Goal: Task Accomplishment & Management: Use online tool/utility

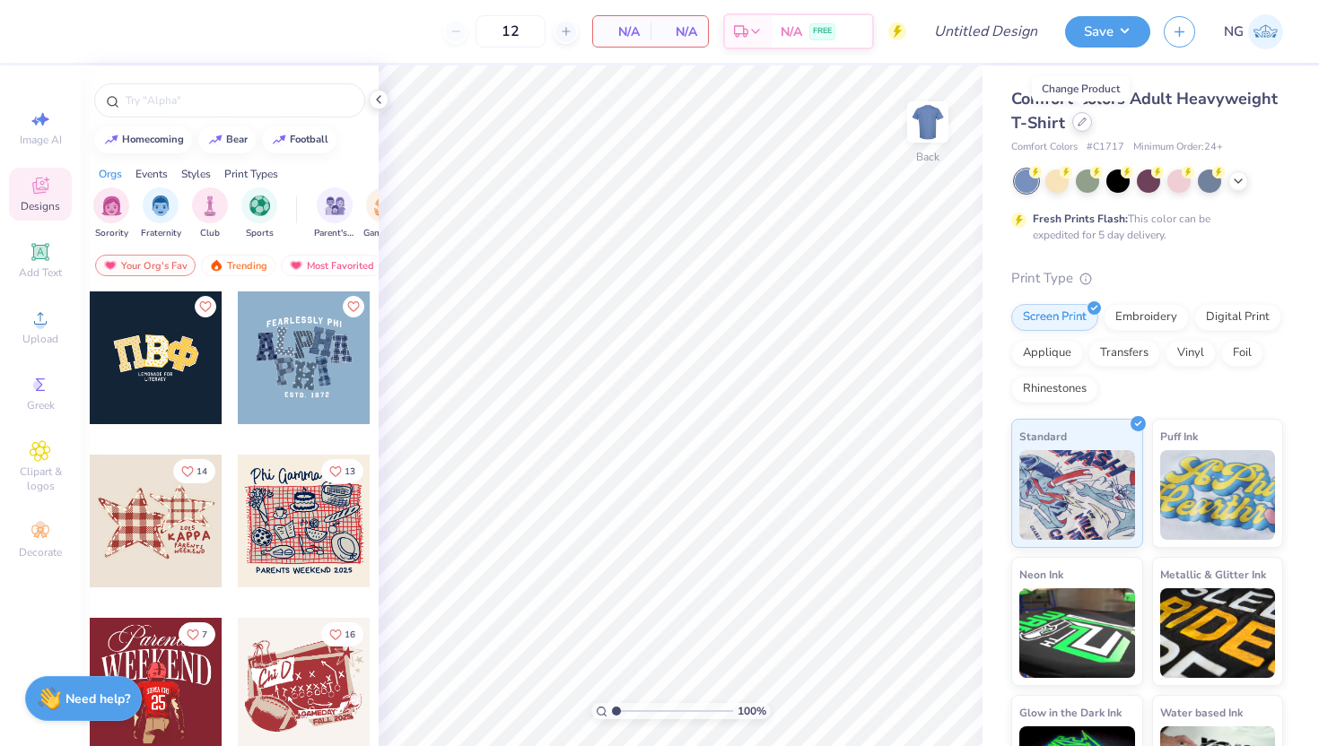
click at [1085, 123] on div at bounding box center [1082, 122] width 20 height 20
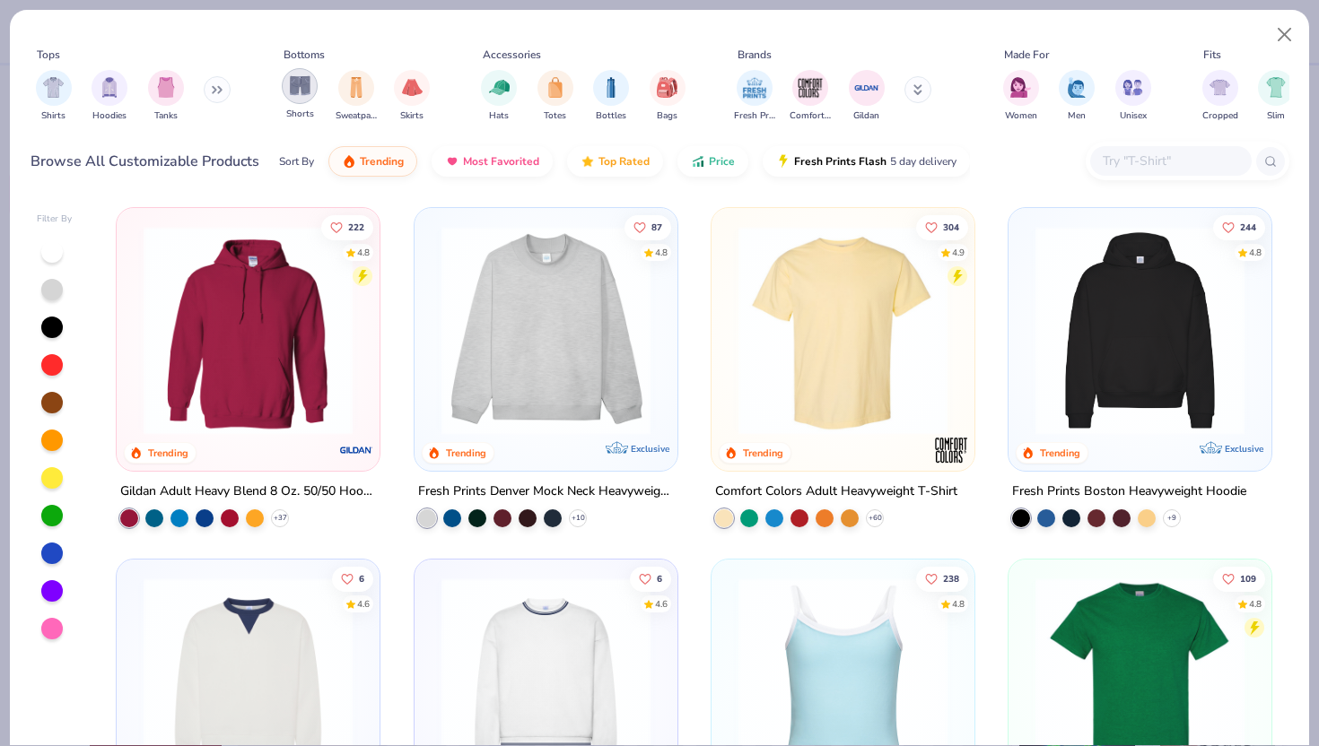
click at [286, 82] on div "filter for Shorts" at bounding box center [300, 86] width 36 height 36
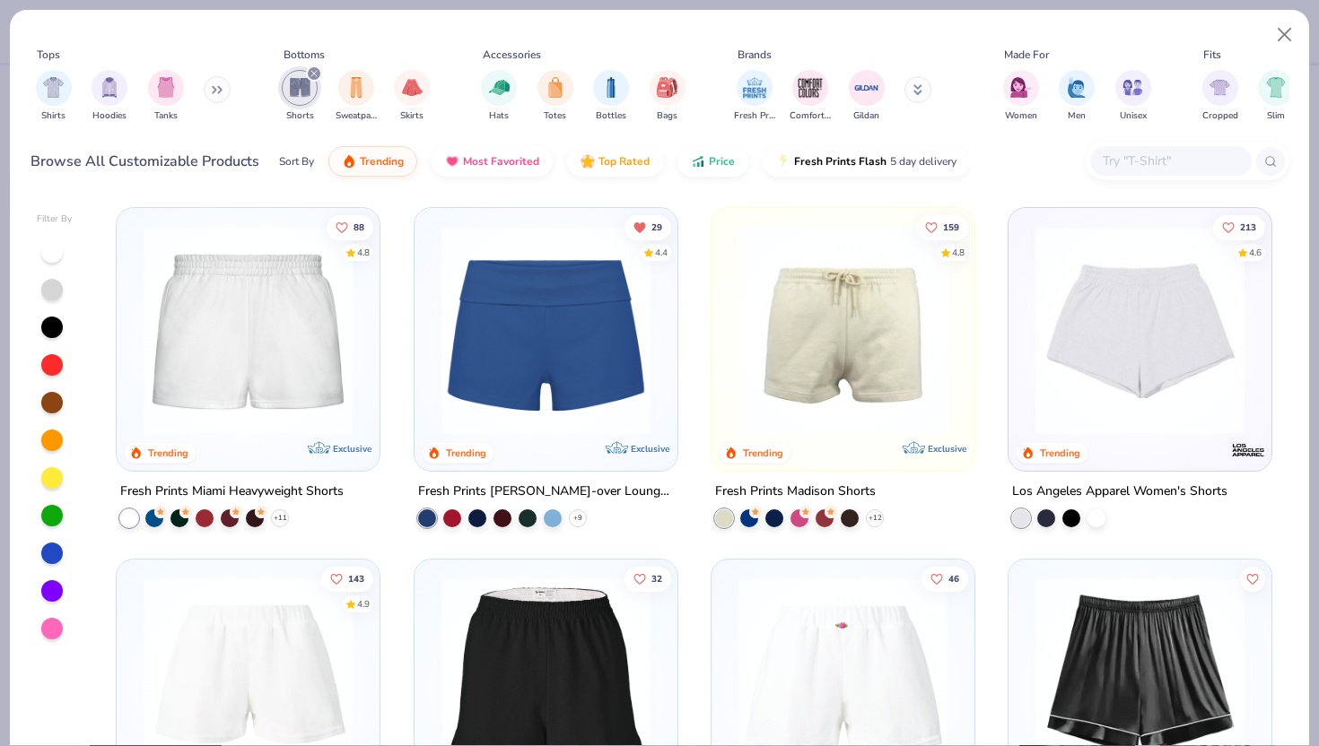
click at [268, 333] on img at bounding box center [248, 330] width 227 height 209
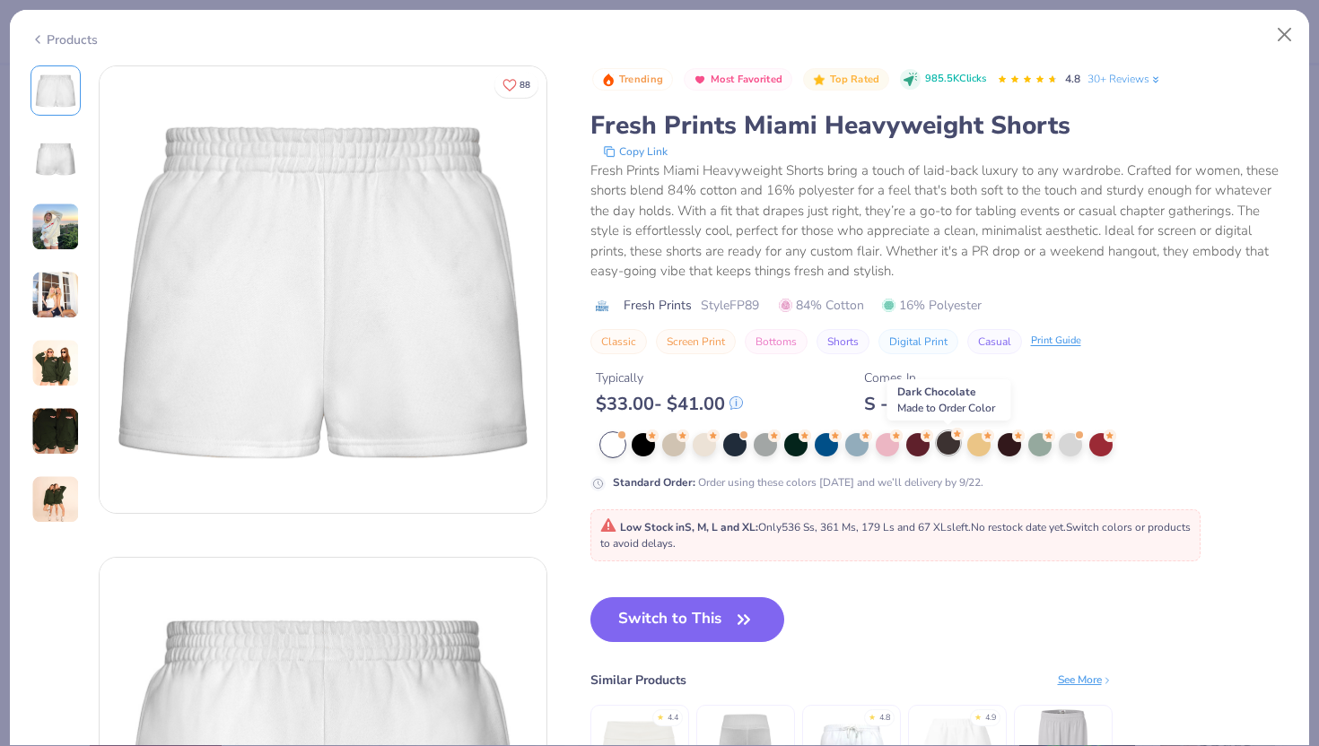
click at [942, 453] on div at bounding box center [948, 443] width 23 height 23
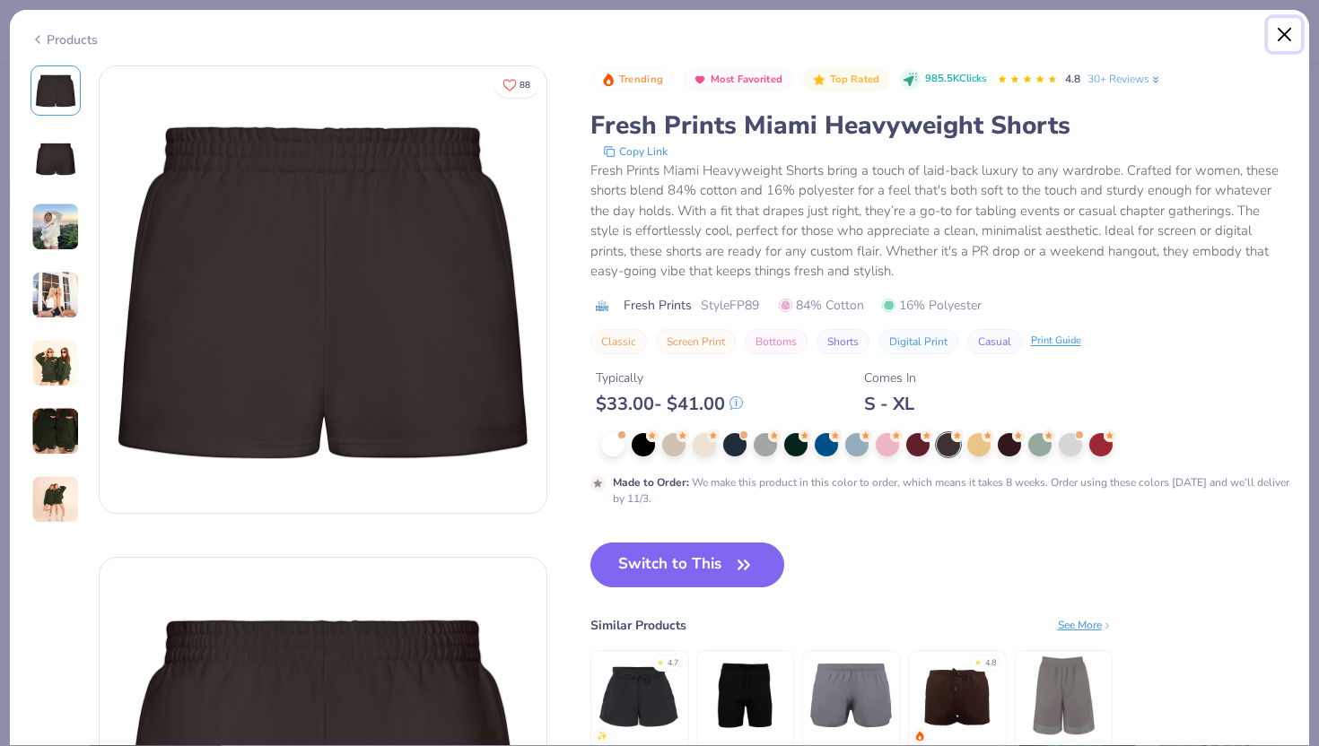
click at [1272, 39] on button "Close" at bounding box center [1285, 35] width 34 height 34
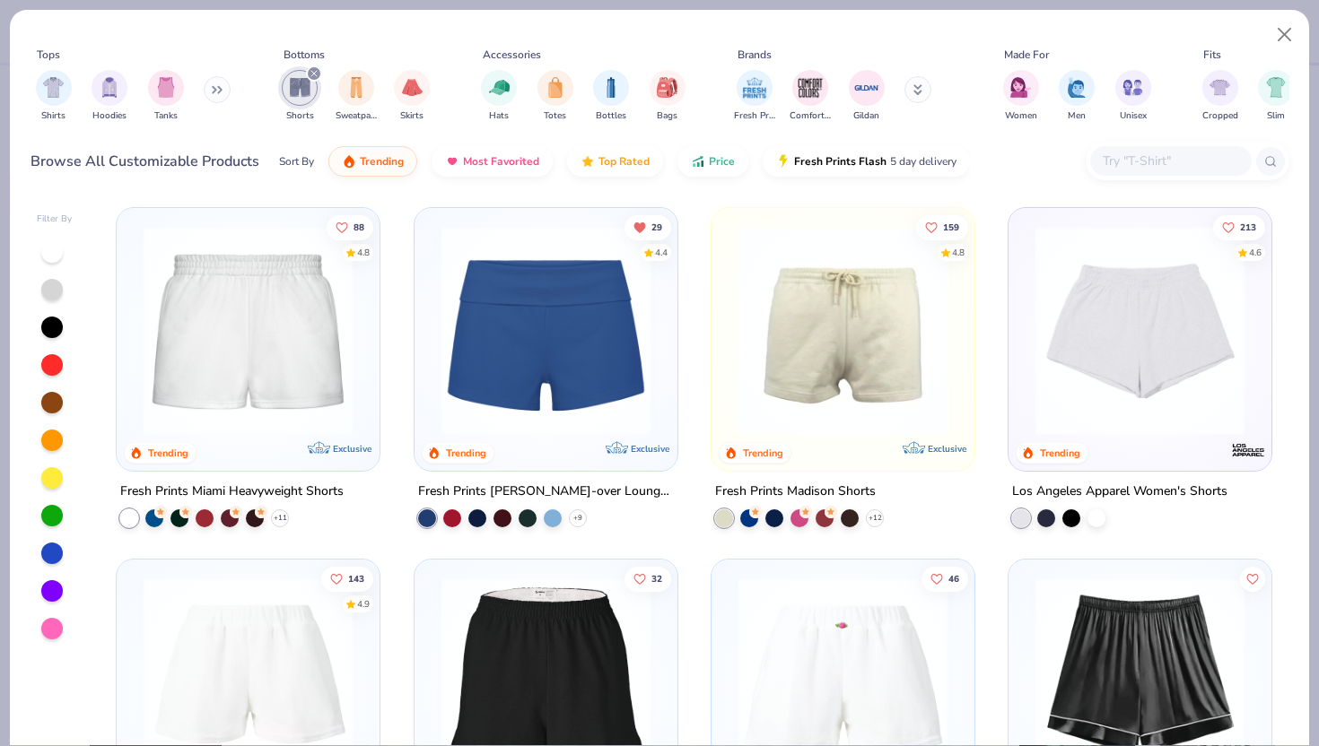
click at [634, 376] on img at bounding box center [545, 330] width 227 height 209
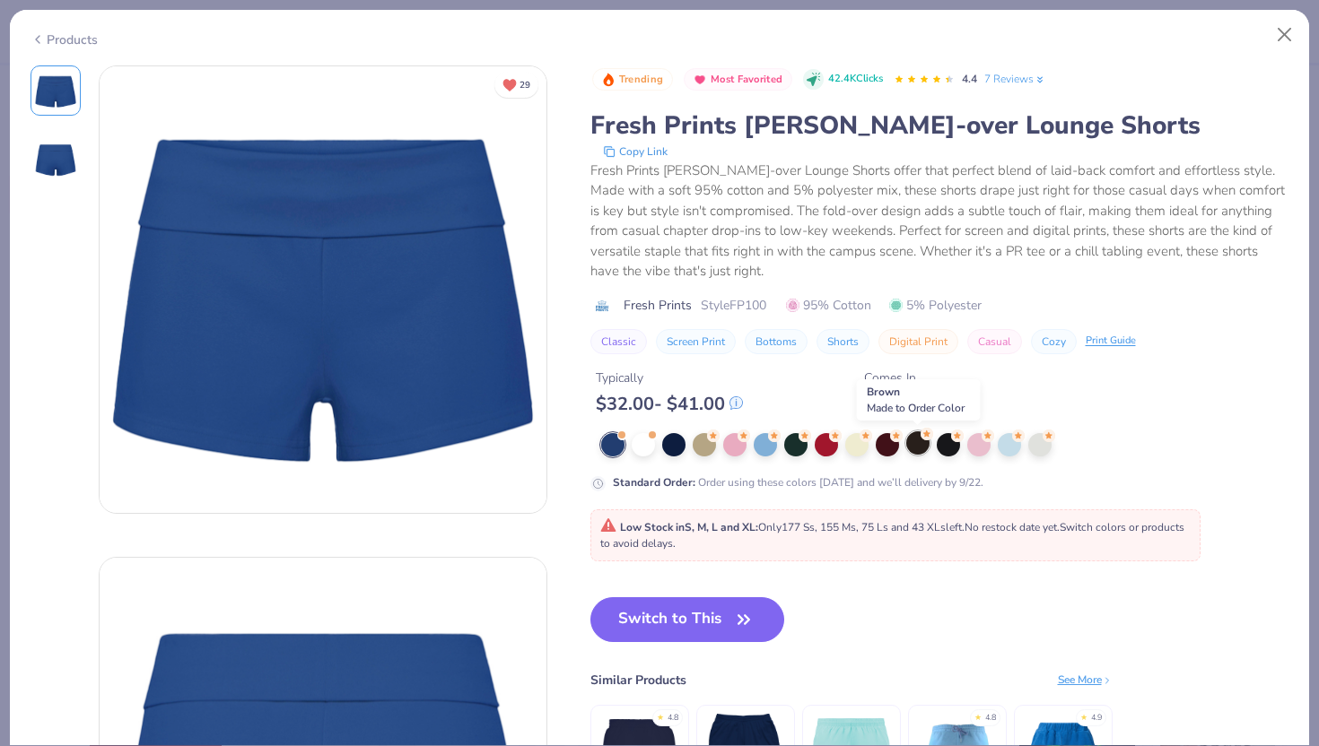
click at [921, 446] on div at bounding box center [917, 443] width 23 height 23
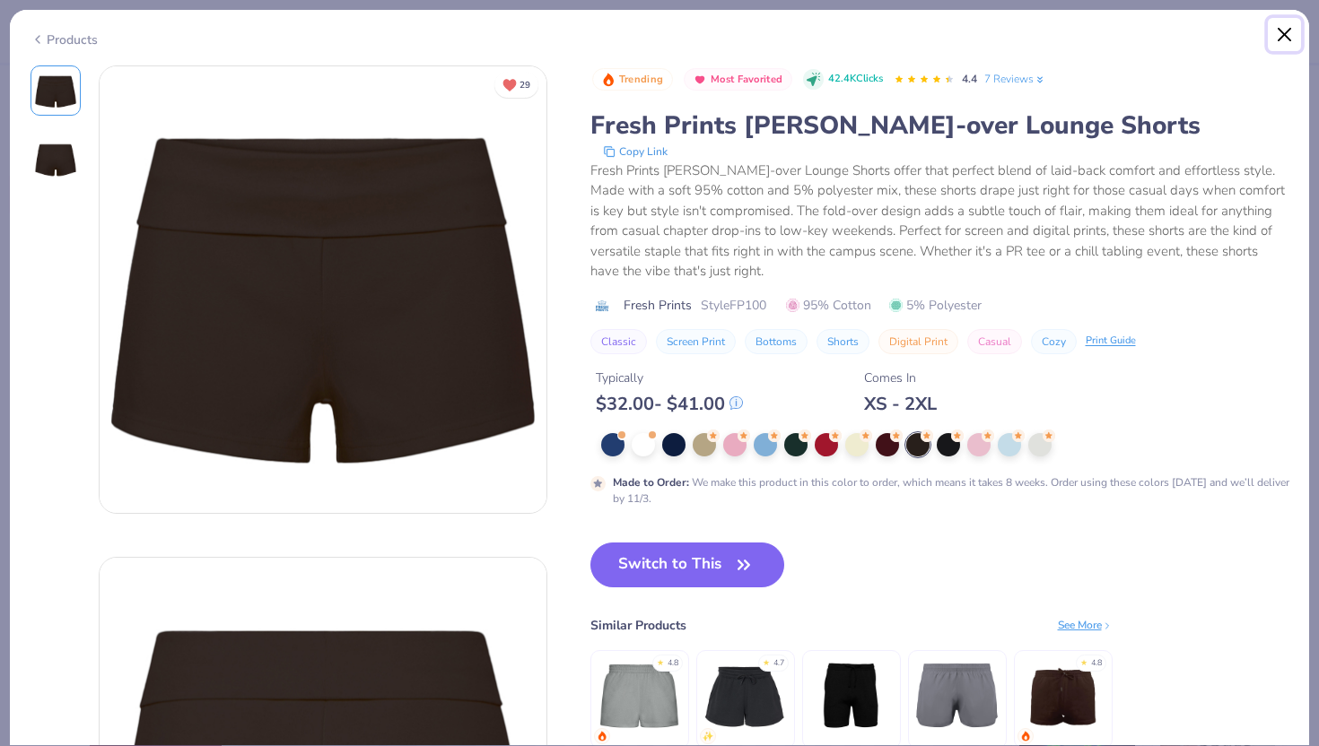
click at [1272, 39] on button "Close" at bounding box center [1285, 35] width 34 height 34
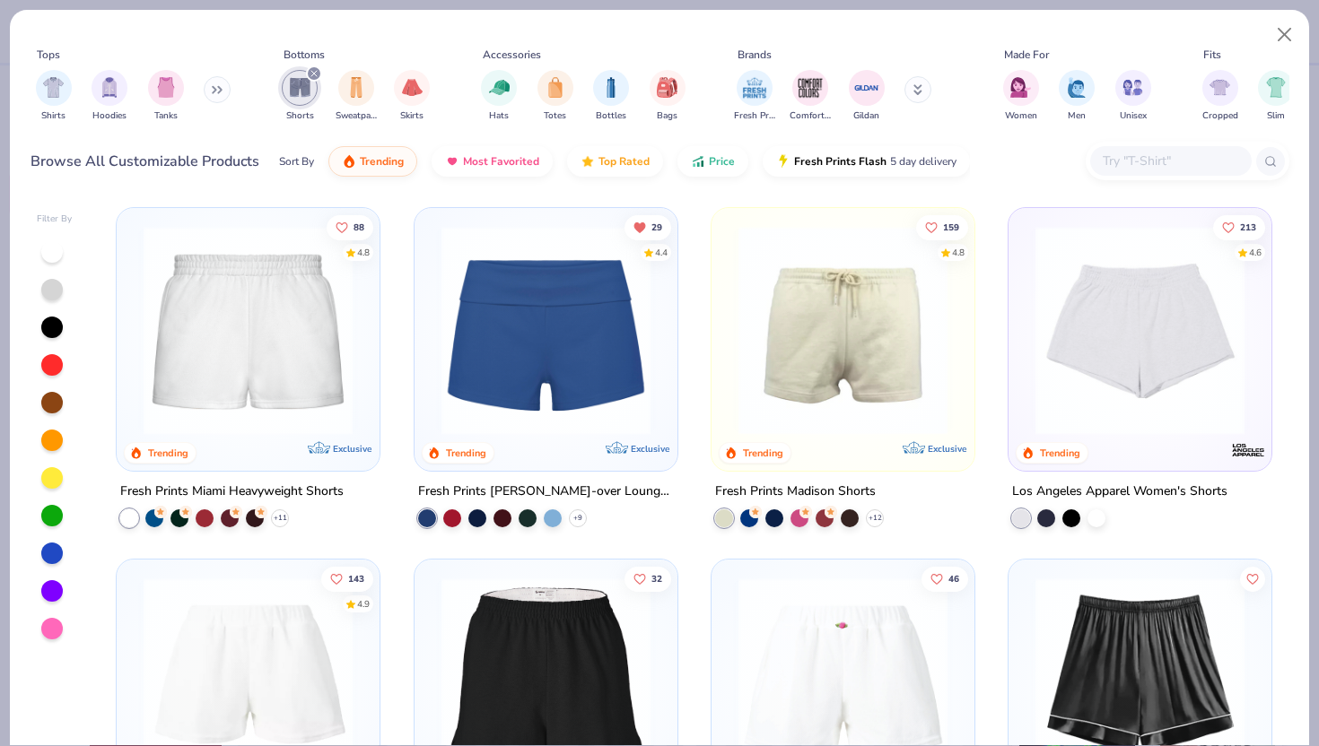
click at [265, 275] on img at bounding box center [248, 330] width 227 height 209
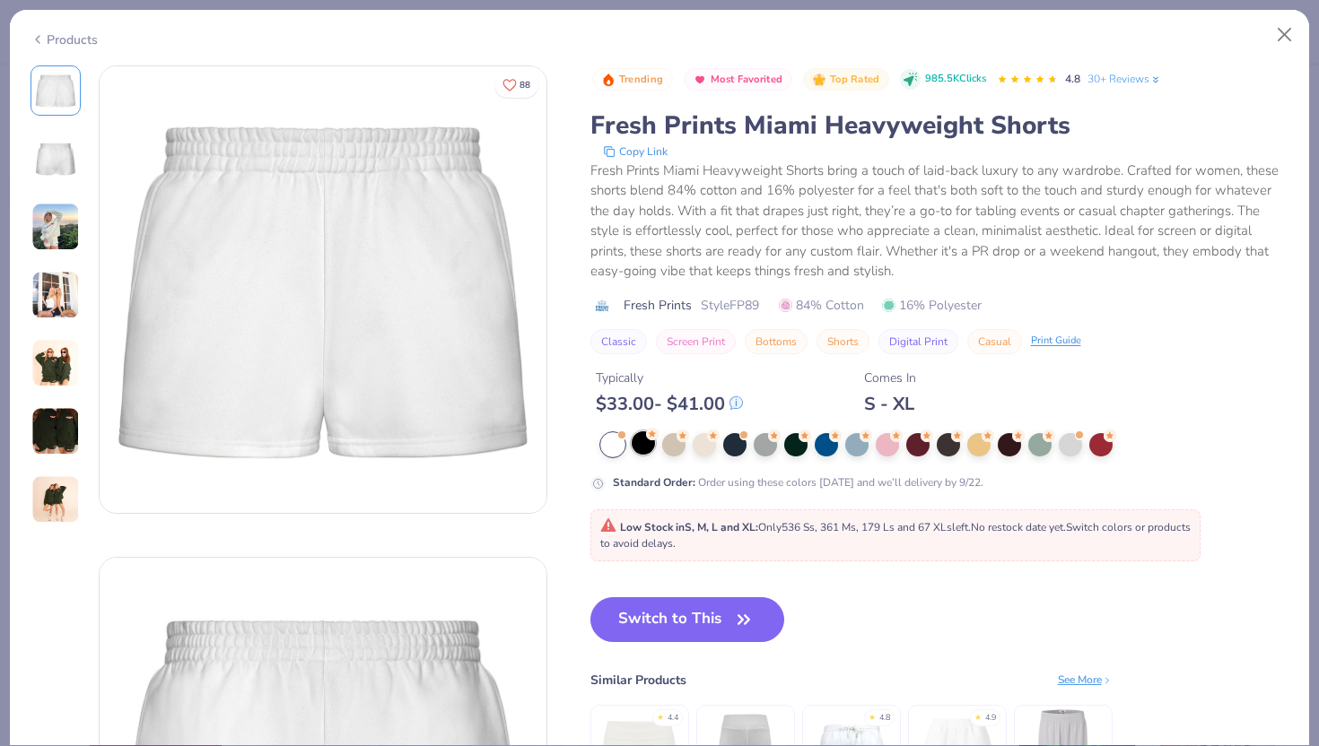
click at [641, 445] on div at bounding box center [643, 443] width 23 height 23
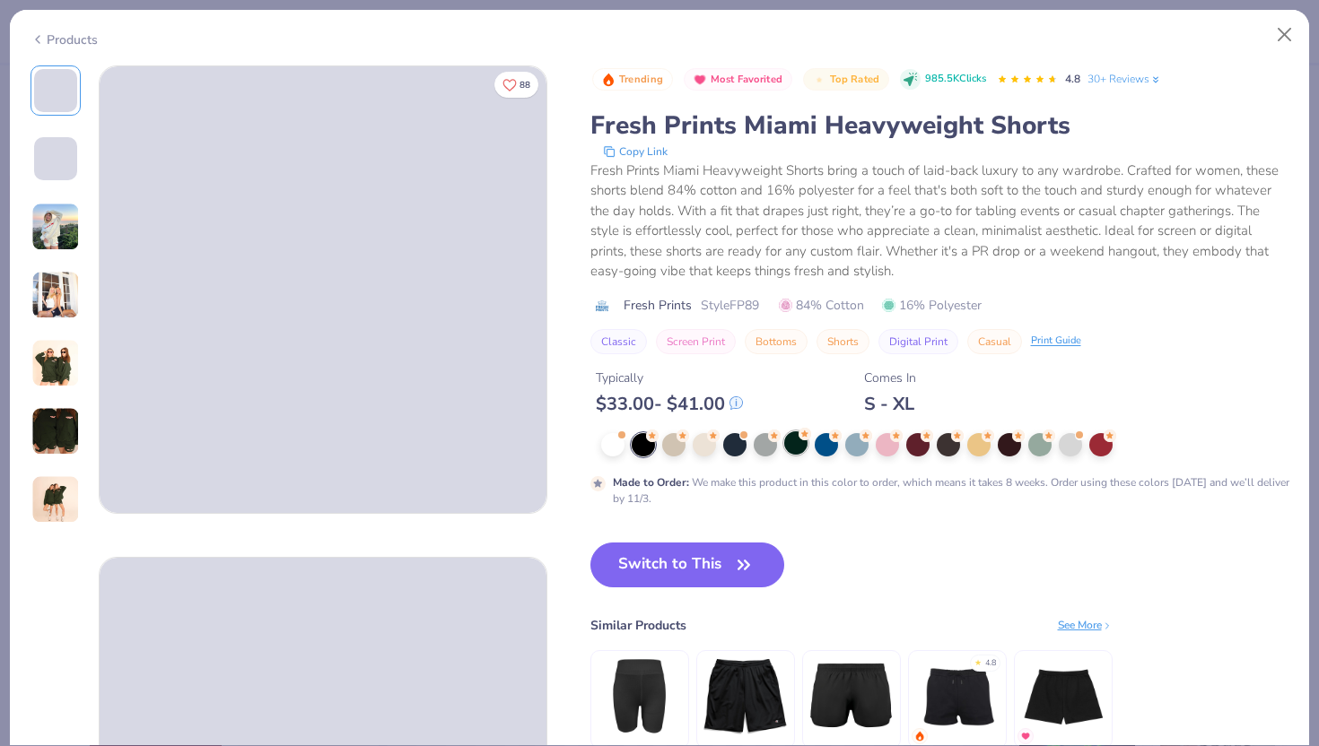
click at [796, 449] on div at bounding box center [795, 443] width 23 height 23
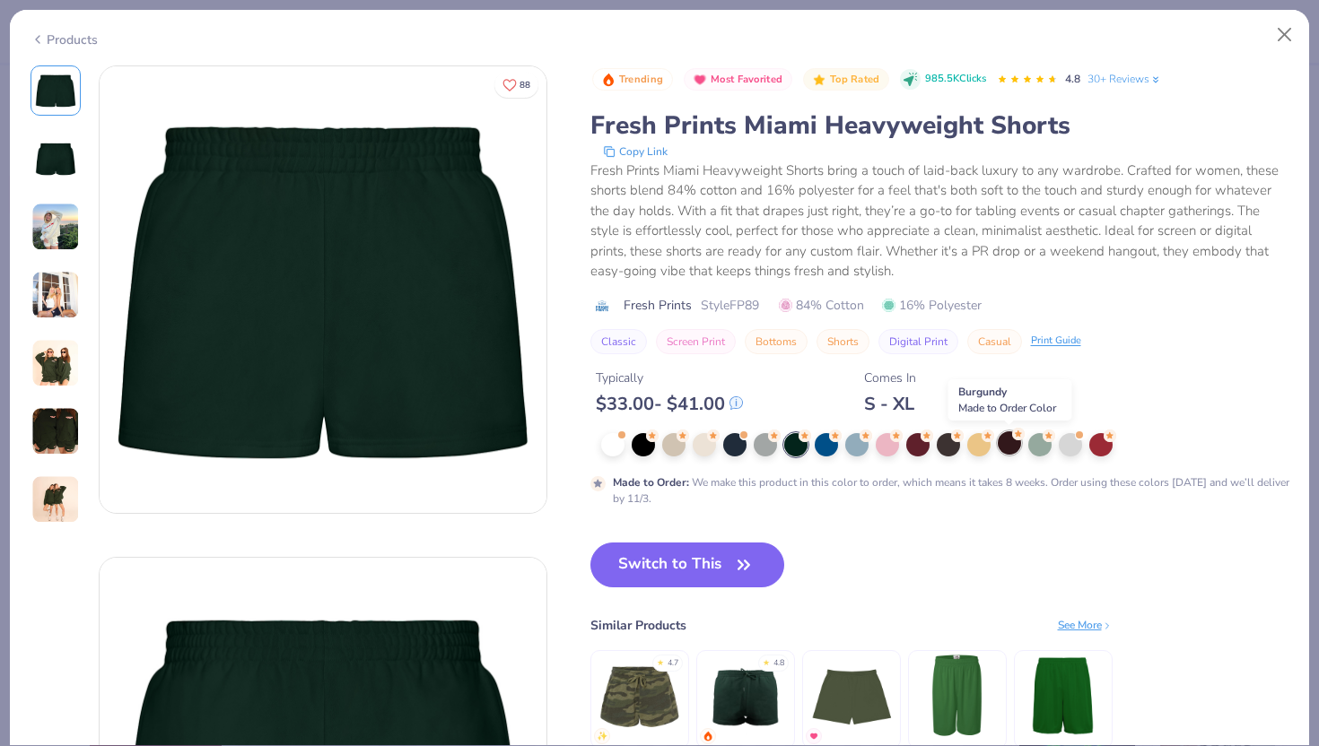
click at [1002, 442] on div at bounding box center [1009, 443] width 23 height 23
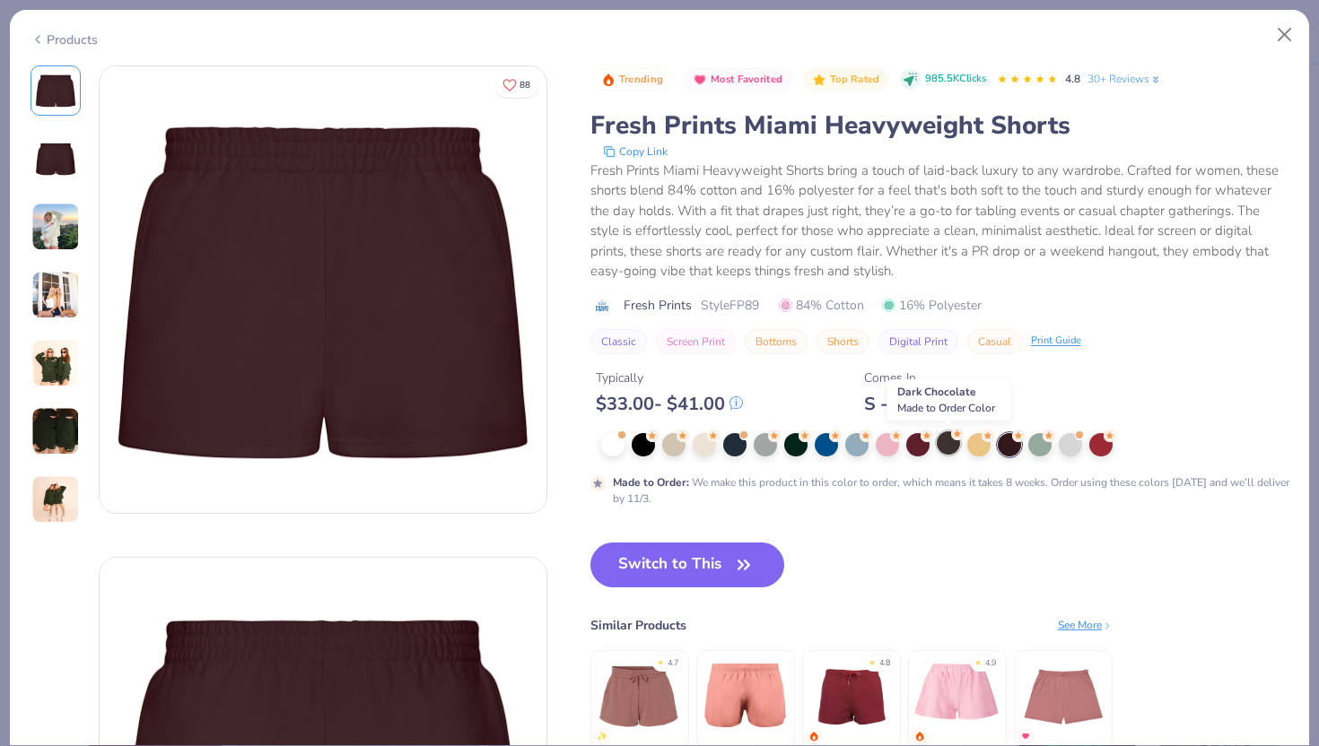
click at [939, 447] on div at bounding box center [948, 443] width 23 height 23
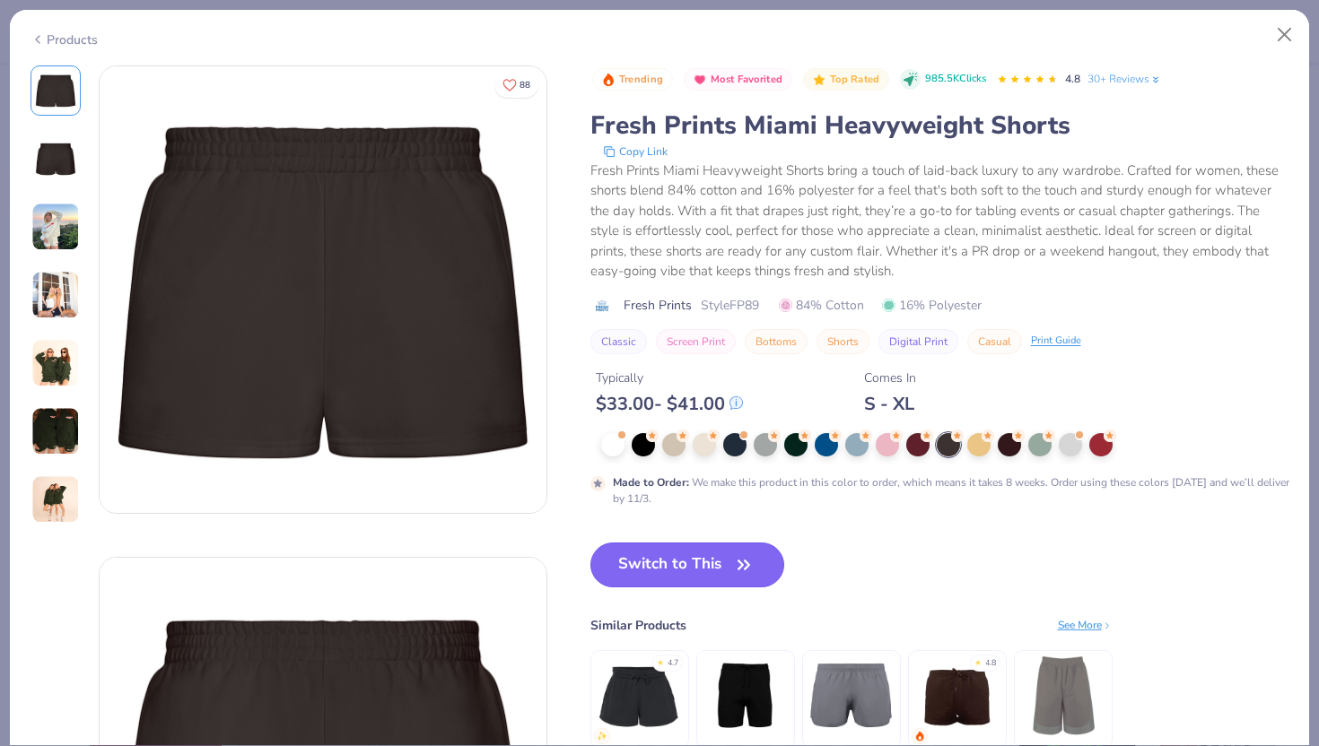
click at [629, 560] on button "Switch to This" at bounding box center [687, 565] width 195 height 45
type input "50"
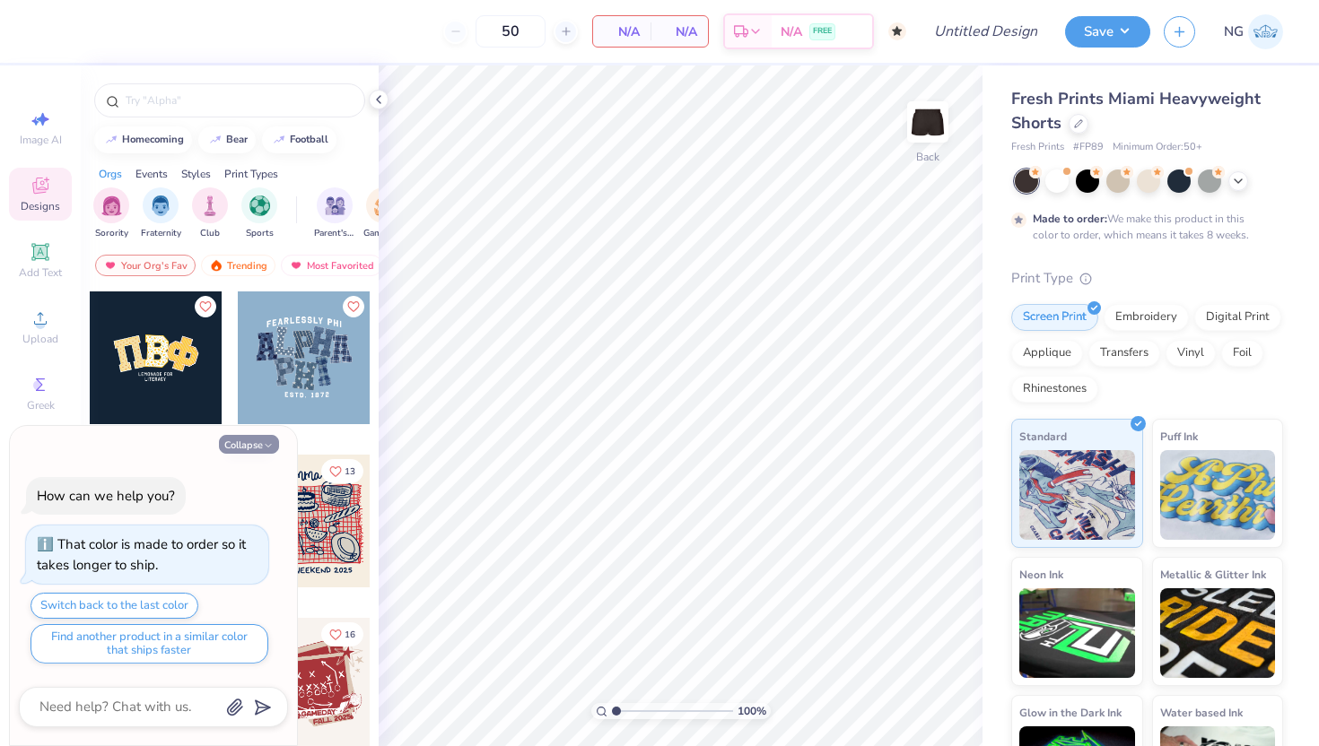
click at [240, 442] on button "Collapse" at bounding box center [249, 444] width 60 height 19
type textarea "x"
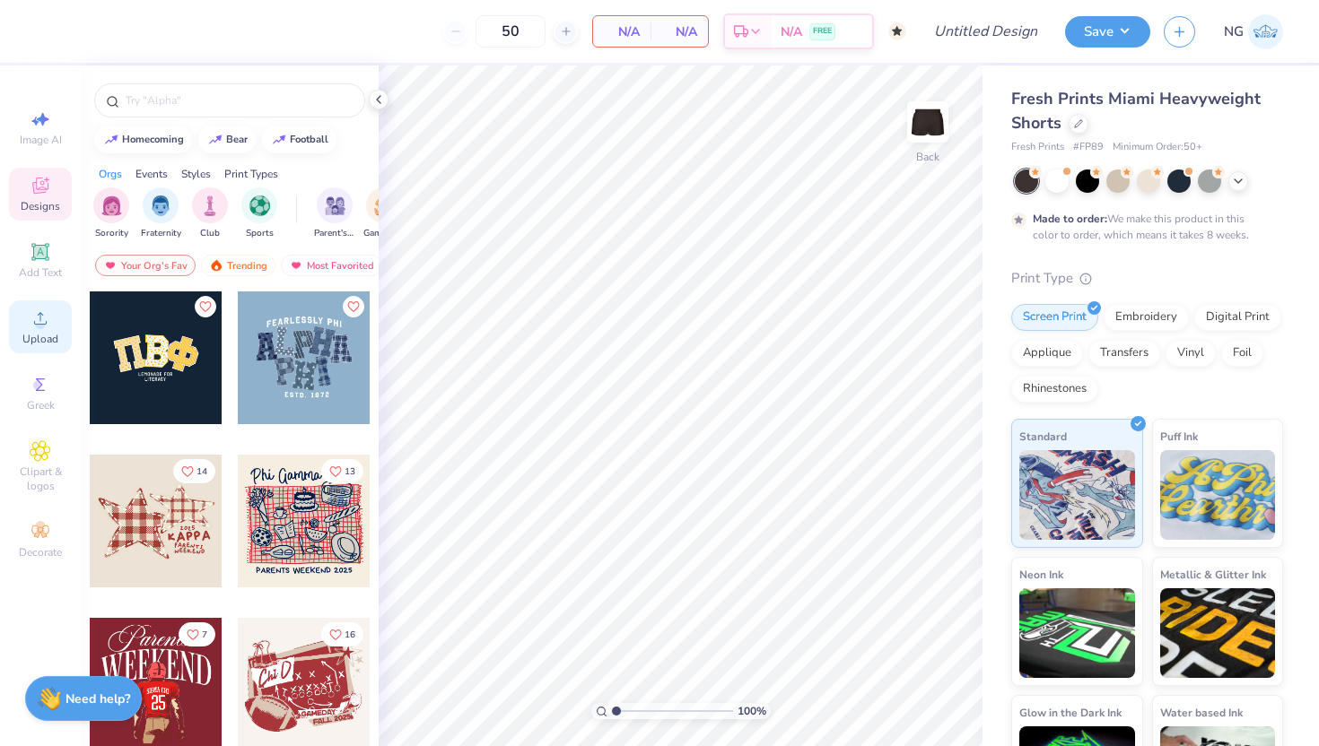
click at [48, 326] on icon at bounding box center [41, 319] width 22 height 22
click at [28, 325] on div "Upload" at bounding box center [40, 327] width 63 height 53
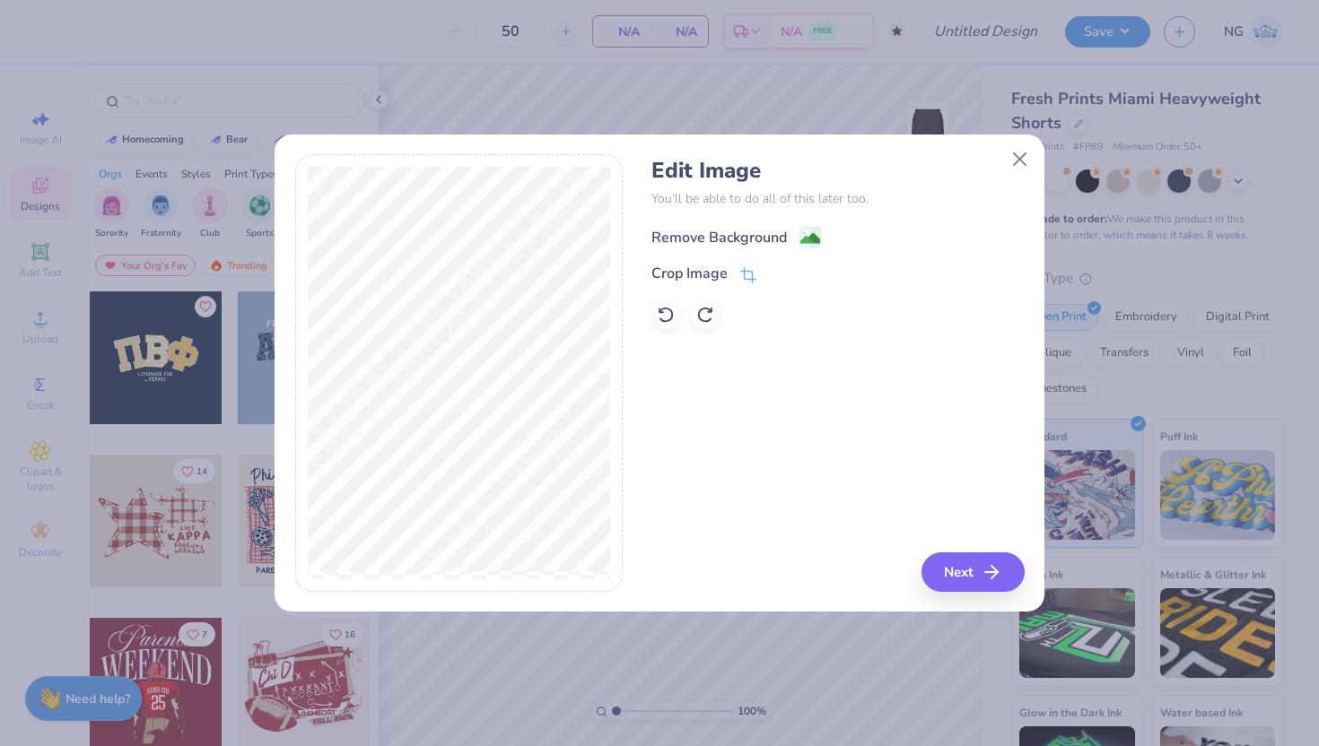
click at [708, 229] on div "Remove Background" at bounding box center [718, 238] width 135 height 22
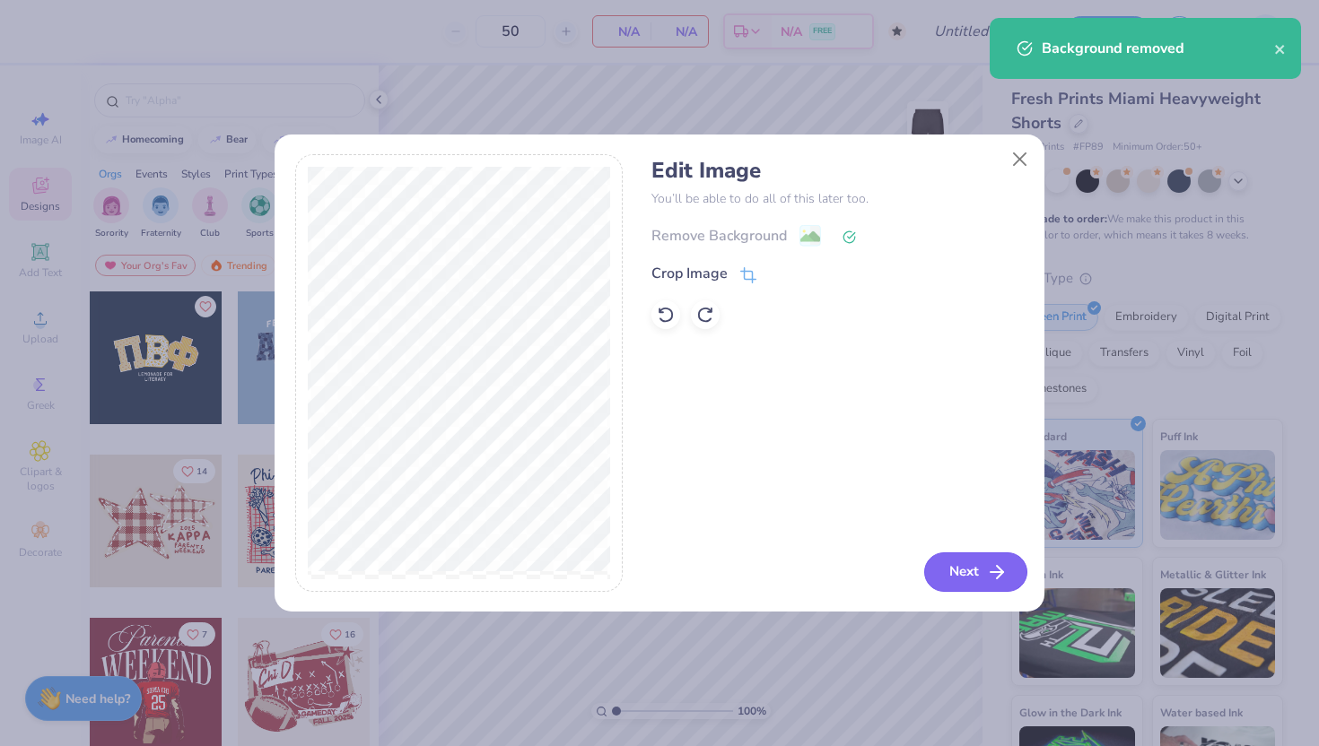
click at [983, 569] on button "Next" at bounding box center [975, 572] width 103 height 39
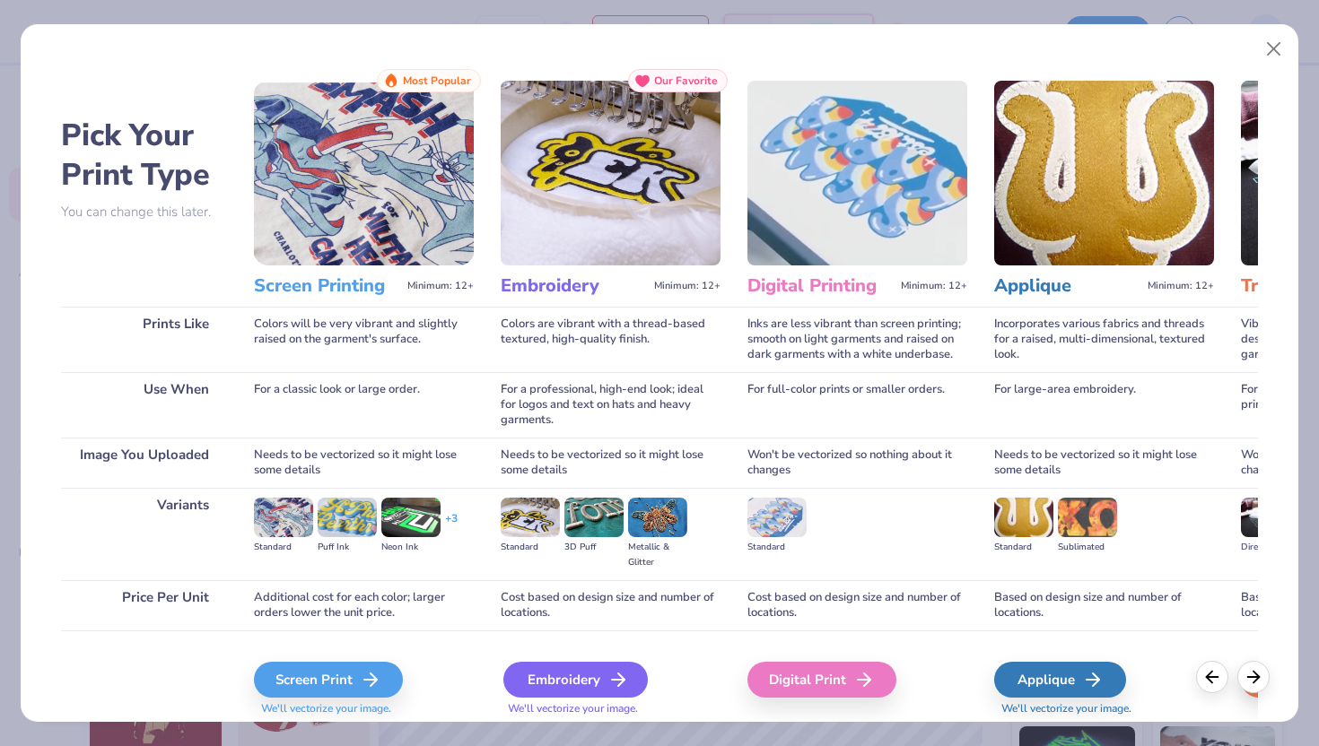
click at [562, 670] on div "Embroidery" at bounding box center [575, 680] width 144 height 36
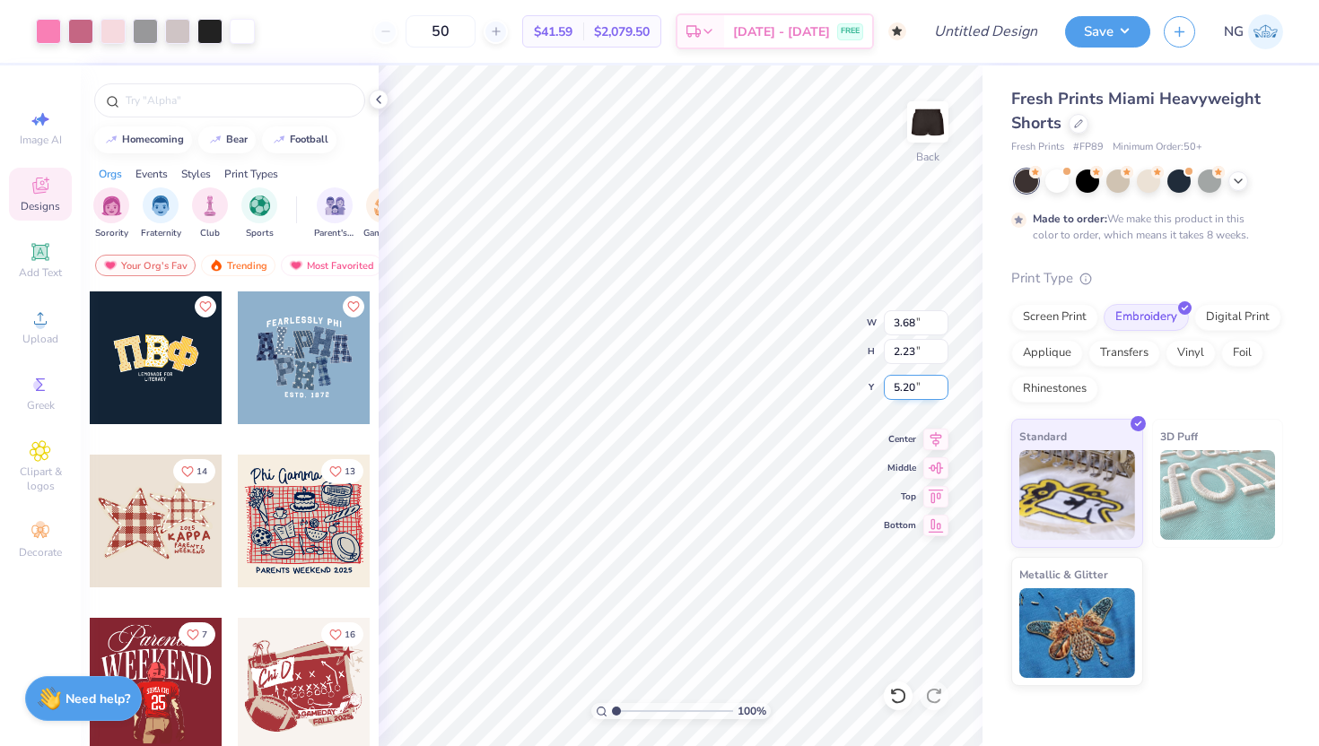
type input "3.68"
type input "2.23"
type input "7.22"
type input "4.26"
type input "2.58"
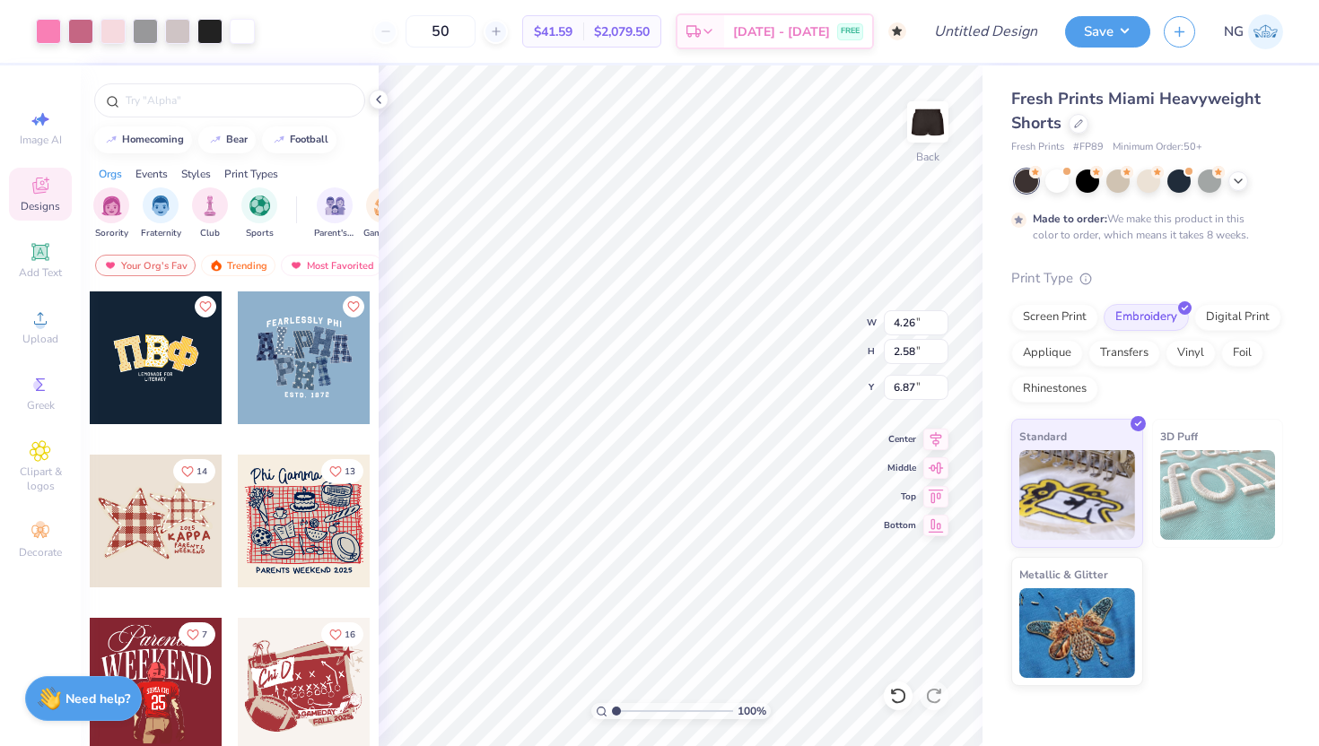
type input "7.42"
type input "0.79"
type input "7.42"
type input "4.68"
type input "2.84"
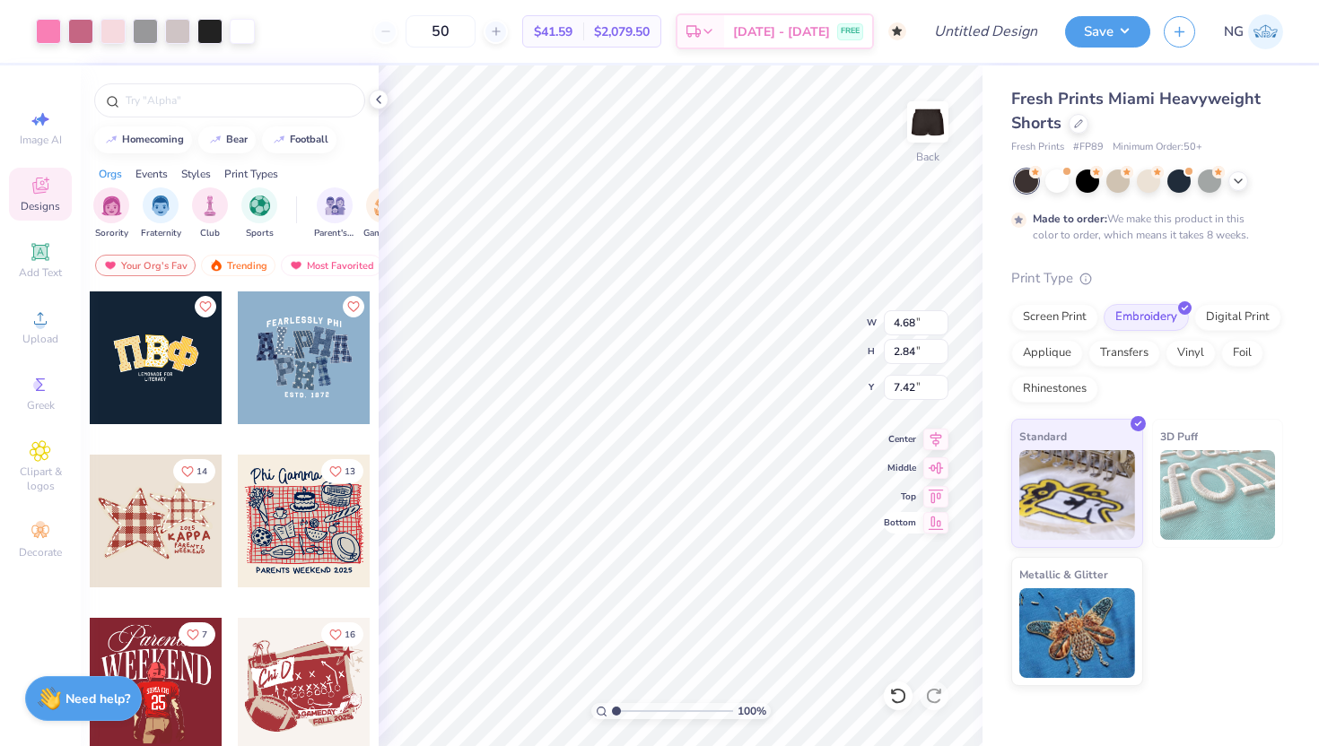
type input "7.16"
click at [177, 40] on div at bounding box center [177, 29] width 25 height 25
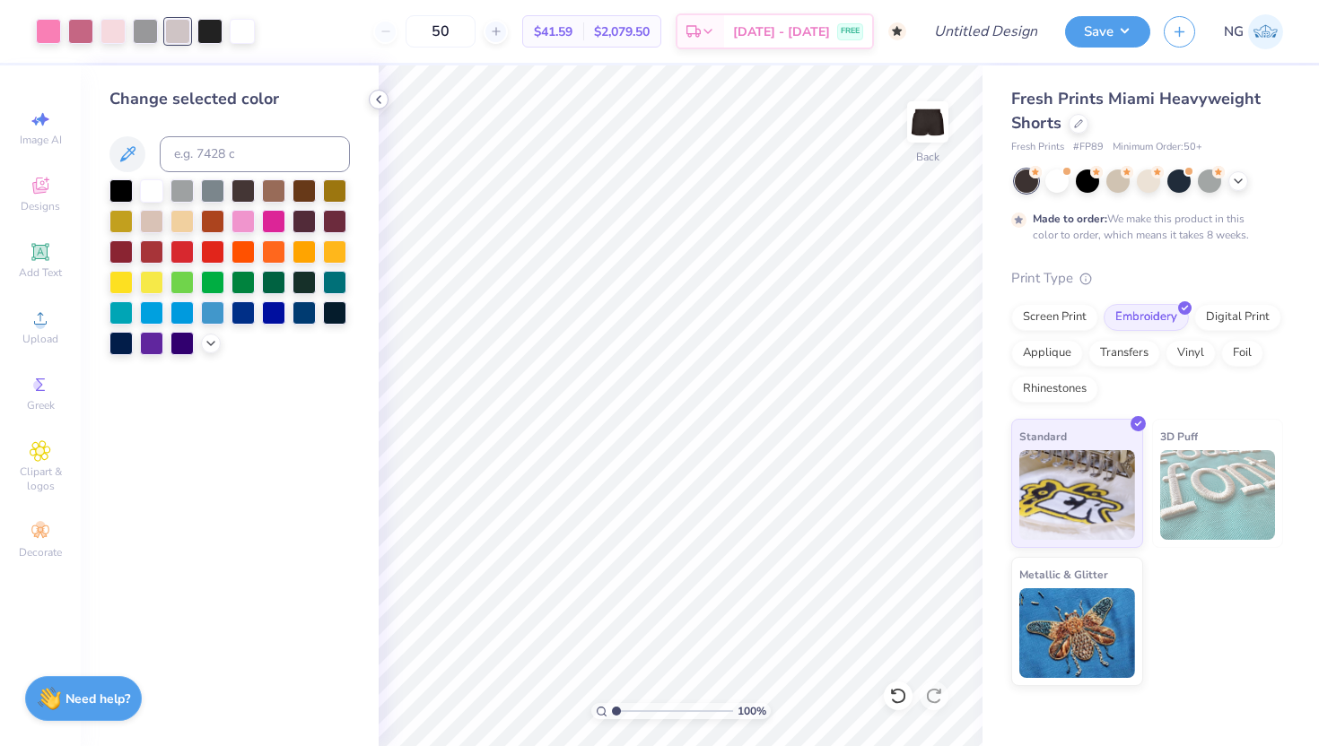
click at [384, 98] on icon at bounding box center [378, 99] width 14 height 14
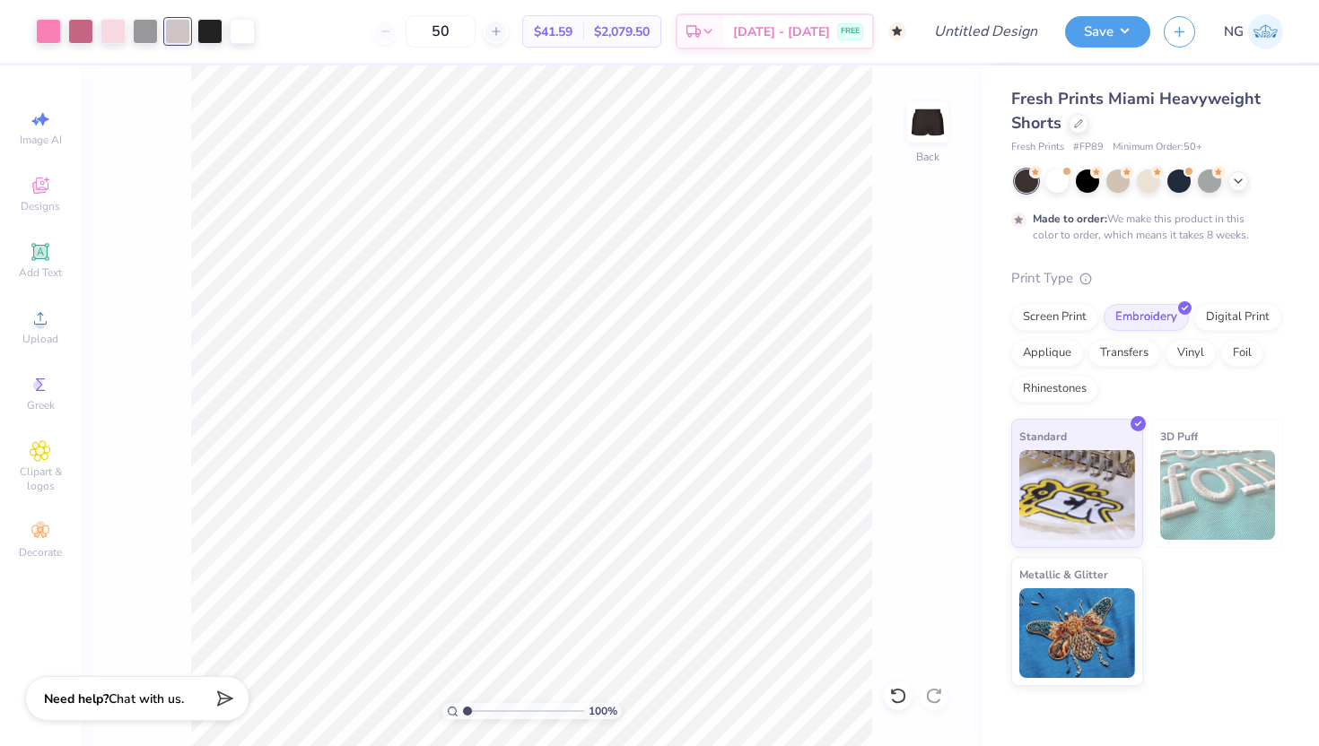
click at [1032, 331] on div "Screen Print Embroidery Digital Print Applique Transfers Vinyl Foil Rhinestones" at bounding box center [1147, 353] width 272 height 99
click at [1032, 325] on div "Screen Print" at bounding box center [1054, 314] width 87 height 27
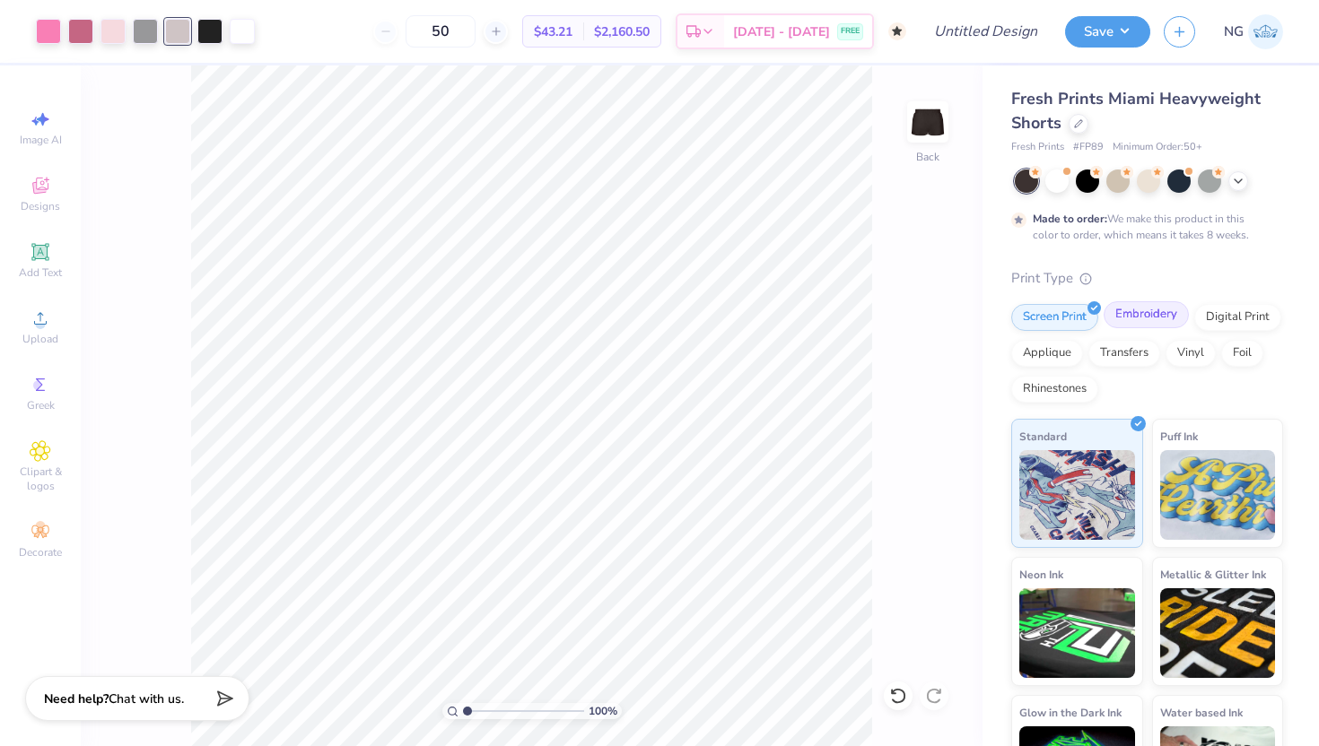
click at [1131, 317] on div "Embroidery" at bounding box center [1145, 314] width 85 height 27
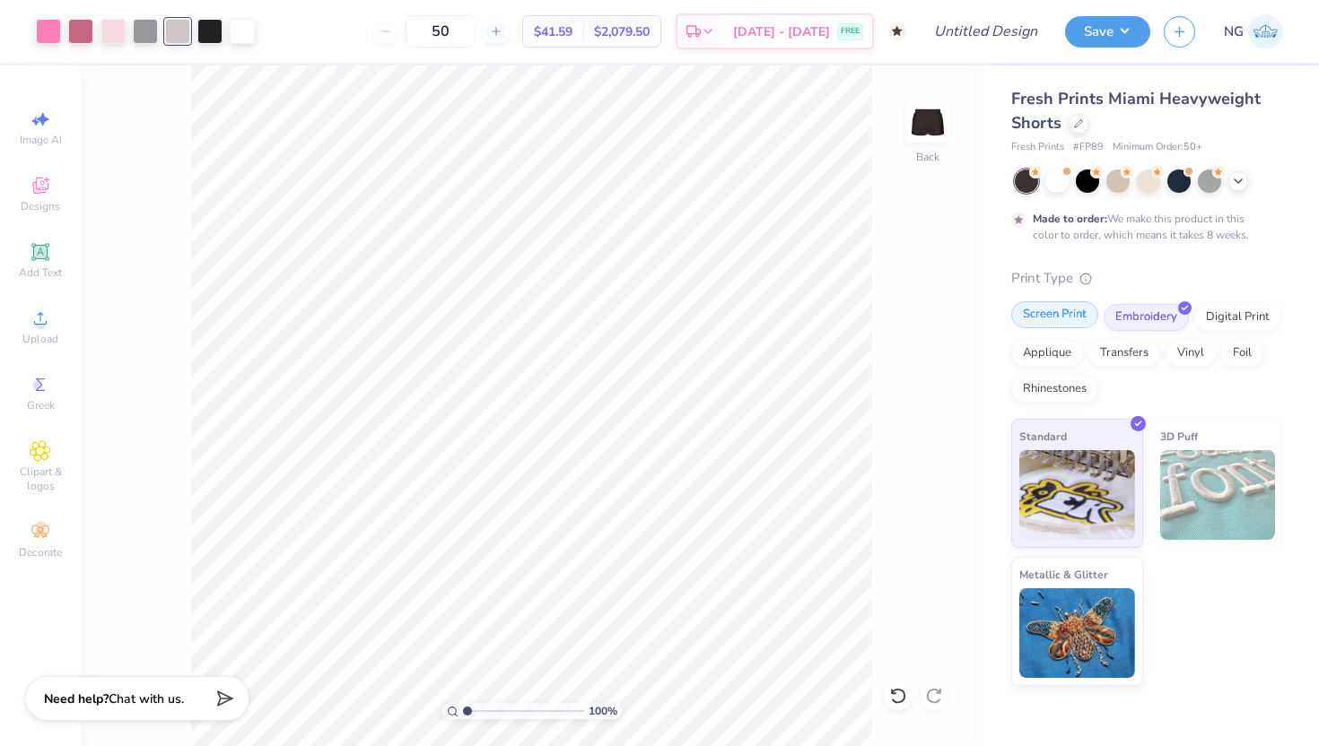
click at [1062, 308] on div "Screen Print" at bounding box center [1054, 314] width 87 height 27
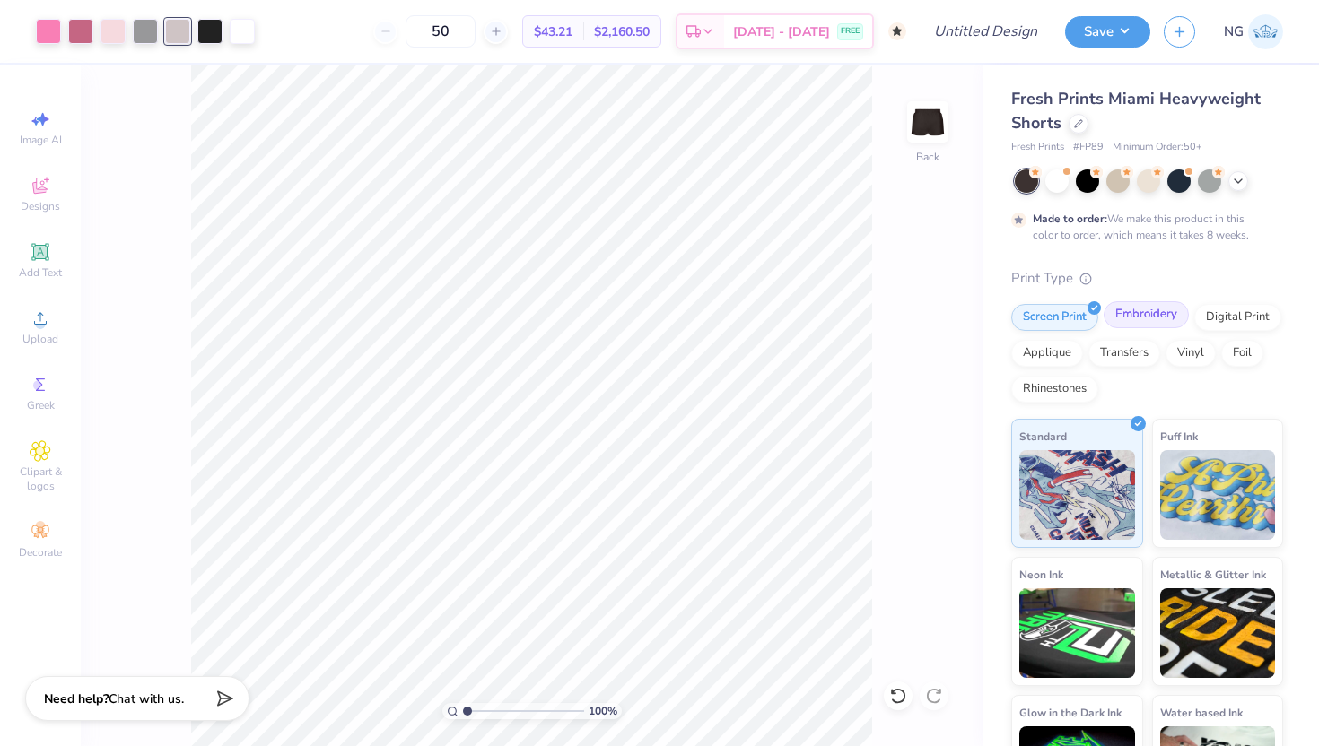
click at [1131, 310] on div "Embroidery" at bounding box center [1145, 314] width 85 height 27
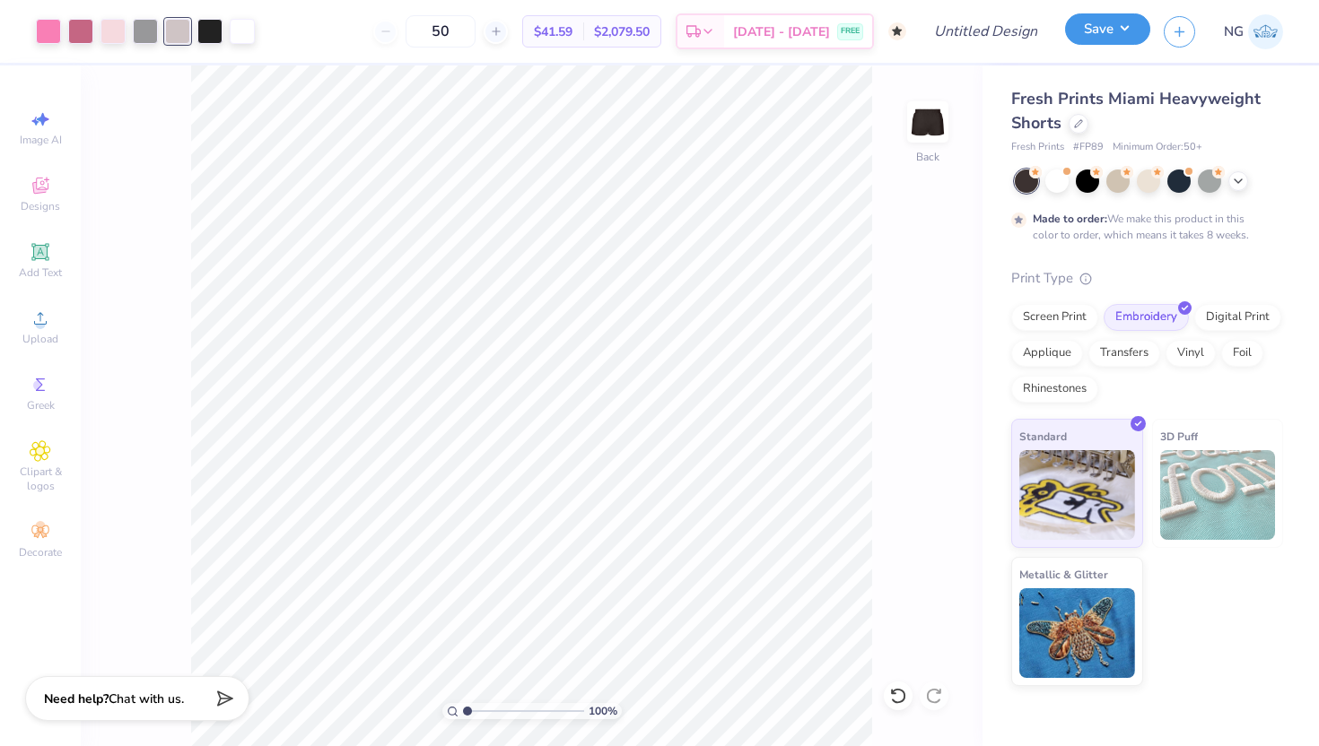
click at [1113, 41] on button "Save" at bounding box center [1107, 28] width 85 height 31
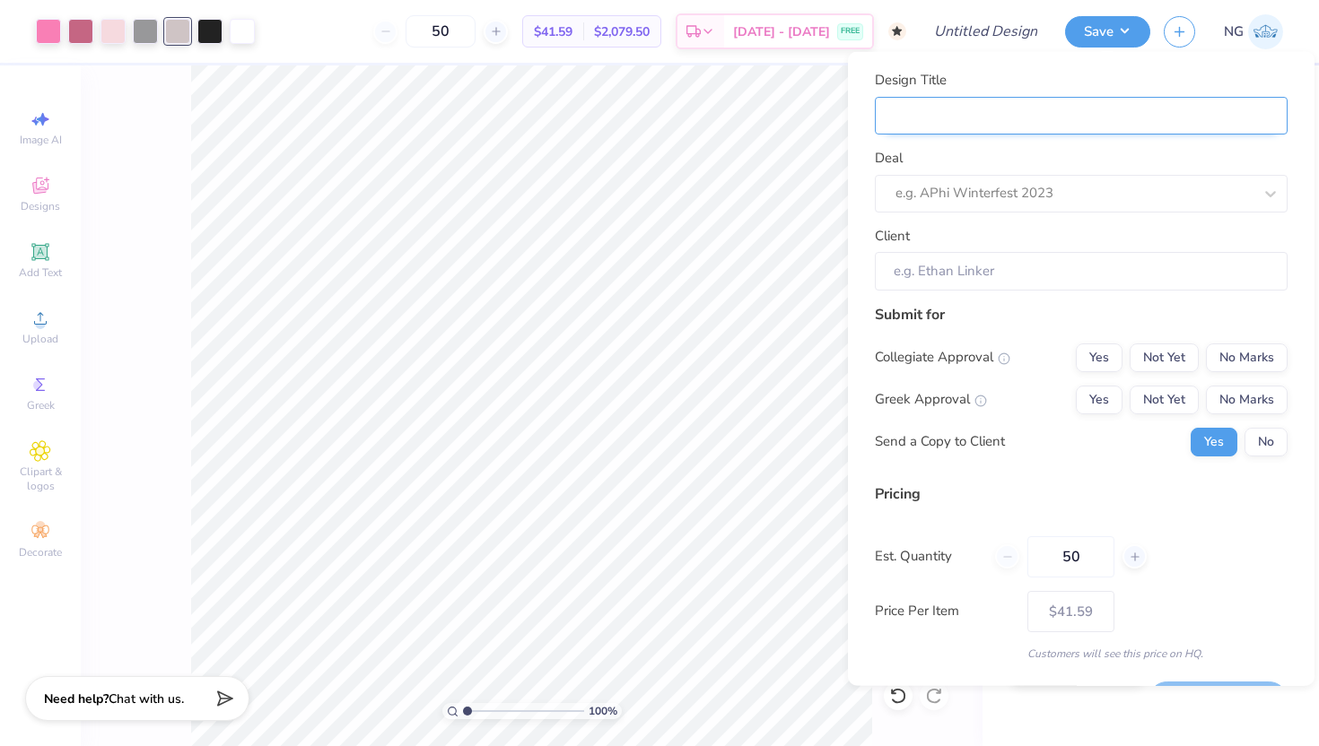
click at [1057, 125] on input "Design Title" at bounding box center [1081, 115] width 413 height 39
type input "P"
type input "Ph"
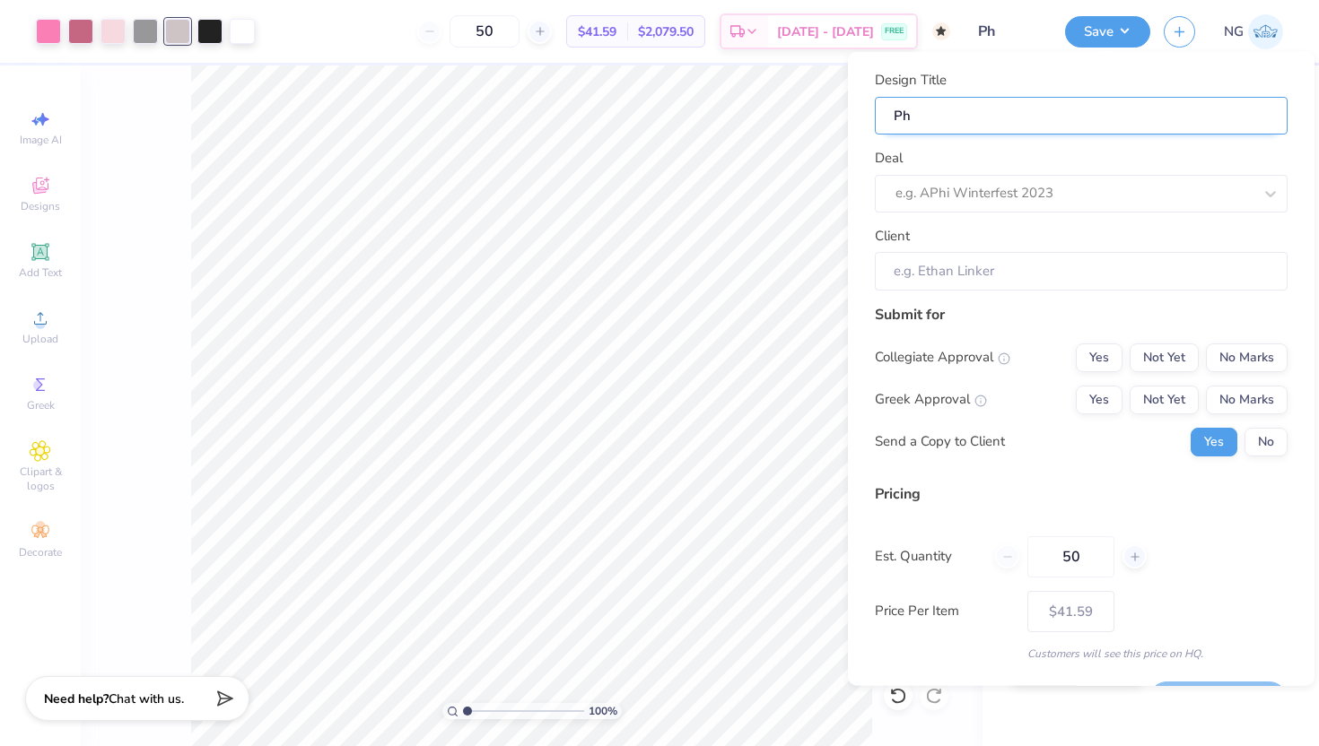
type input "Phi"
type input "Phil"
type input "Philo"
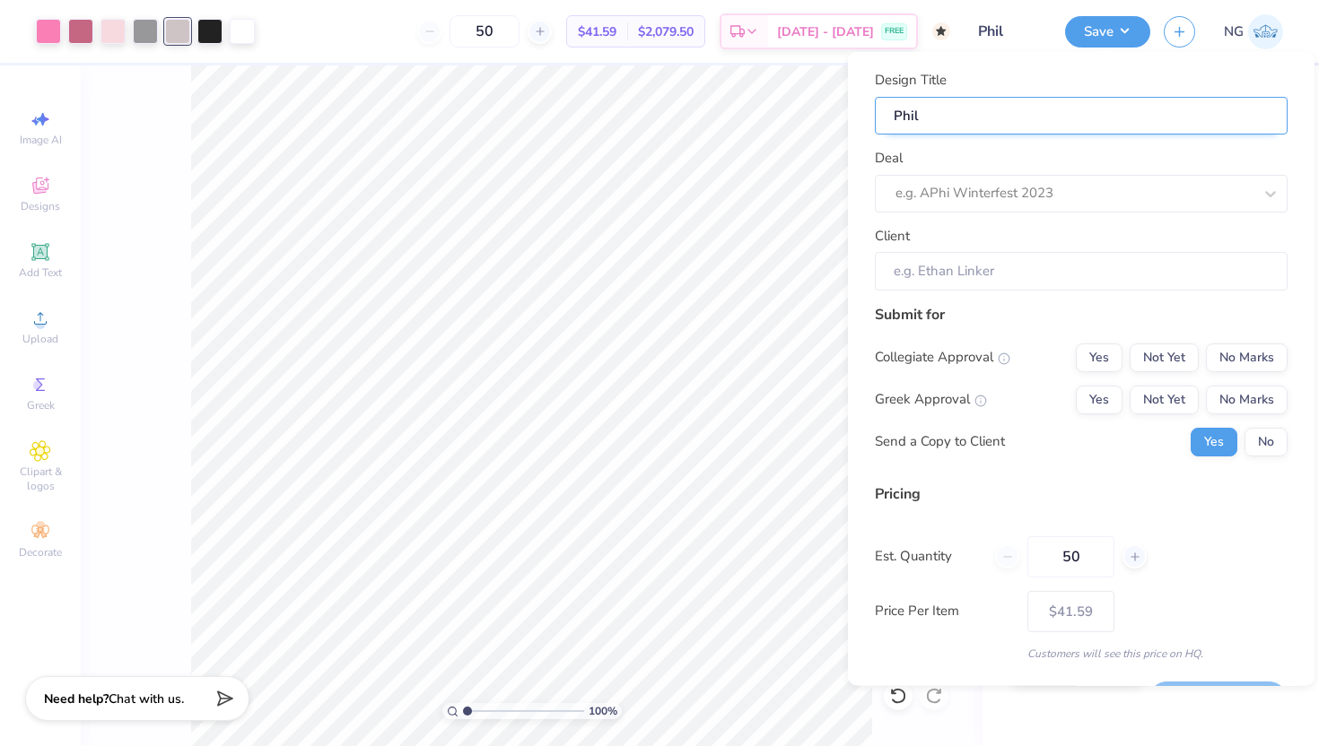
type input "Philo"
type input "[PERSON_NAME]"
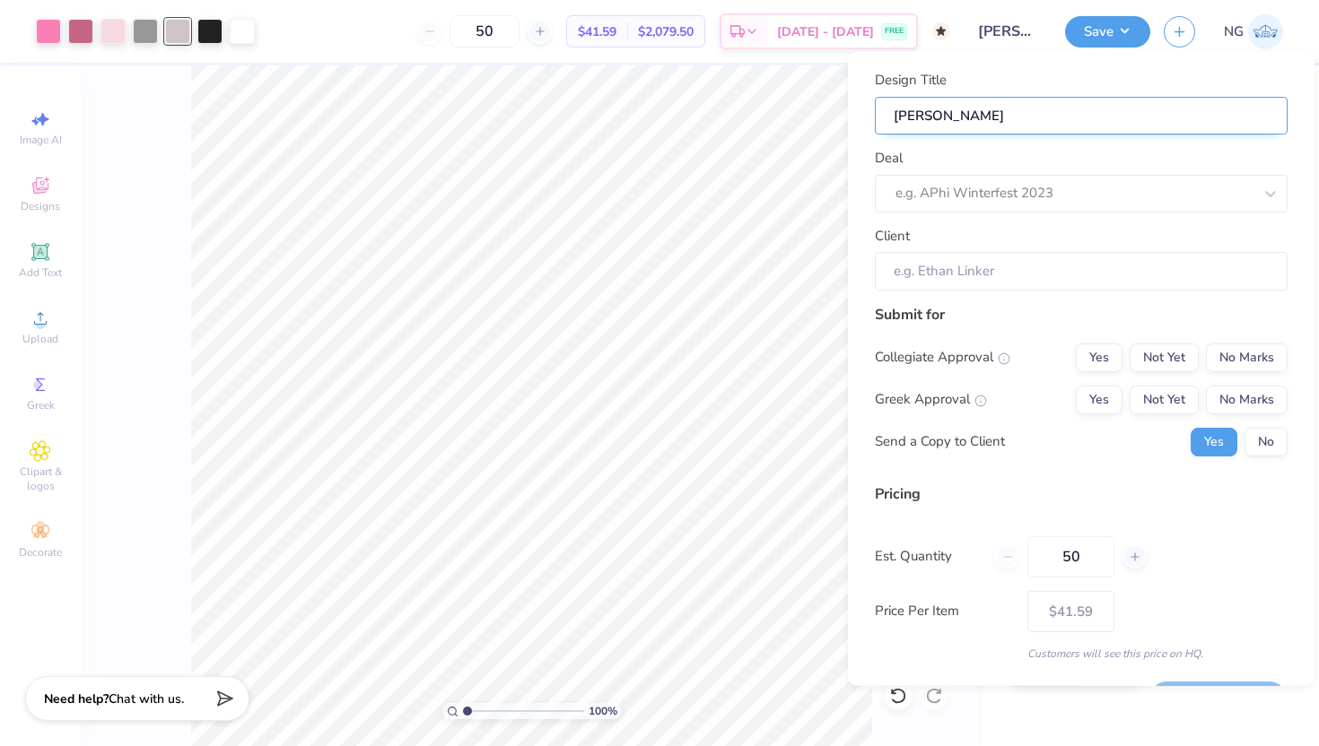
type input "[PERSON_NAME]"
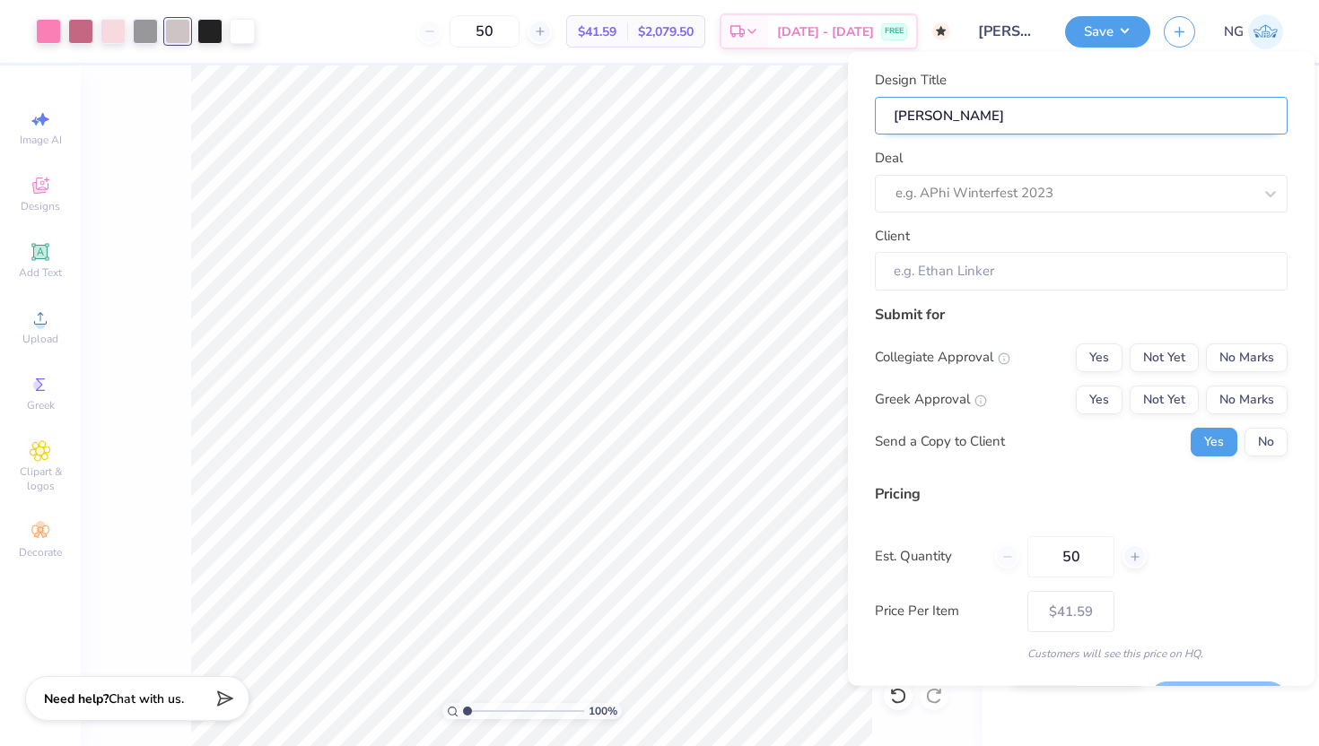
type input "[PERSON_NAME]"
type input "Philo Short"
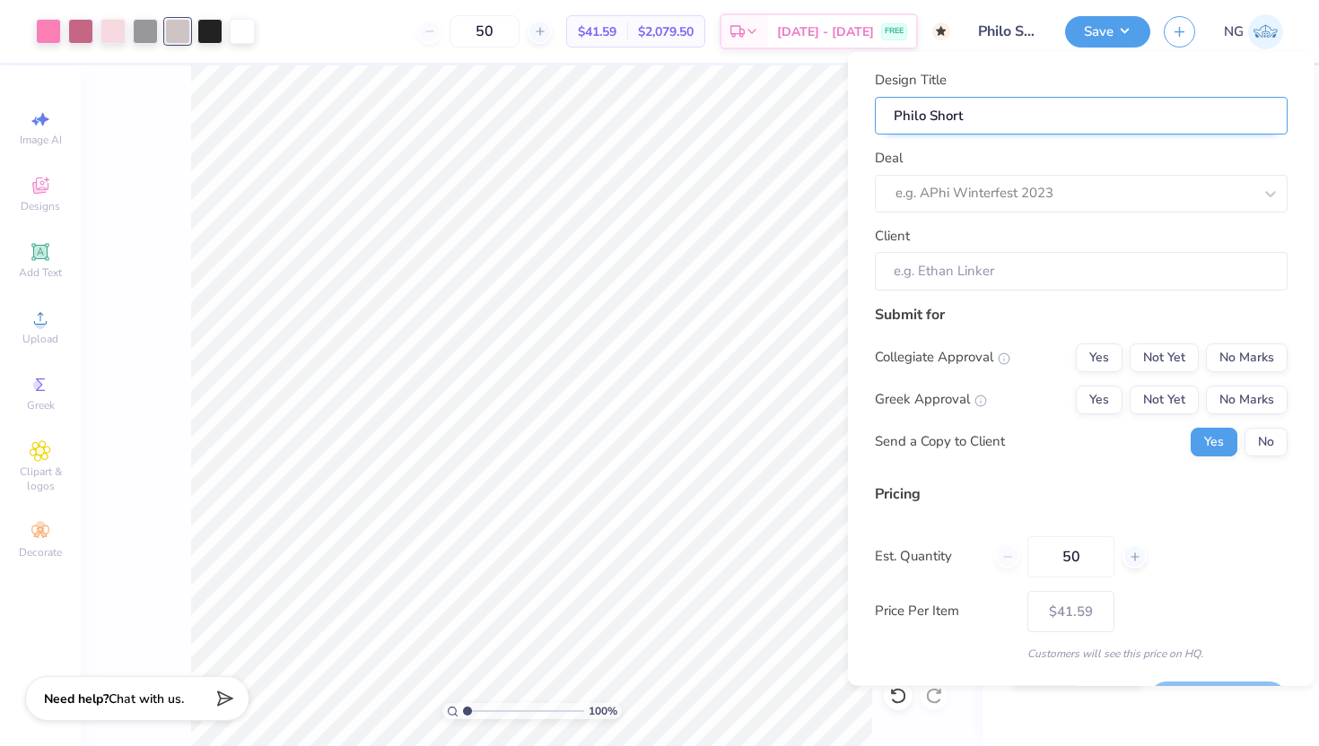
type input "Philo Shorts"
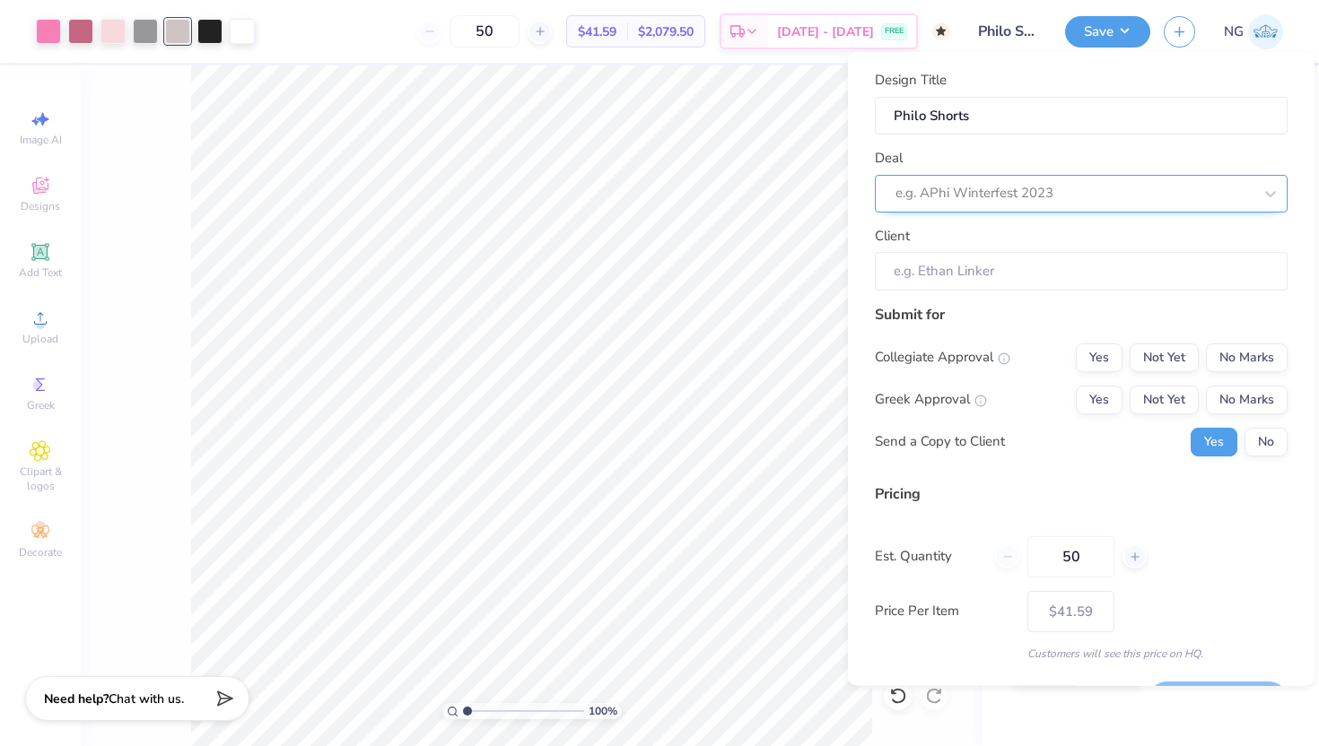
click at [1089, 205] on div "e.g. APhi Winterfest 2023" at bounding box center [1074, 193] width 361 height 28
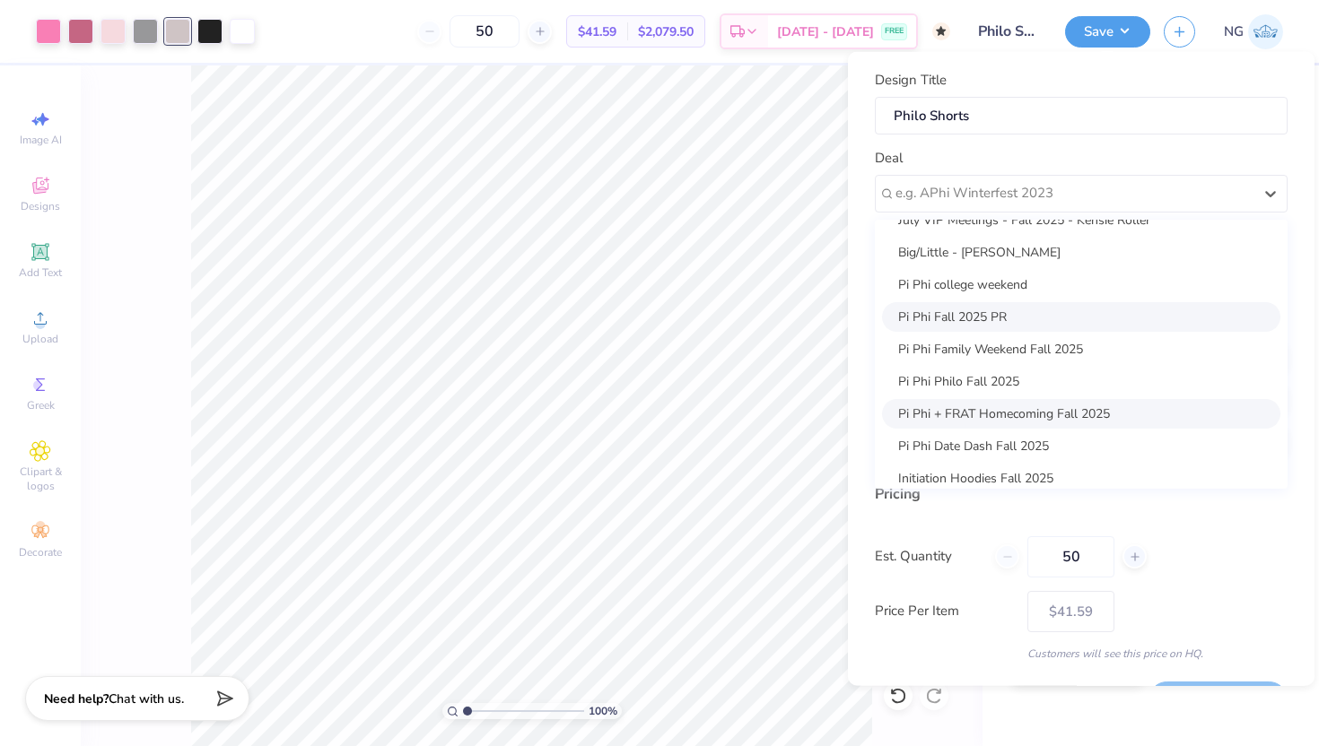
scroll to position [119, 0]
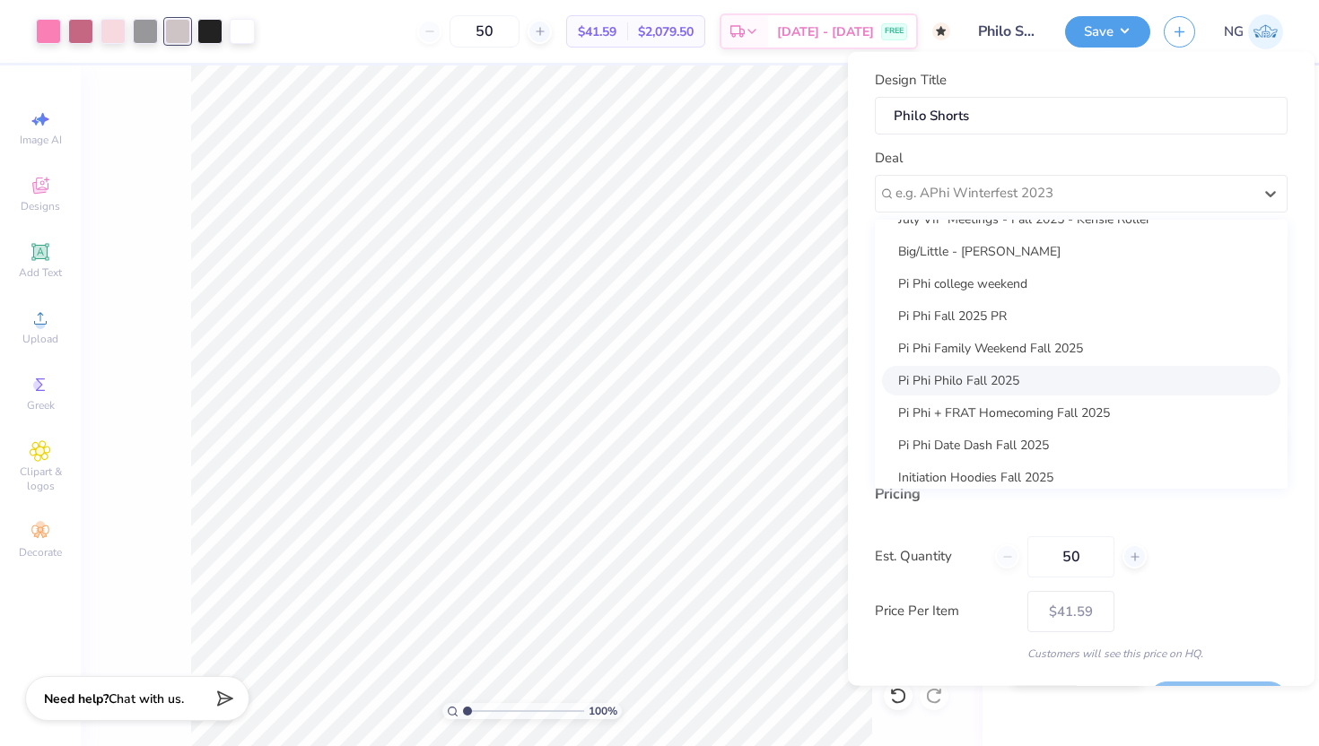
click at [1015, 375] on div "Pi Phi Philo Fall 2025" at bounding box center [1081, 380] width 398 height 30
type input "[PERSON_NAME]"
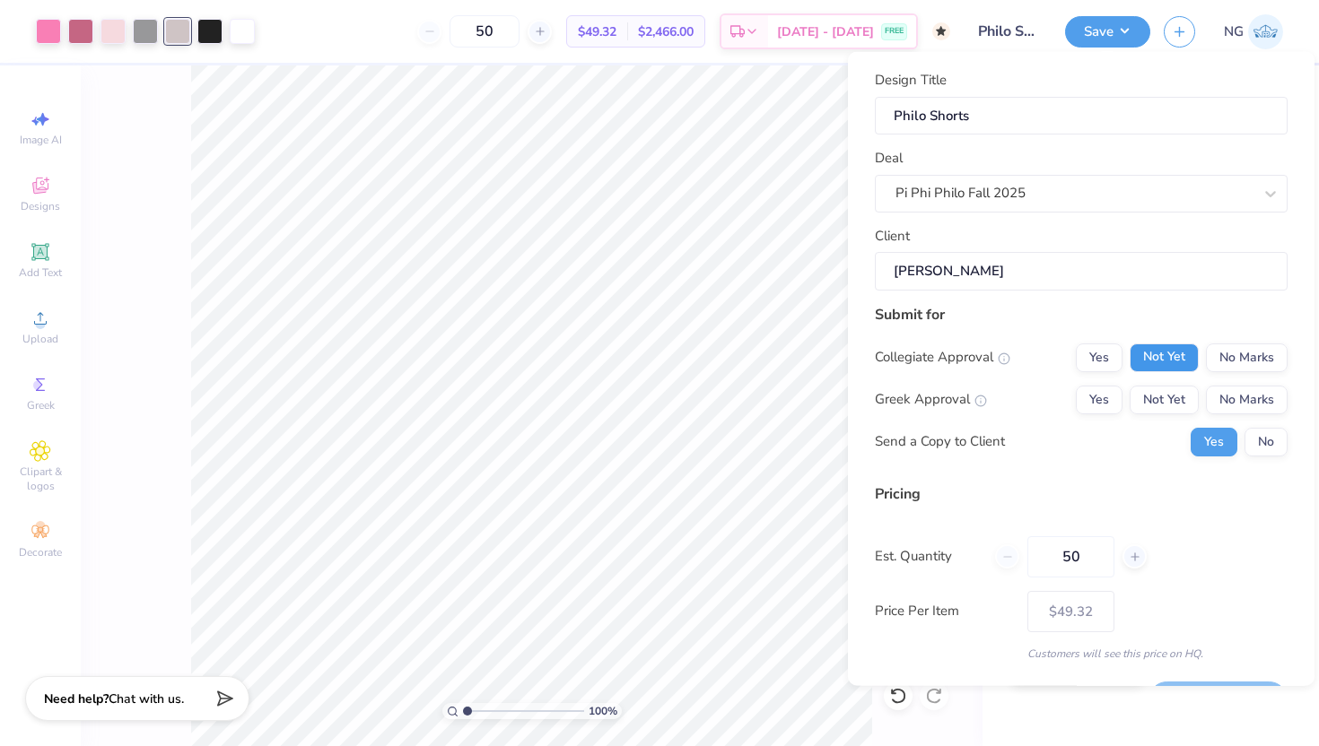
click at [1179, 357] on button "Not Yet" at bounding box center [1163, 357] width 69 height 29
click at [1254, 349] on button "No Marks" at bounding box center [1247, 357] width 82 height 29
click at [1159, 406] on button "Not Yet" at bounding box center [1163, 399] width 69 height 29
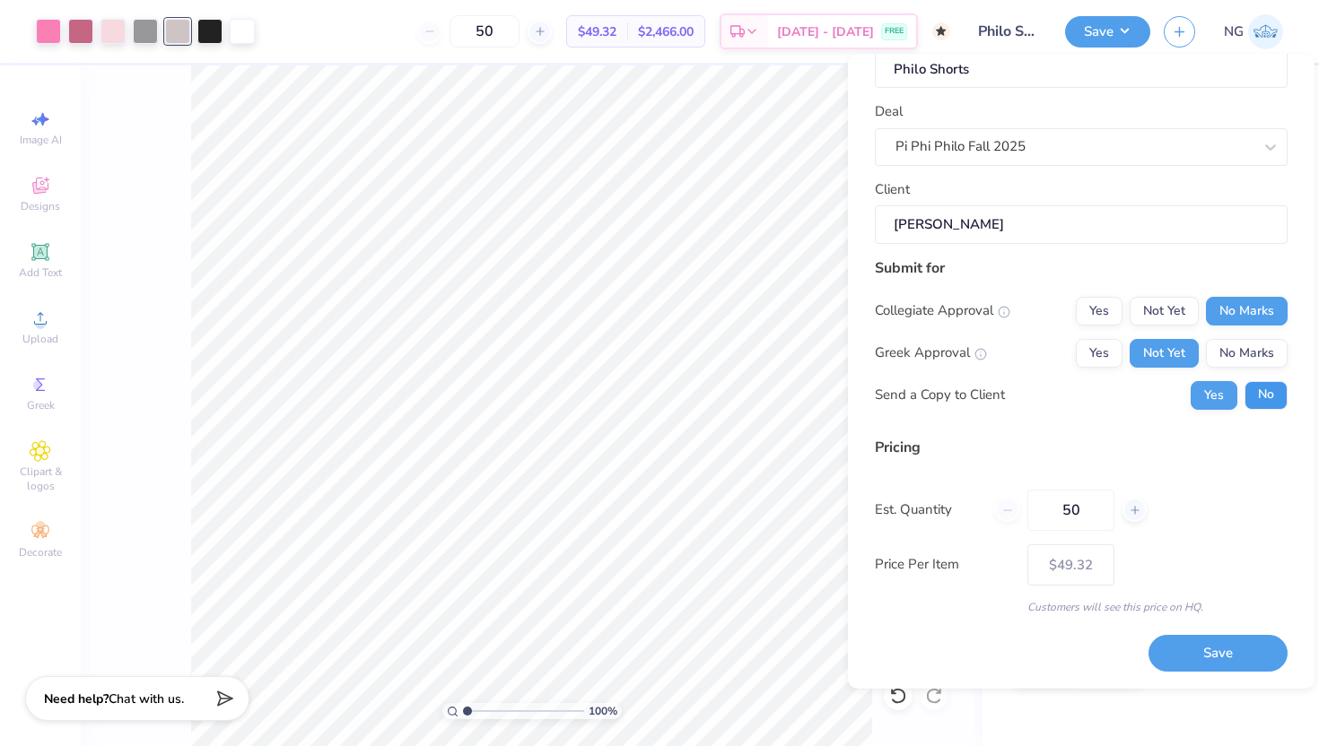
click at [1282, 396] on button "No" at bounding box center [1265, 394] width 43 height 29
click at [1245, 651] on button "Save" at bounding box center [1217, 653] width 139 height 37
type input "– –"
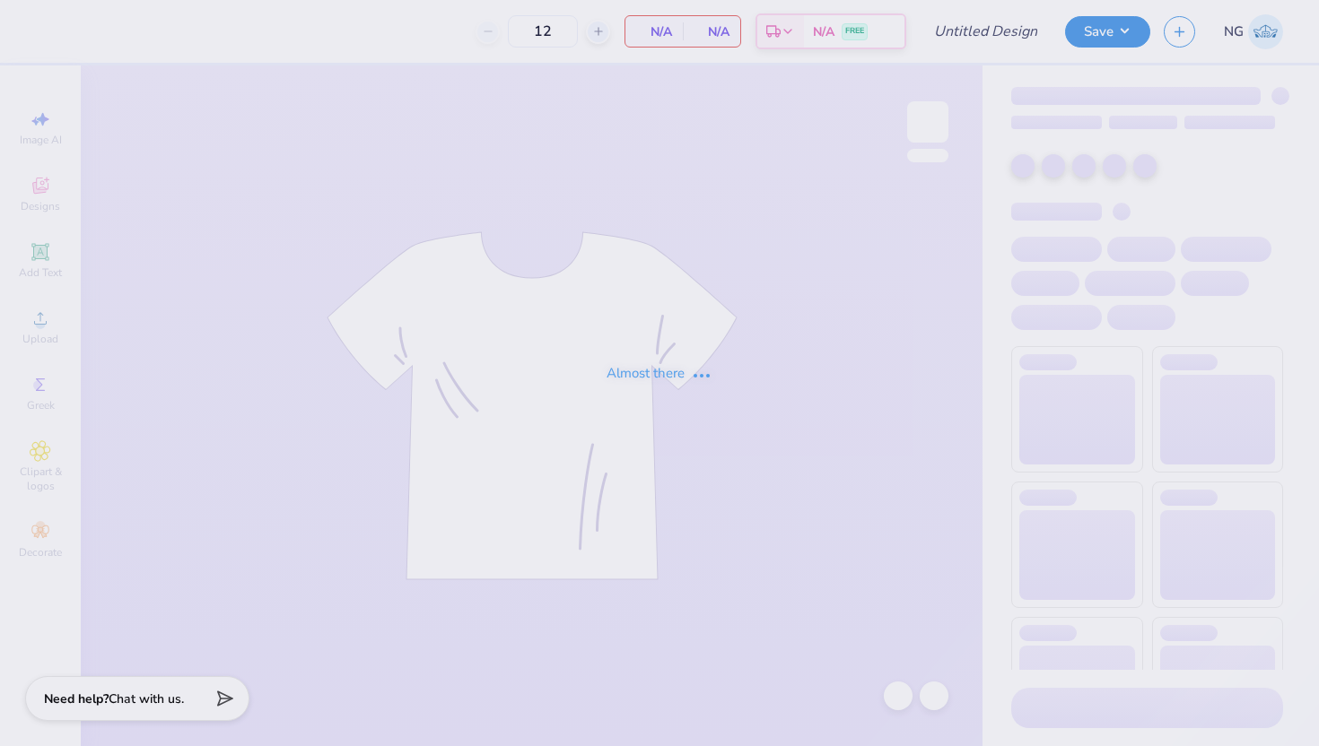
type input "Wings Initation"
type input "130"
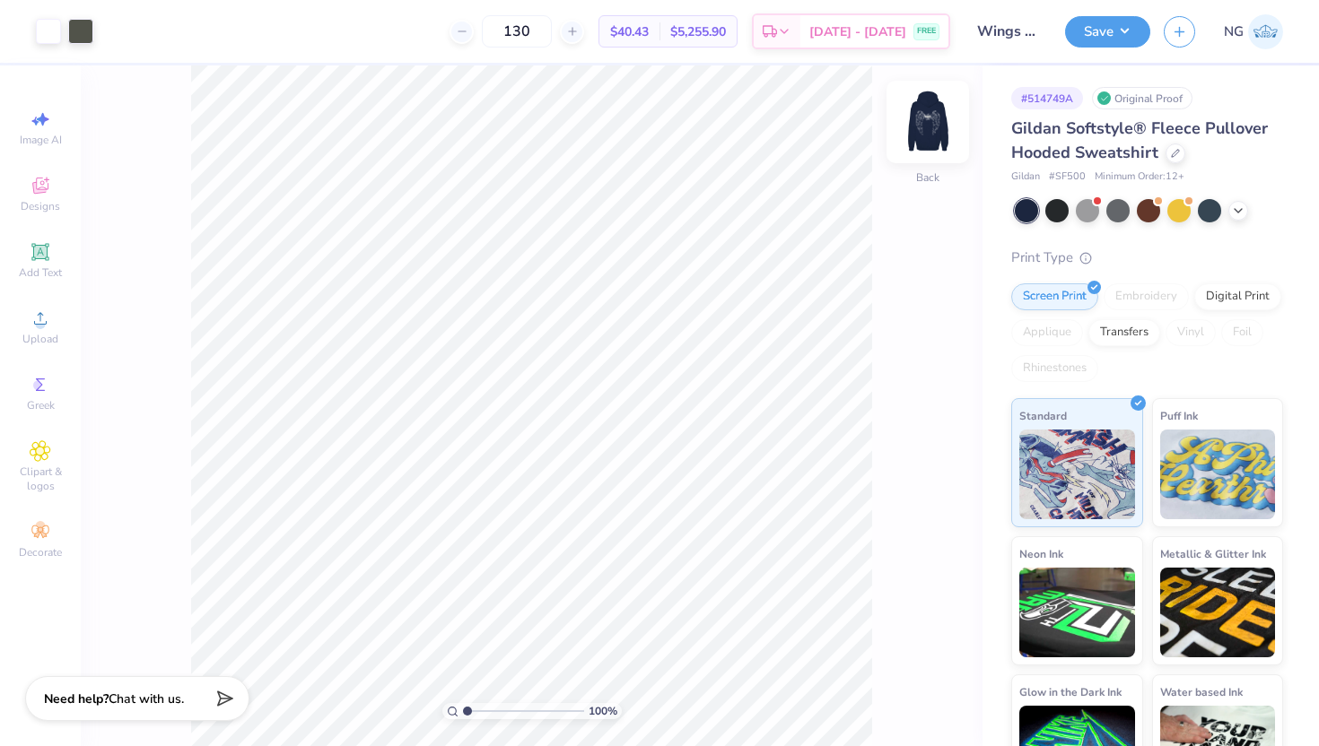
click at [916, 114] on img at bounding box center [928, 122] width 72 height 72
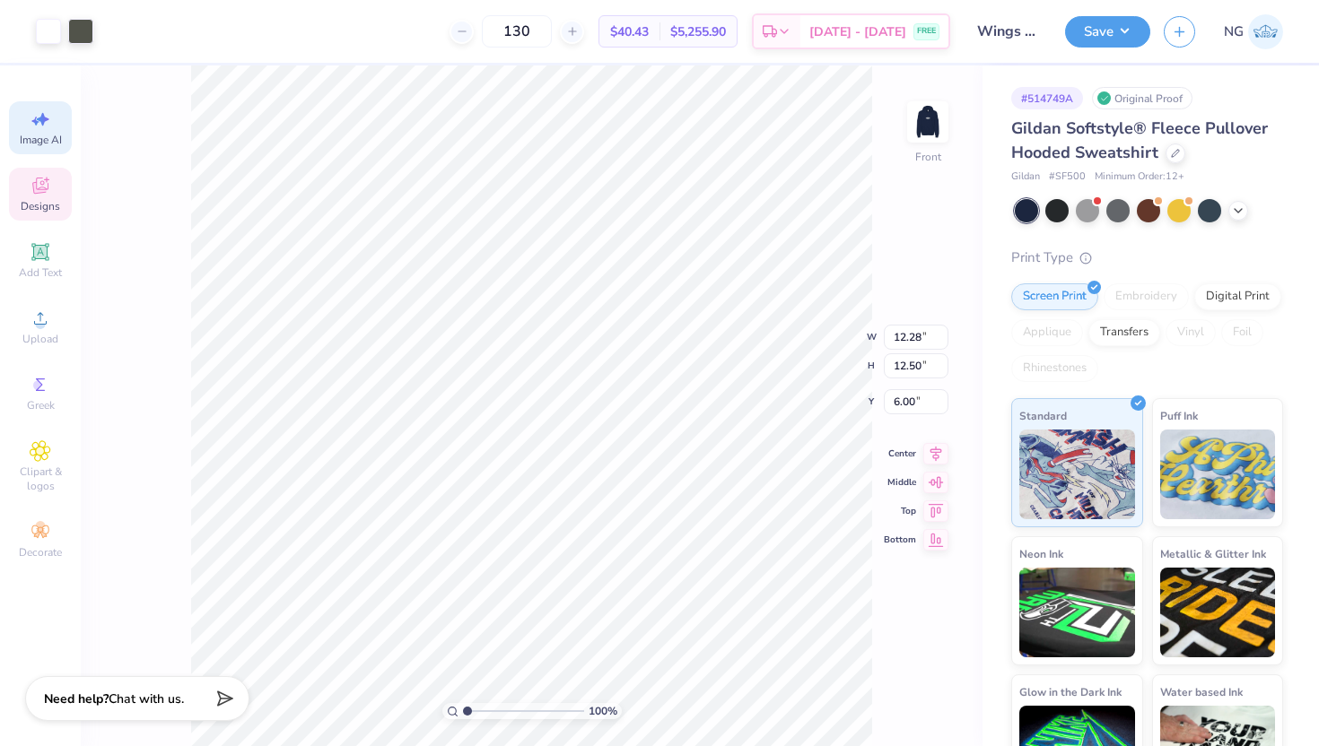
click at [39, 133] on span "Image AI" at bounding box center [41, 140] width 42 height 14
select select "4"
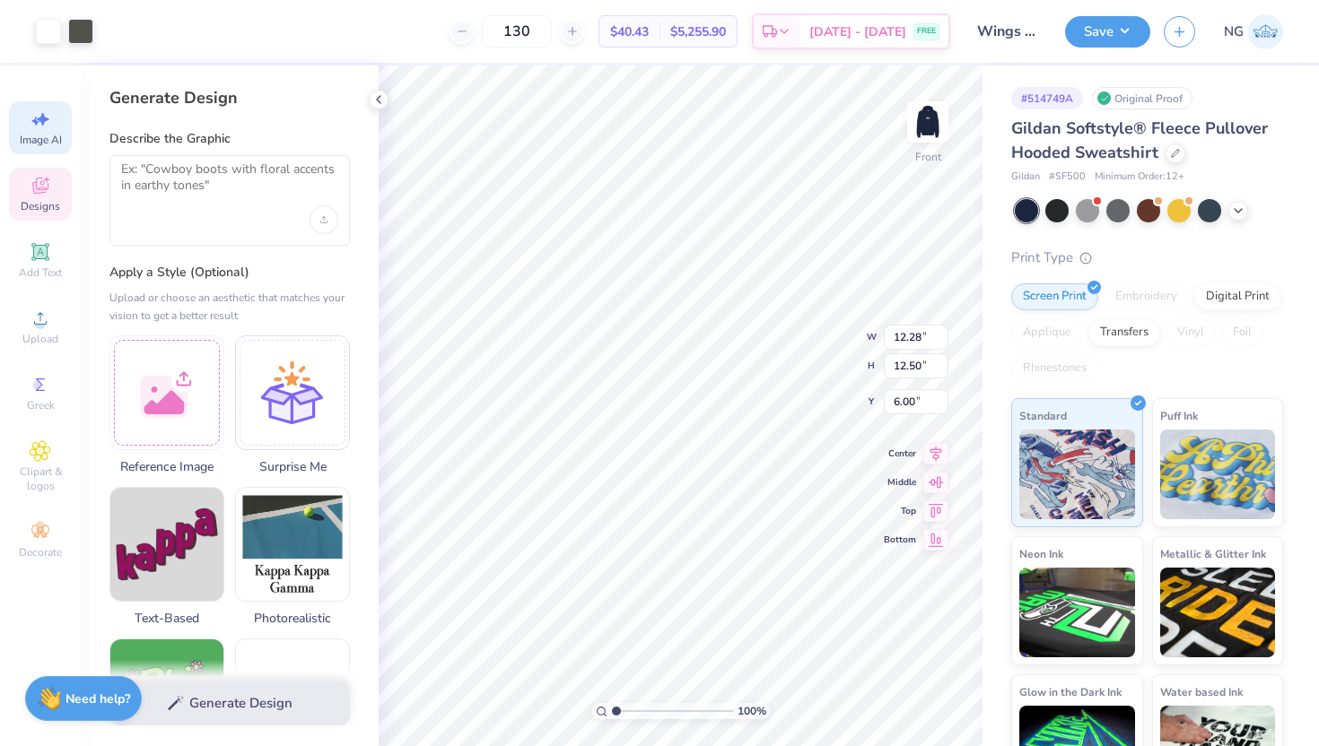
click at [48, 189] on icon at bounding box center [41, 186] width 22 height 22
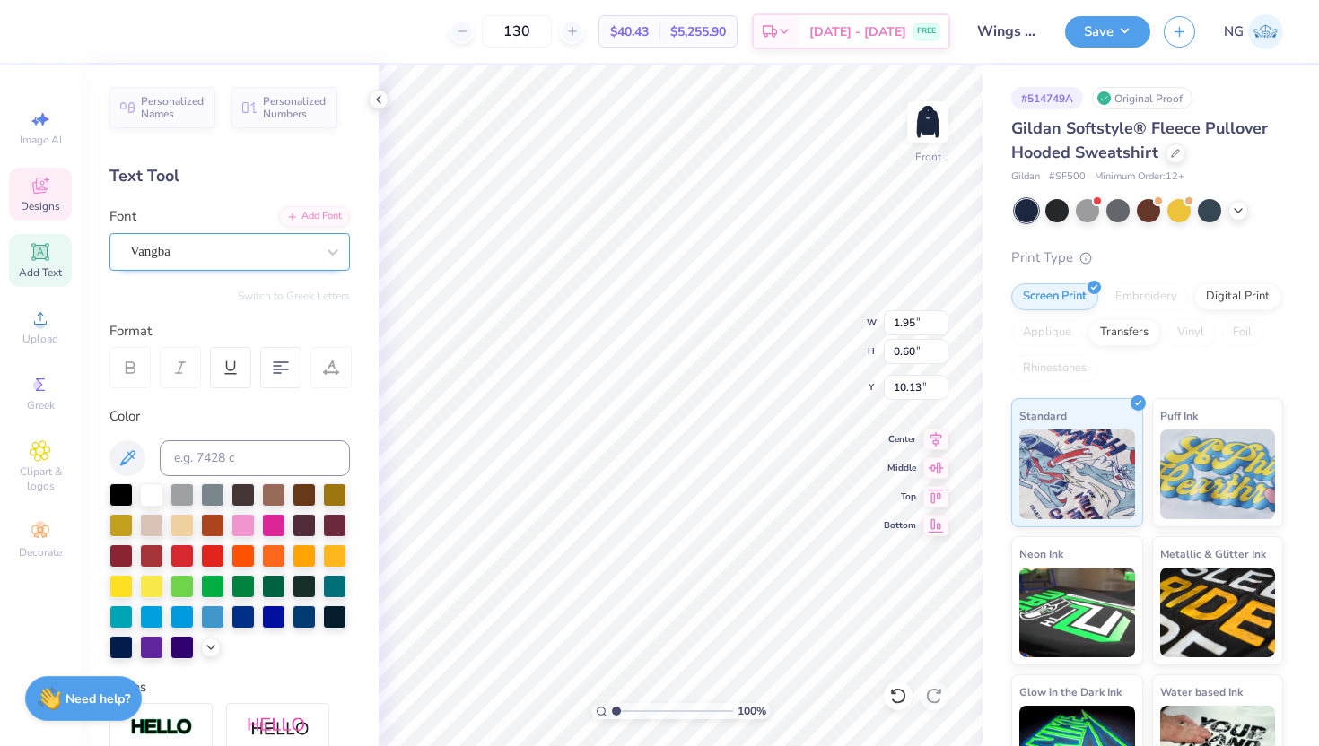
click at [309, 257] on div "Vangba" at bounding box center [222, 252] width 188 height 28
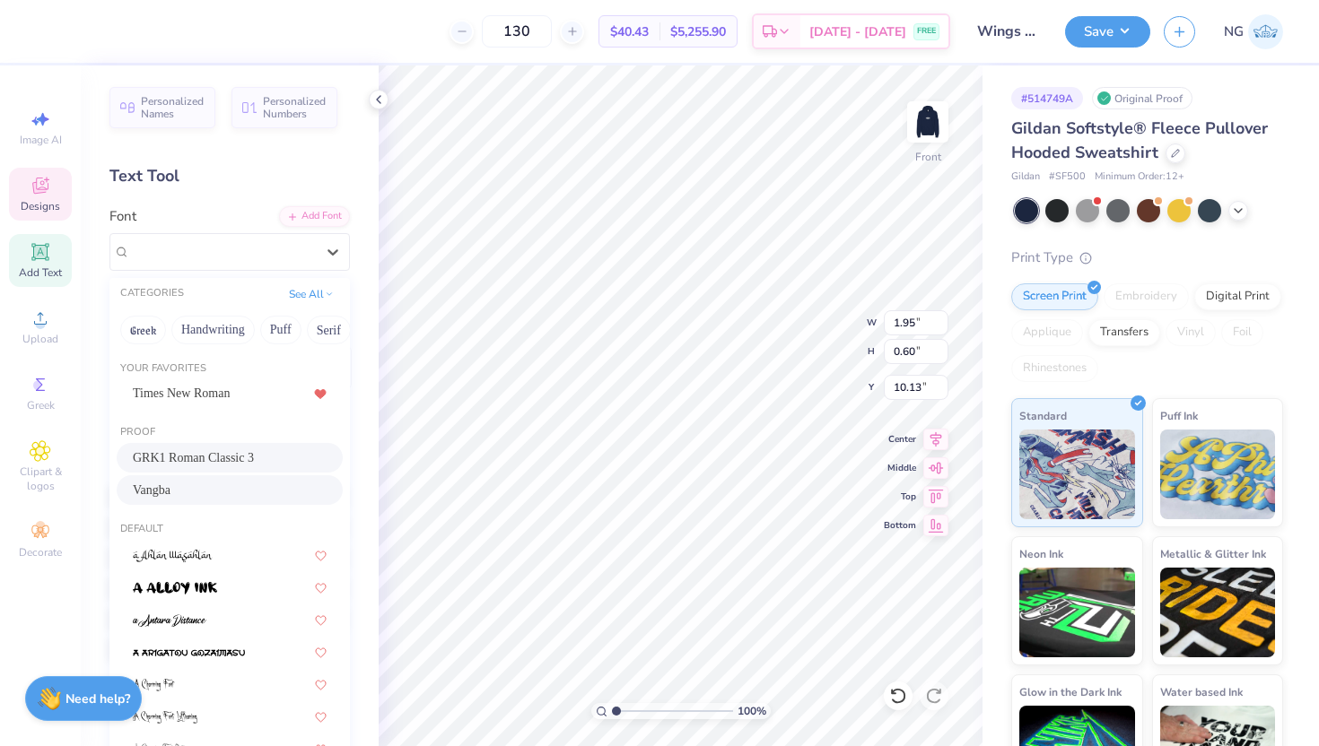
click at [37, 277] on span "Add Text" at bounding box center [40, 273] width 43 height 14
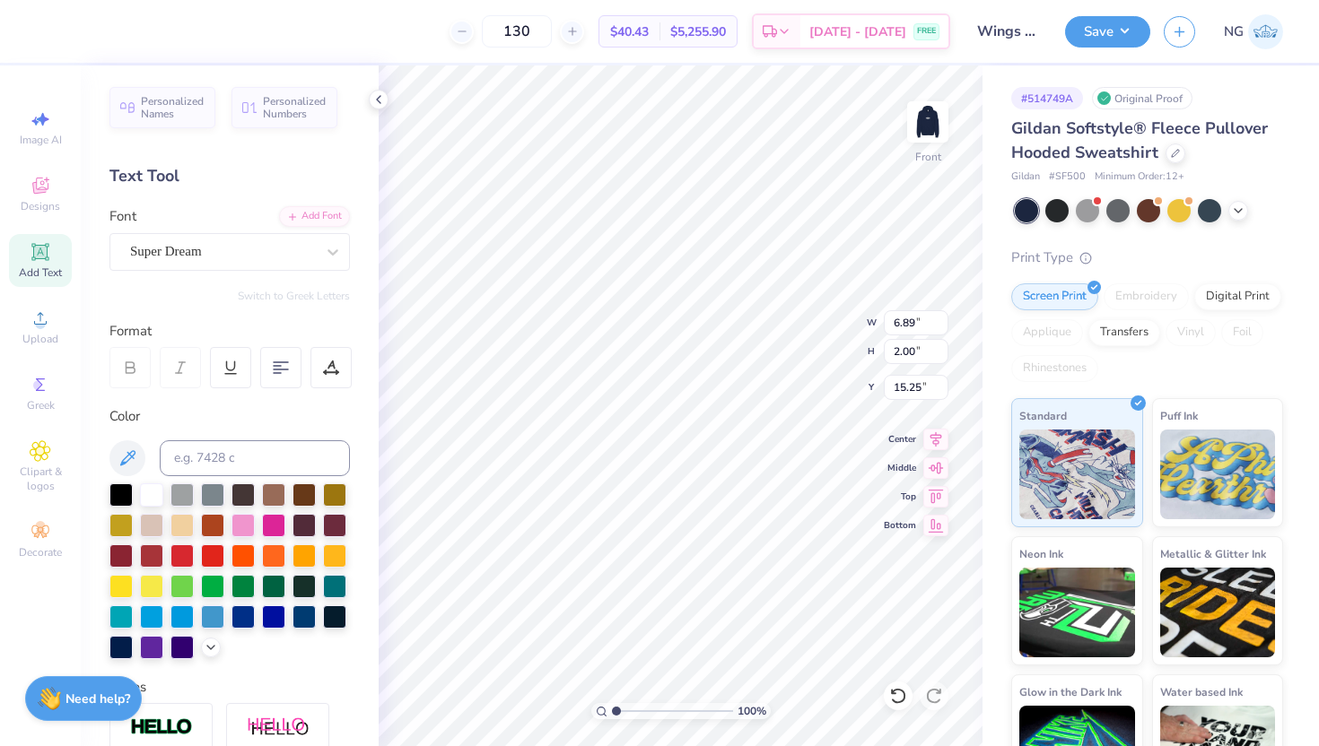
type input "6.89"
type input "2.00"
type input "15.25"
click at [257, 259] on div "Super Dream" at bounding box center [222, 252] width 188 height 28
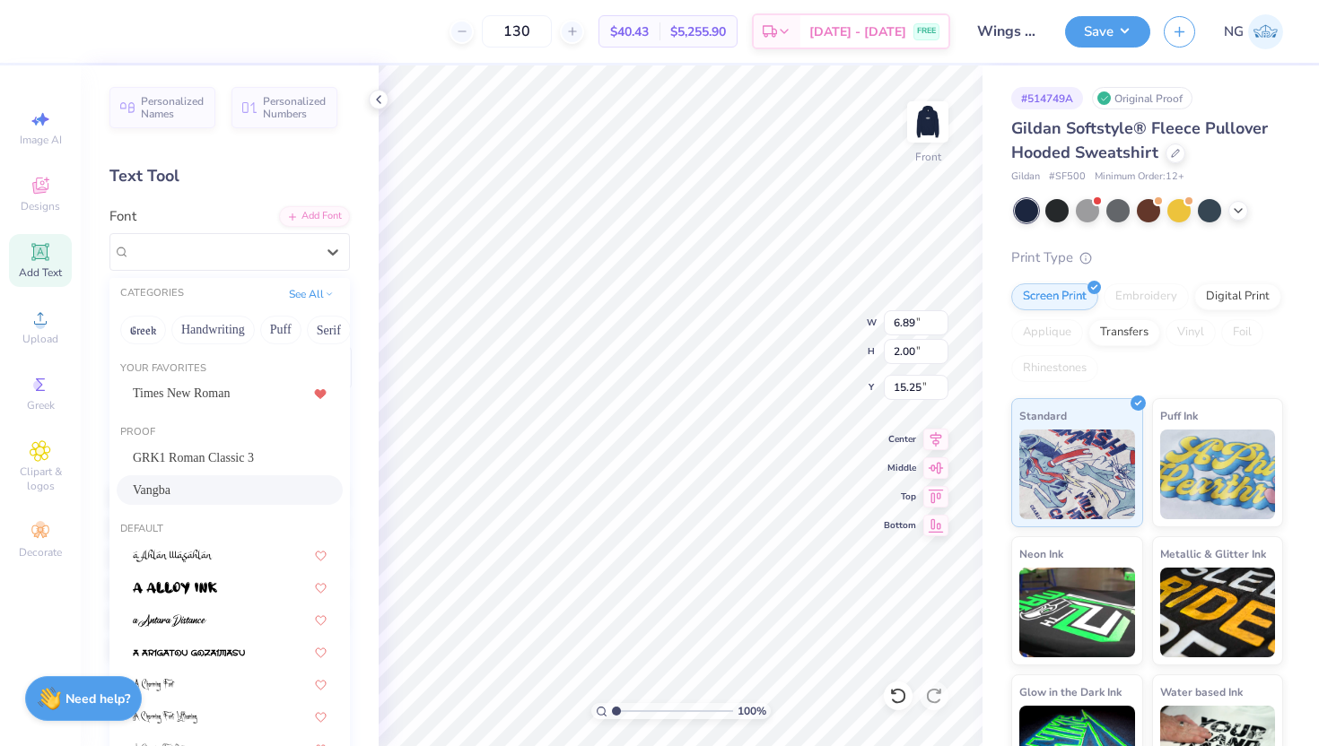
click at [226, 481] on div "Vangba" at bounding box center [230, 490] width 194 height 19
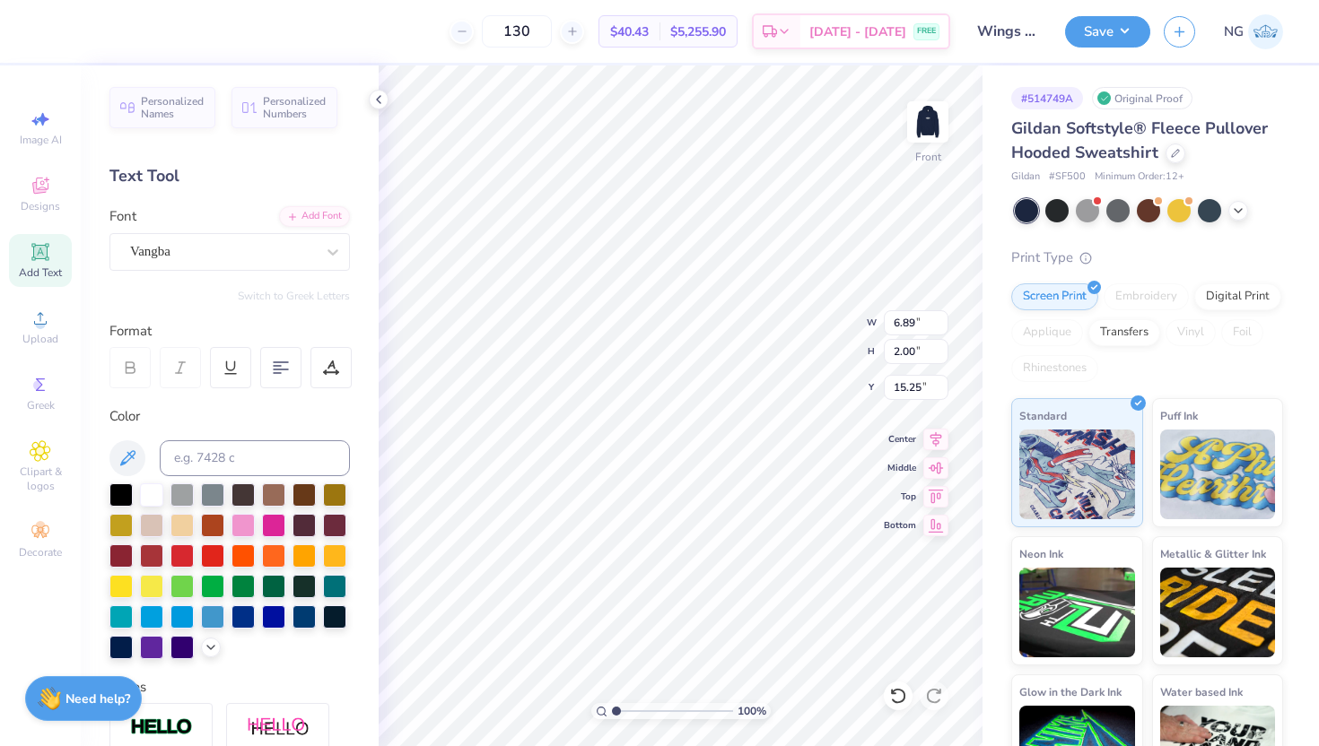
type input "7.17"
type input "1.99"
type input "20.14"
type textarea "AZ ALPHA 1035"
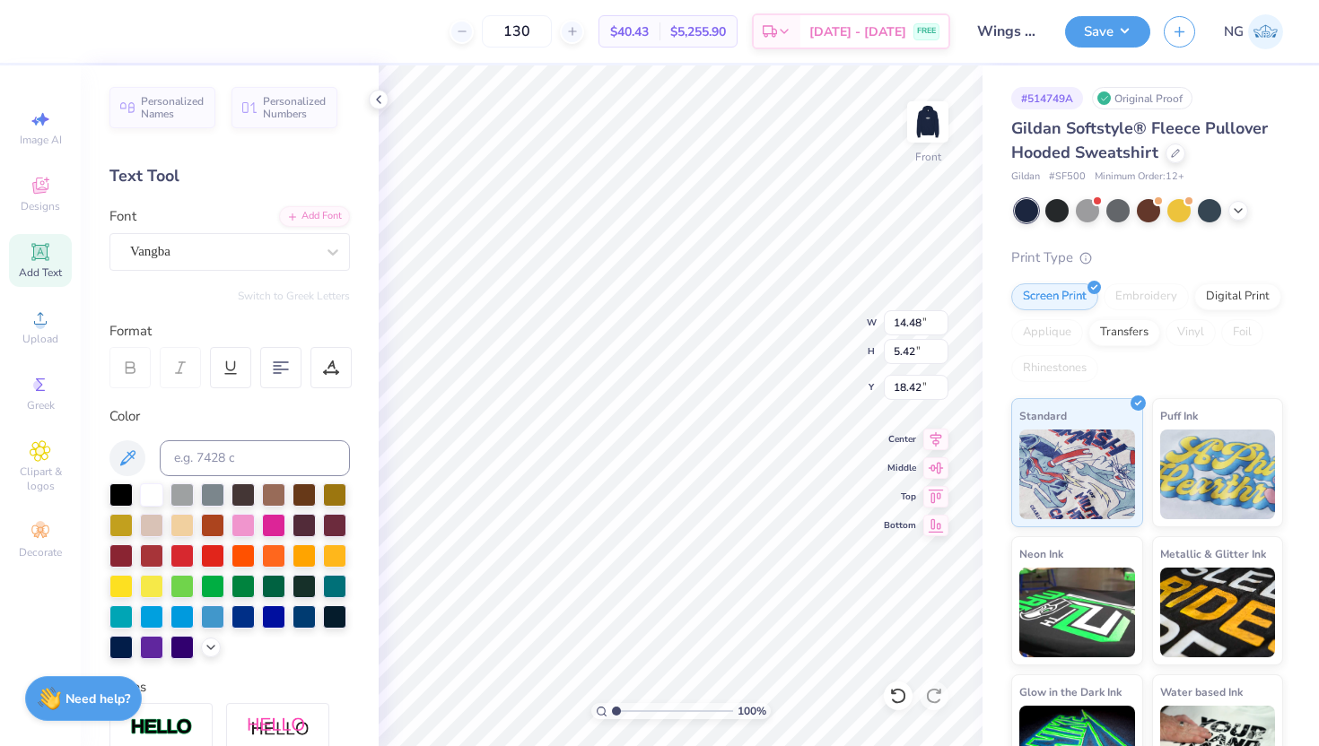
scroll to position [1, 0]
type textarea "AZ ALPHA"
click at [44, 266] on span "Add Text" at bounding box center [40, 273] width 43 height 14
click at [258, 248] on div "Super Dream" at bounding box center [222, 252] width 188 height 28
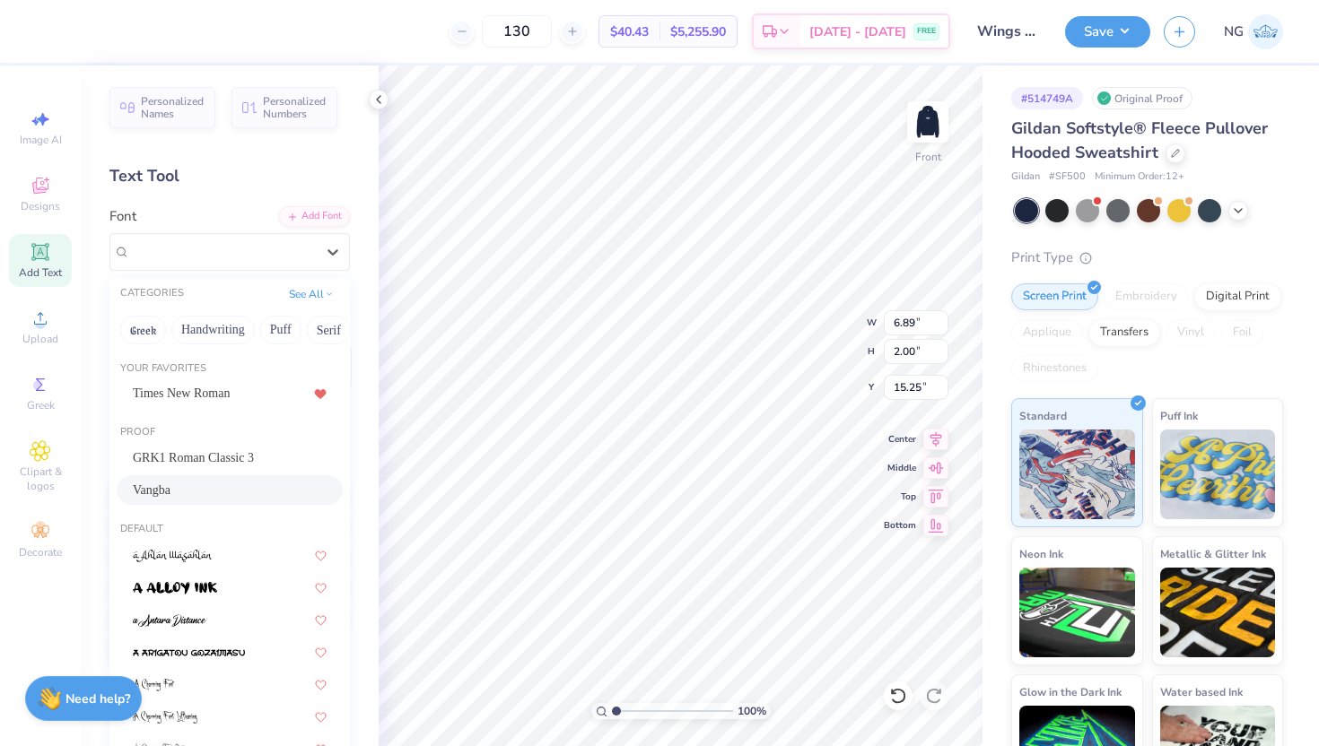
click at [247, 498] on div "Vangba" at bounding box center [230, 490] width 194 height 19
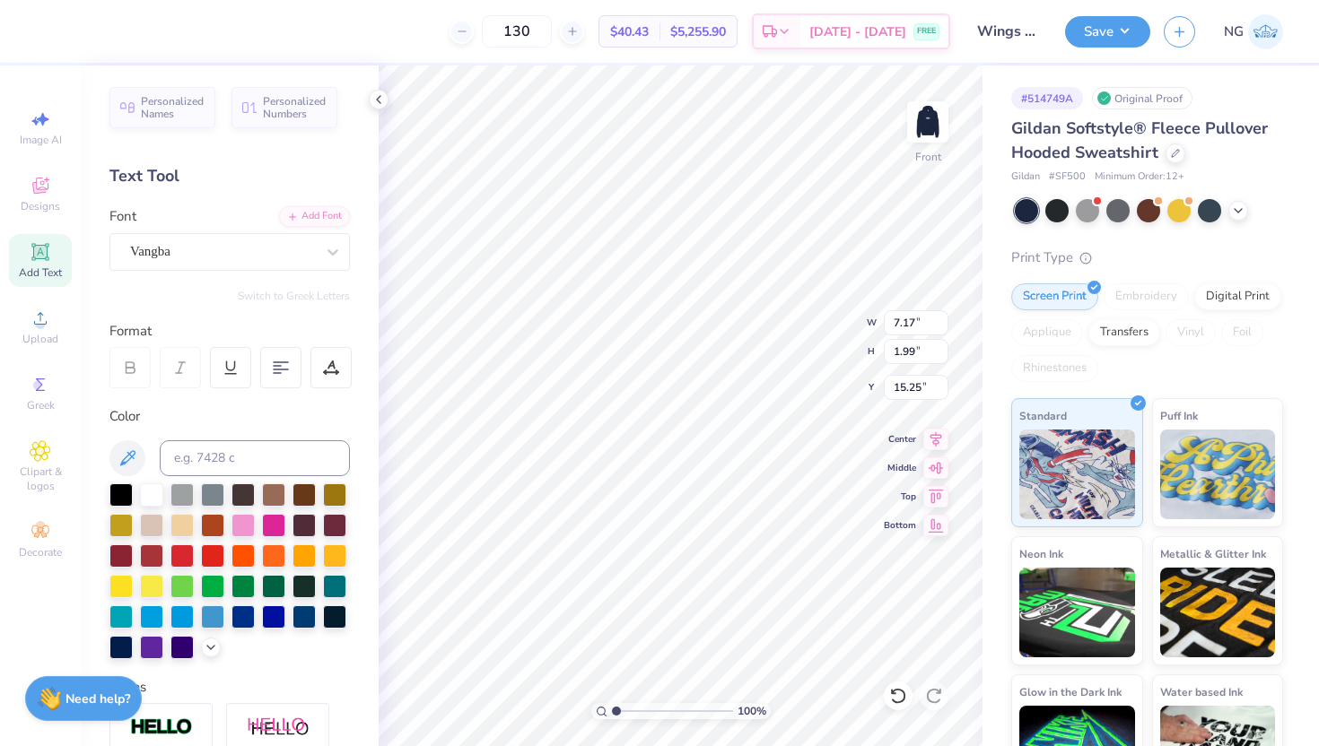
type input "7.17"
type input "1.99"
type textarea "A"
type textarea "a"
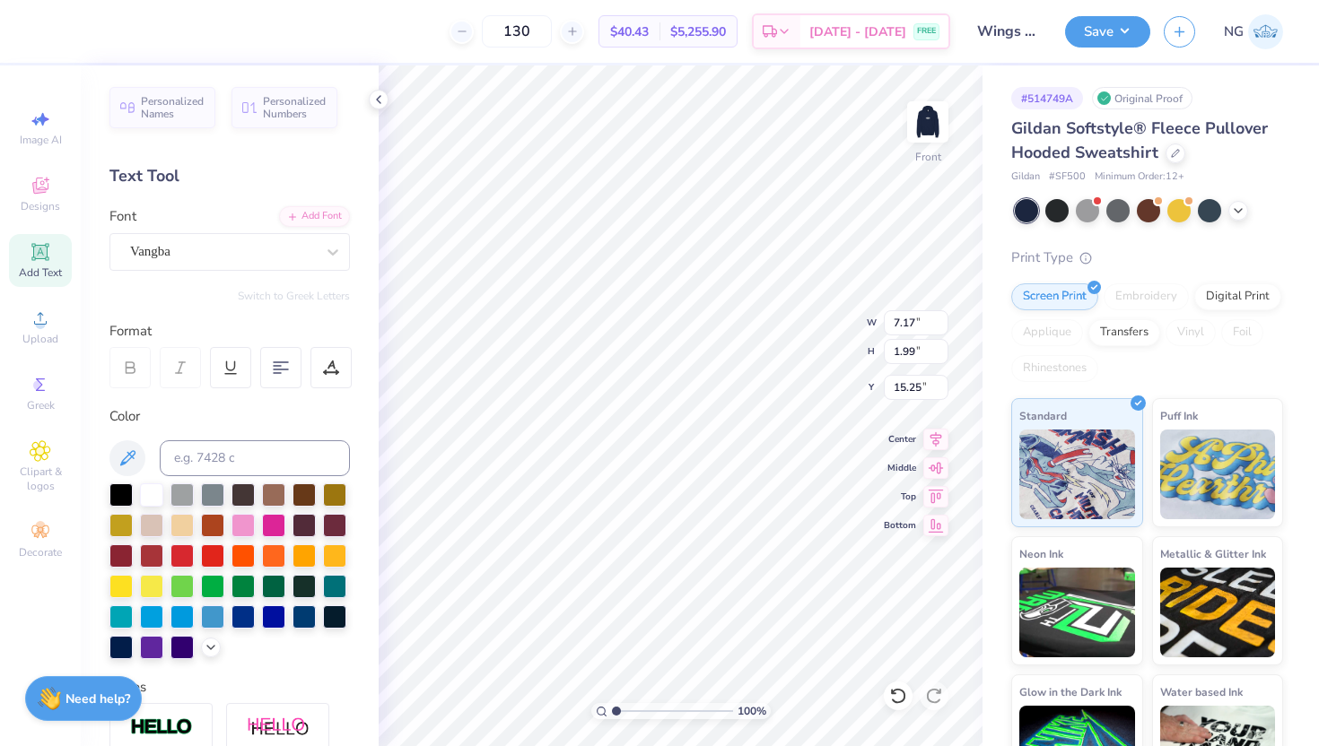
type textarea "1035"
click at [187, 559] on div at bounding box center [181, 554] width 23 height 23
click at [213, 556] on div at bounding box center [212, 554] width 23 height 23
type input "5.33"
type input "2.15"
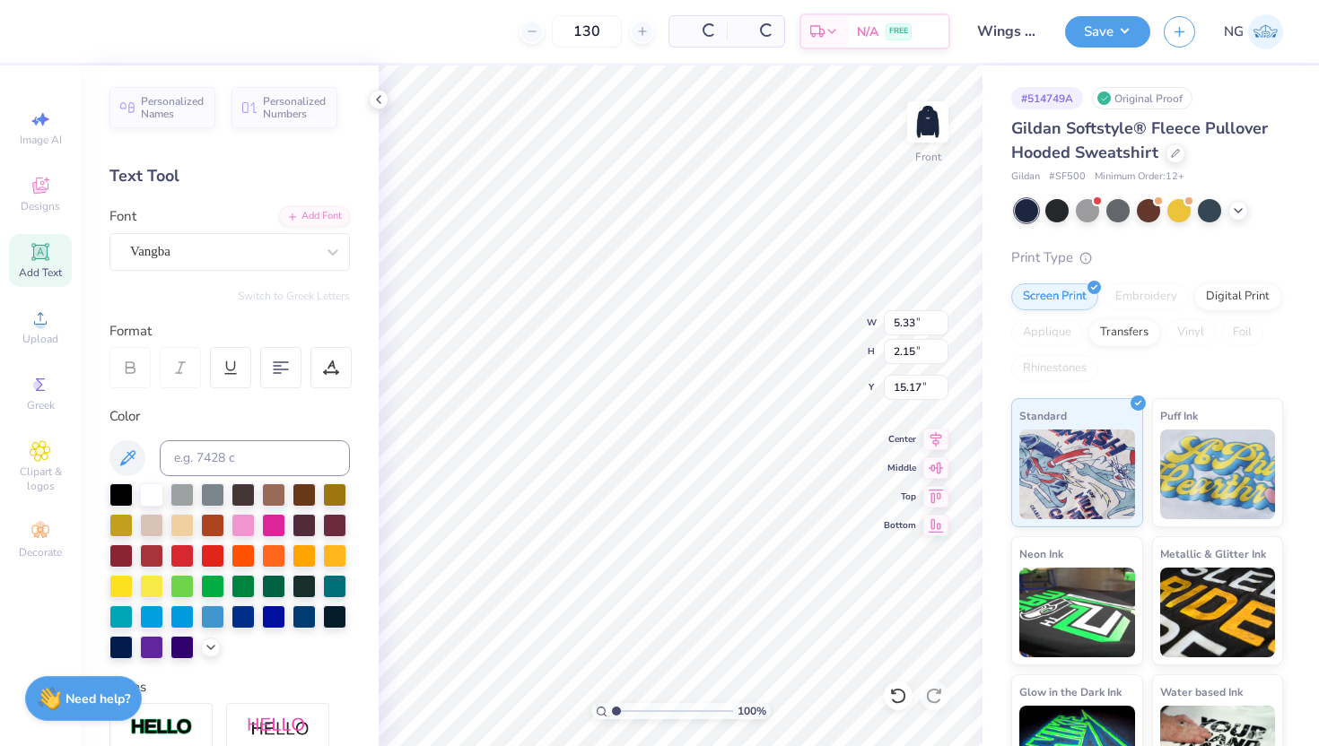
type input "15.17"
click at [217, 553] on div at bounding box center [212, 554] width 23 height 23
type input "22.99"
type input "14.48"
type input "2.00"
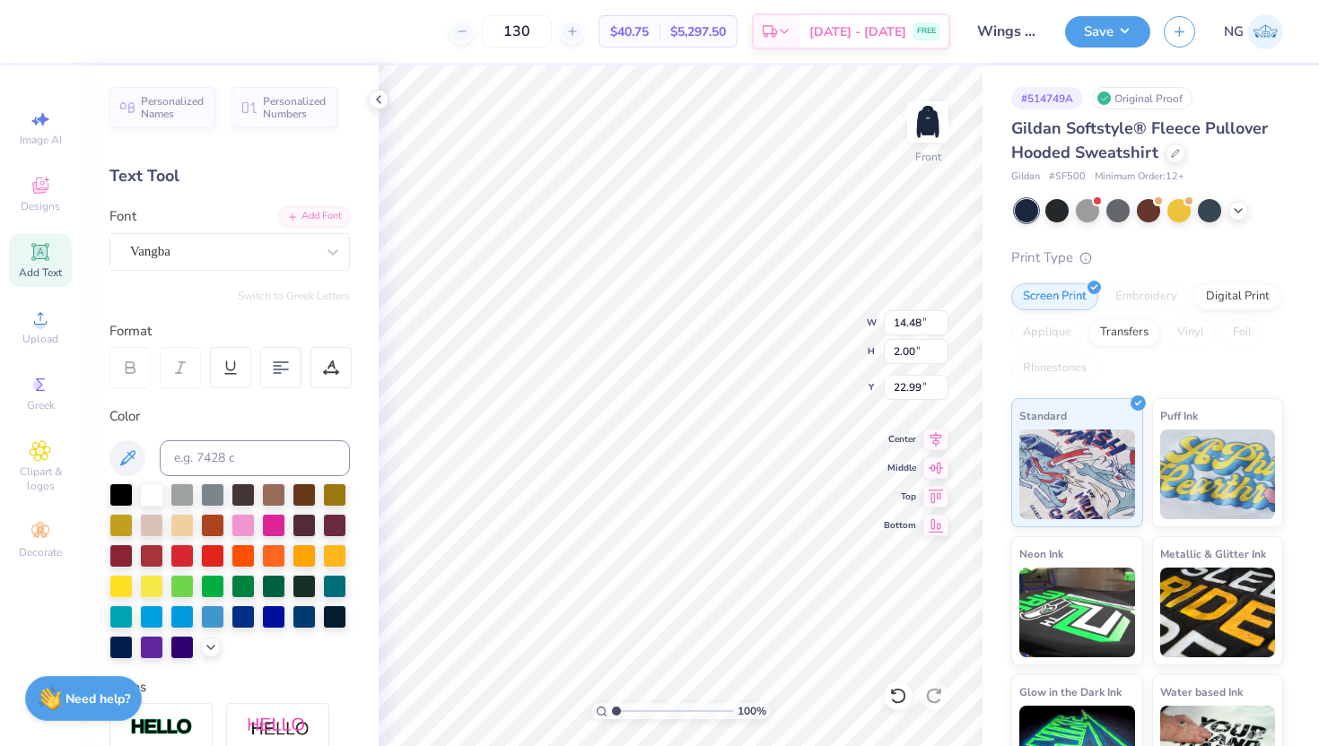
type input "20.12"
type input "3.87"
type input "0.53"
type input "13.16"
type input "5.33"
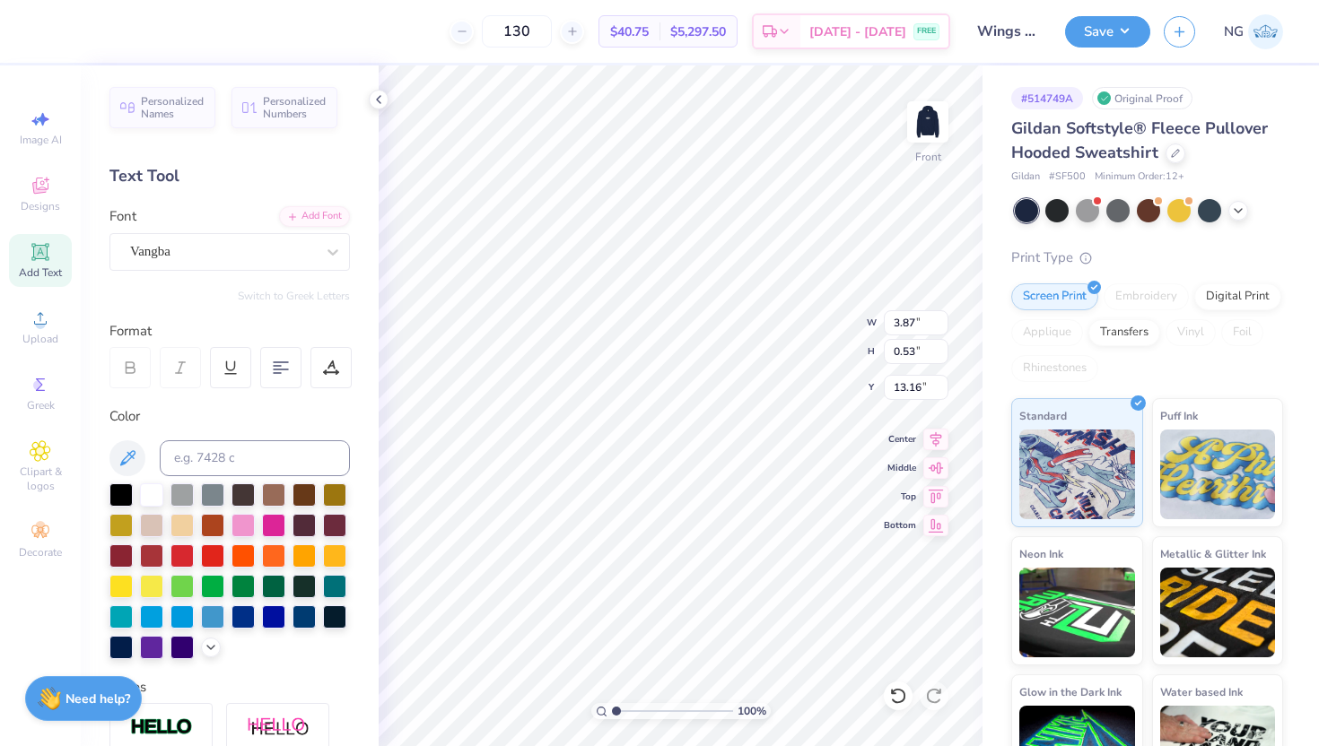
type input "2.15"
type input "22.99"
type input "3.18"
type input "1.28"
type input "23.86"
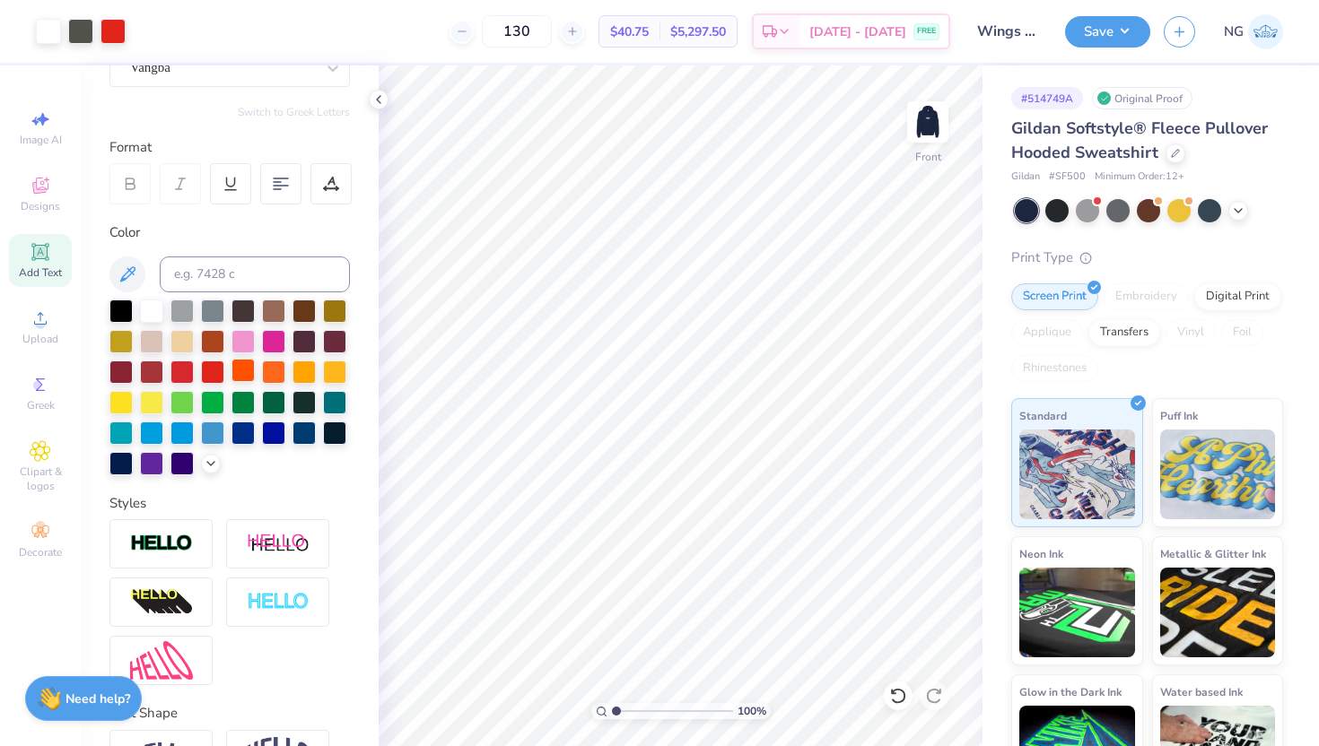
scroll to position [193, 0]
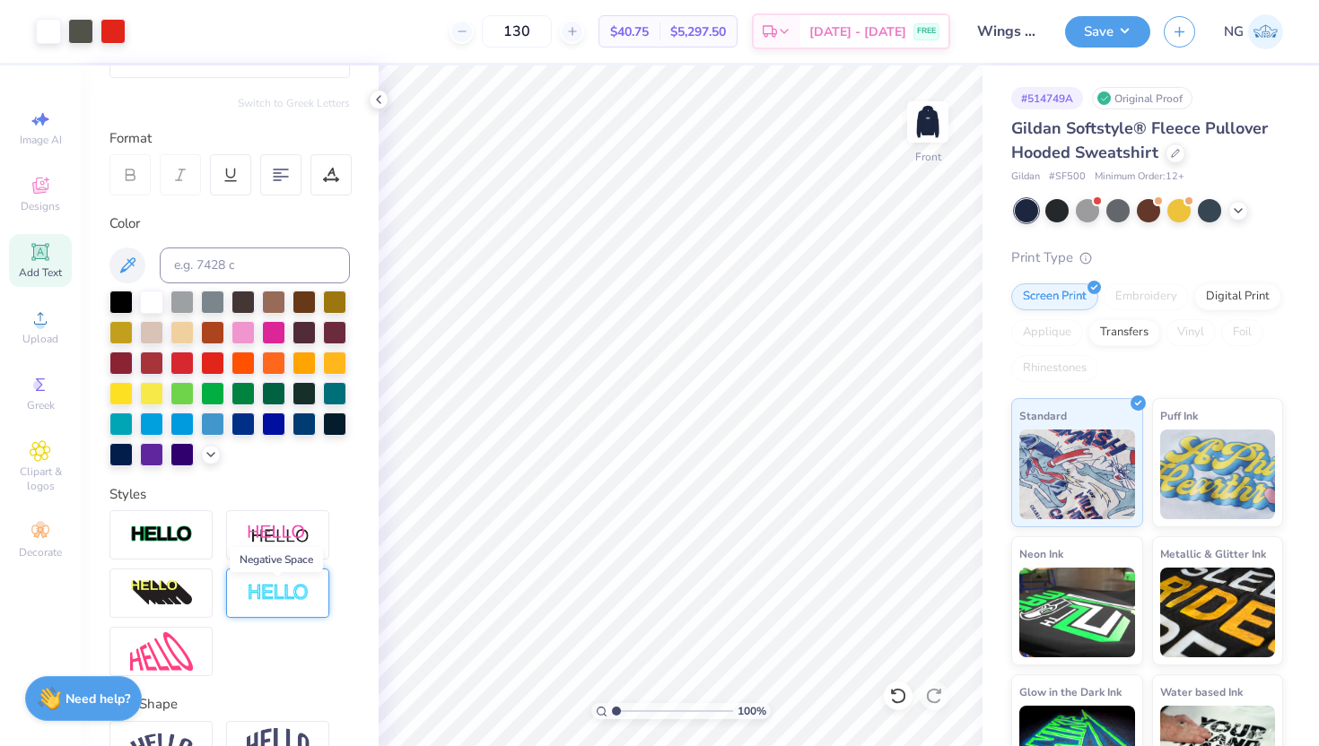
click at [257, 586] on img at bounding box center [278, 593] width 63 height 21
click at [150, 300] on div at bounding box center [151, 300] width 23 height 23
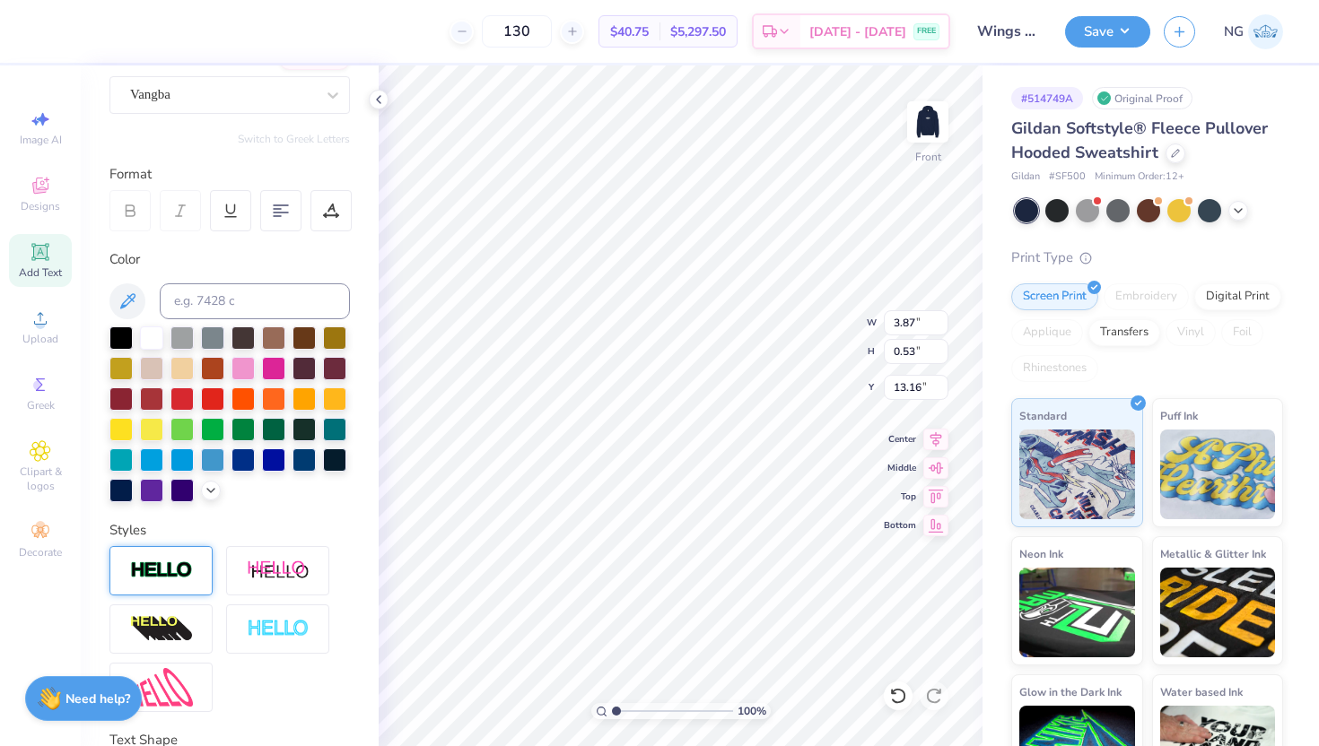
scroll to position [158, 0]
click at [185, 574] on img at bounding box center [161, 570] width 63 height 21
type input "3.88"
type input "0.54"
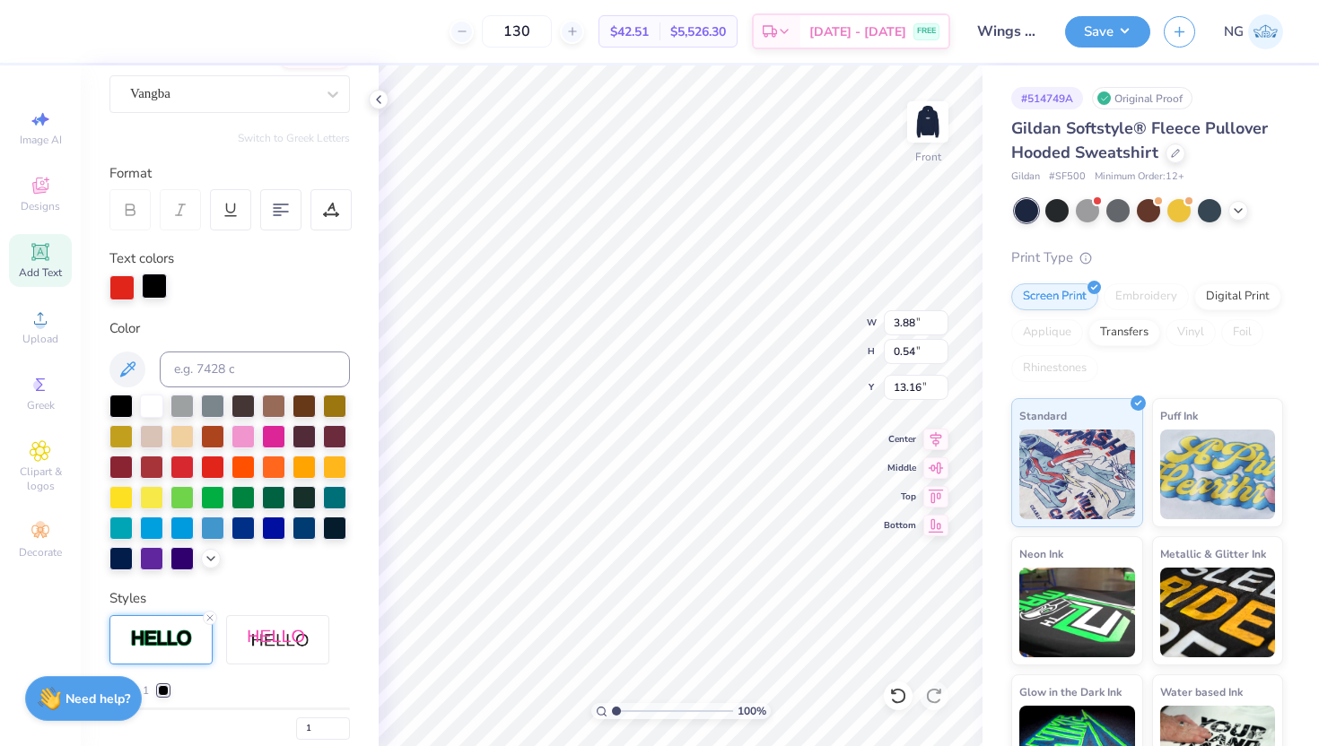
click at [153, 289] on div at bounding box center [154, 286] width 25 height 25
click at [149, 416] on div at bounding box center [151, 404] width 23 height 23
type input "12.28"
type input "12.50"
type input "6.00"
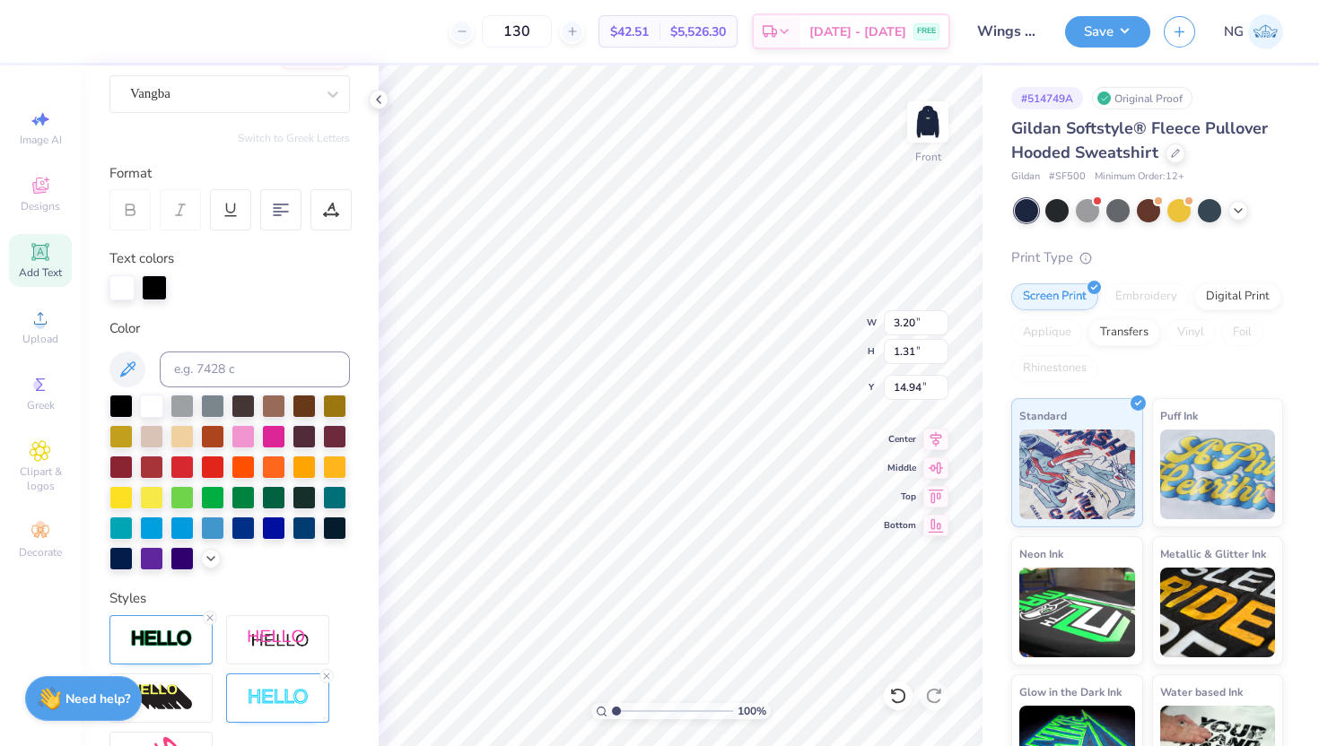
type input "14.94"
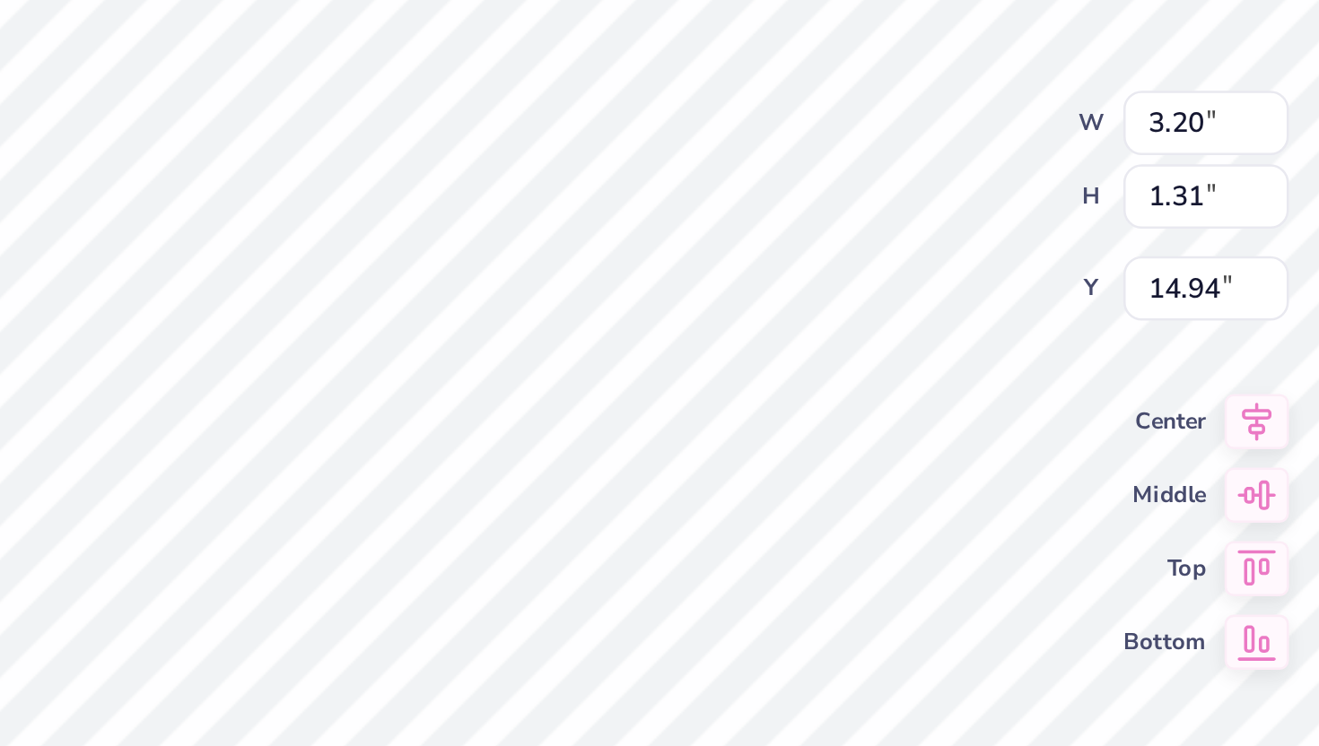
type input "14.00"
type input "2.54"
type input "1.03"
type input "2.11"
type input "0.86"
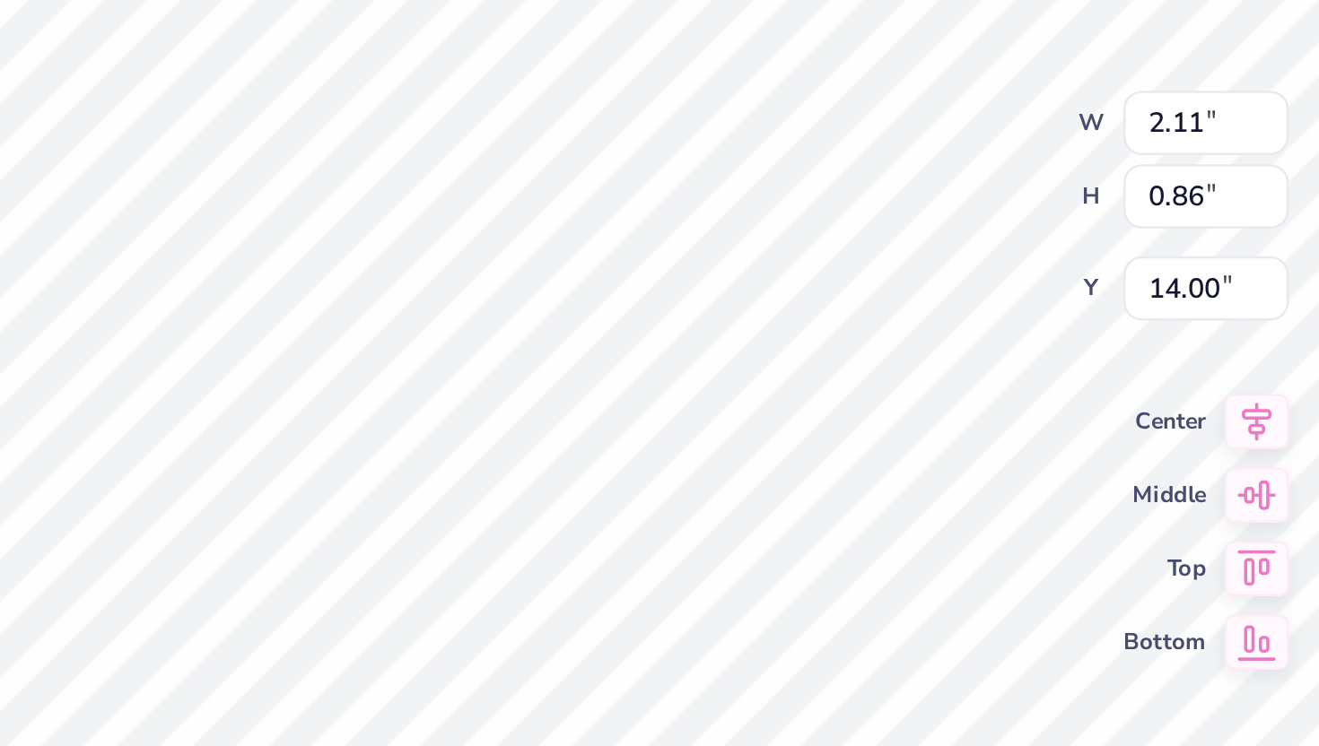
type input "13.98"
type input "12.28"
type input "12.50"
type input "6.00"
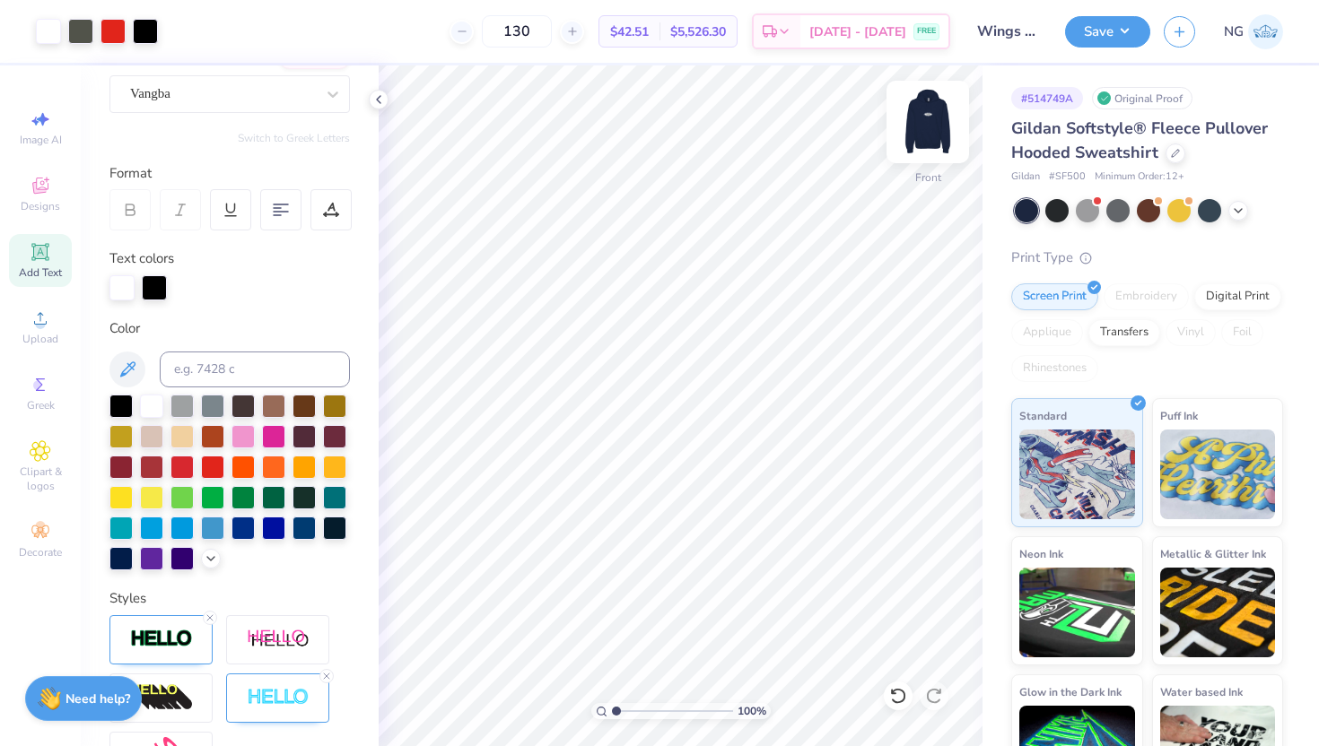
click at [925, 170] on div "Front" at bounding box center [928, 178] width 26 height 16
click at [911, 153] on div at bounding box center [927, 122] width 83 height 83
click at [911, 153] on img at bounding box center [928, 122] width 72 height 72
click at [36, 414] on div "Greek" at bounding box center [40, 393] width 63 height 53
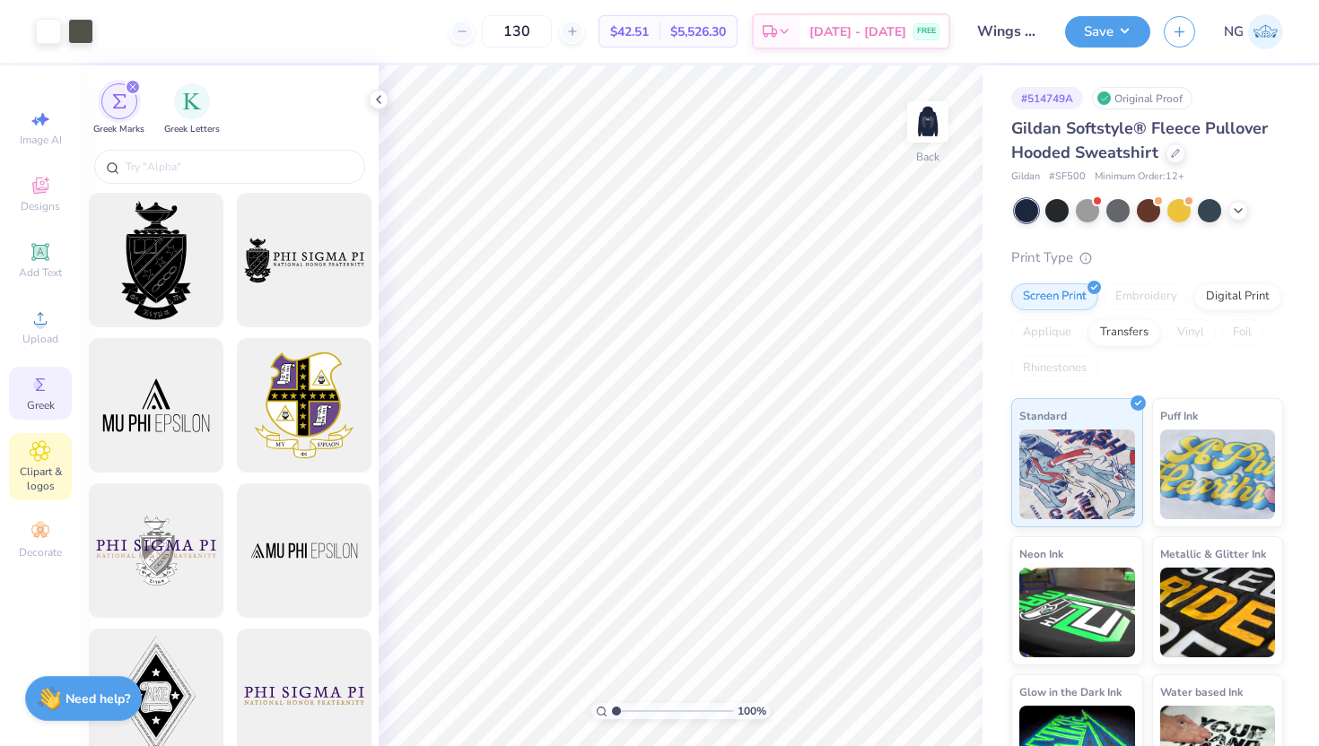
click at [39, 466] on span "Clipart & logos" at bounding box center [40, 479] width 63 height 29
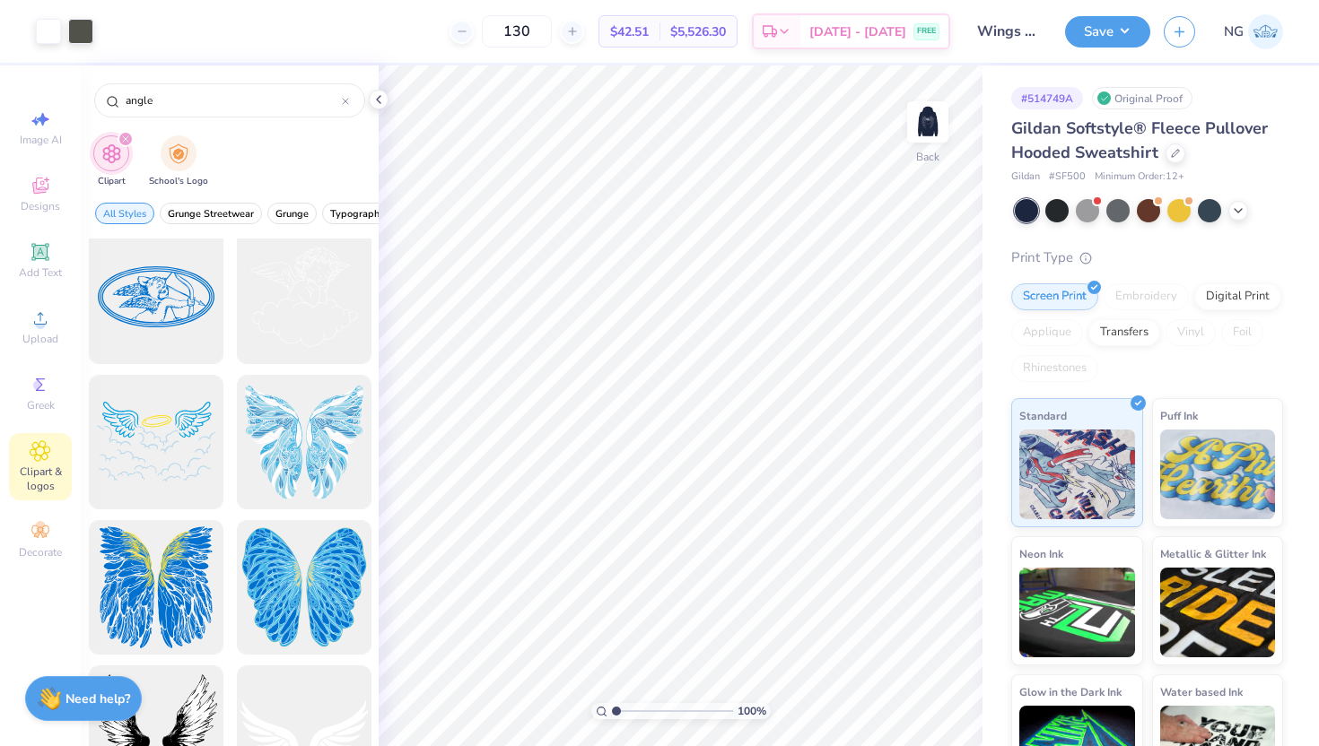
scroll to position [0, 0]
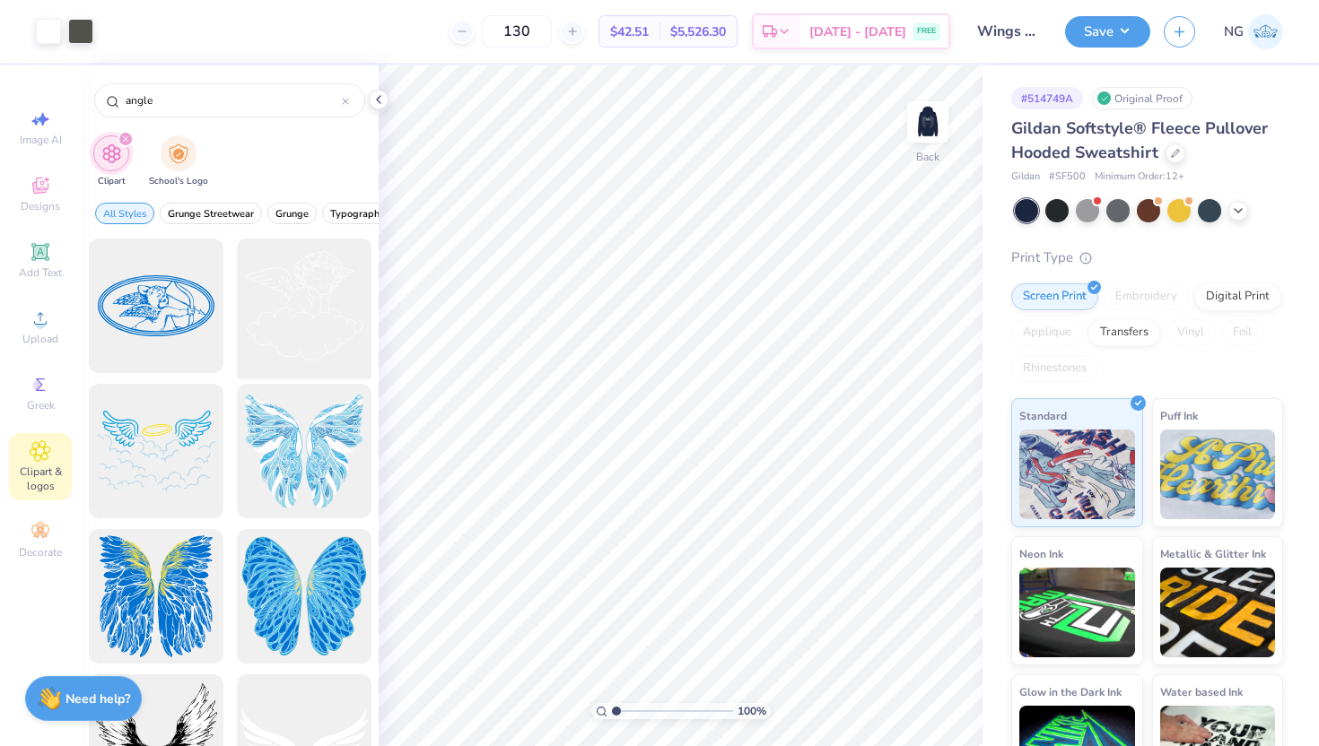
type input "angle"
click at [325, 318] on div at bounding box center [304, 306] width 148 height 148
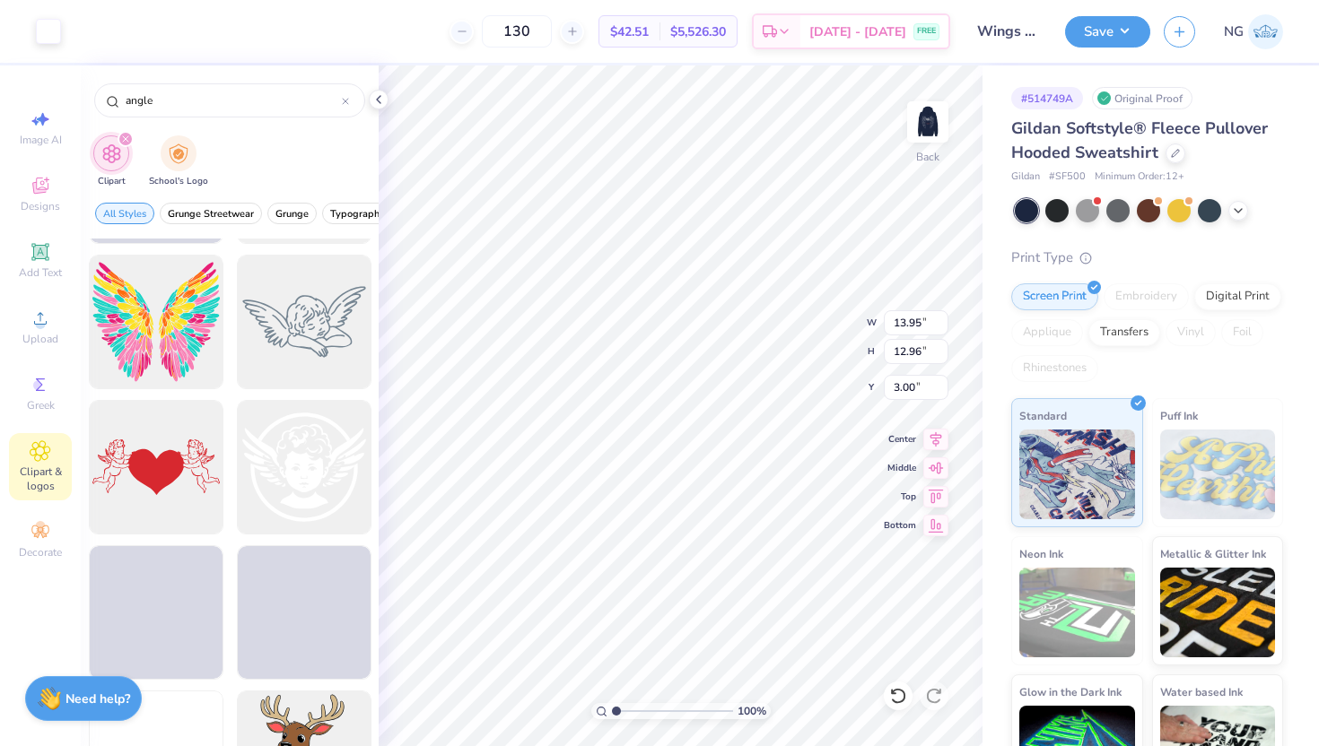
scroll to position [3628, 0]
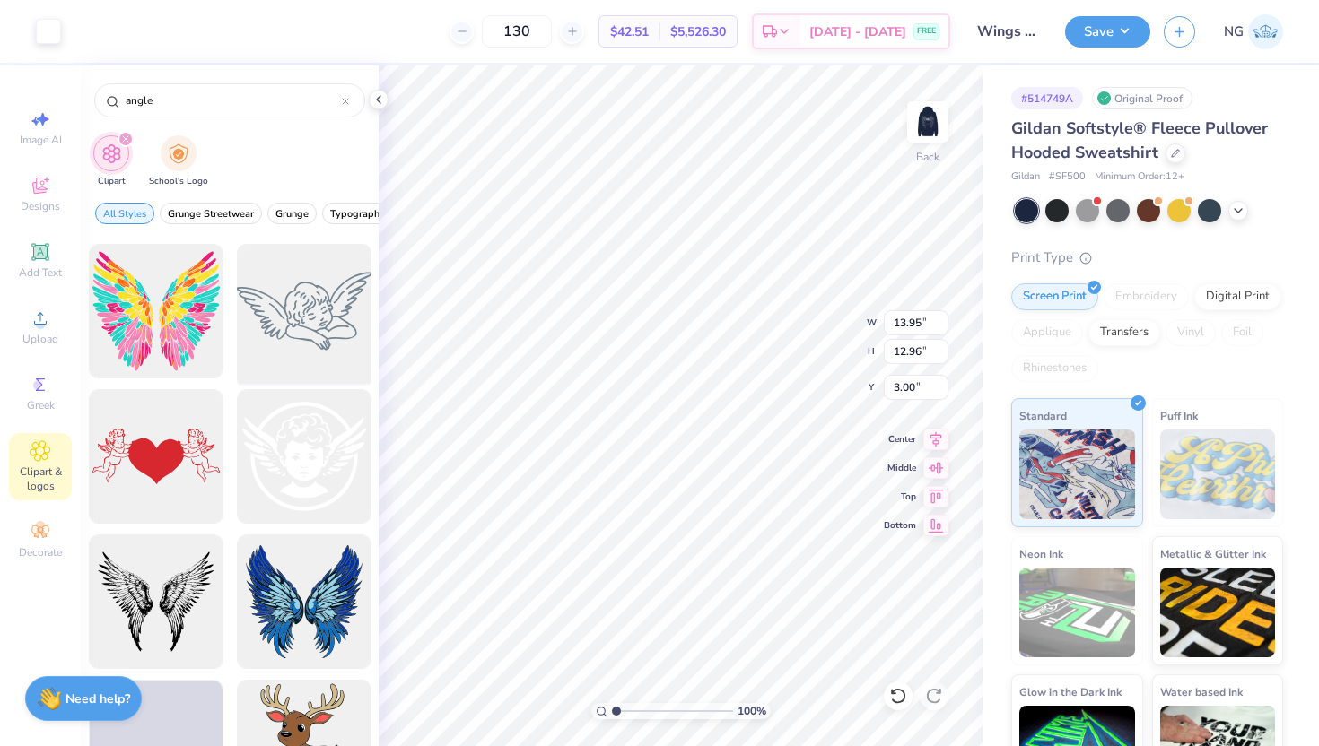
click at [320, 295] on div at bounding box center [304, 312] width 148 height 148
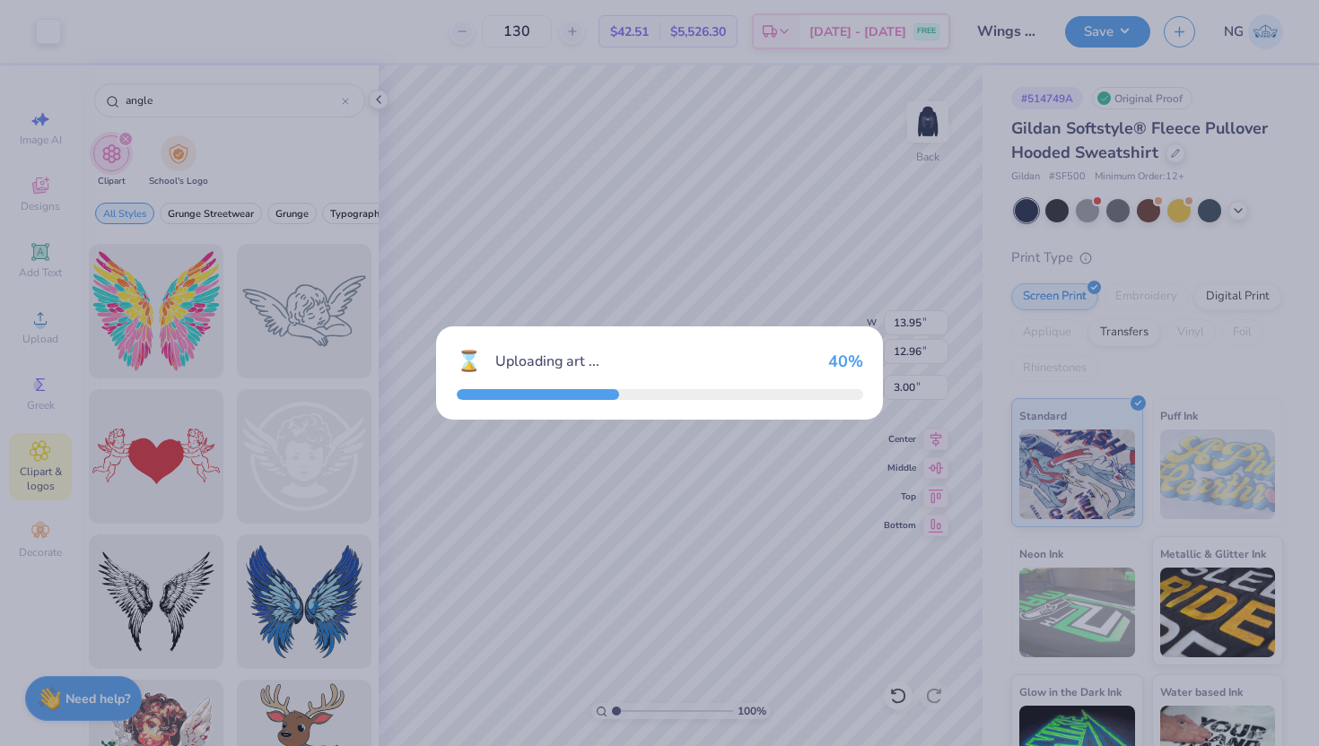
type input "15.00"
type input "8.65"
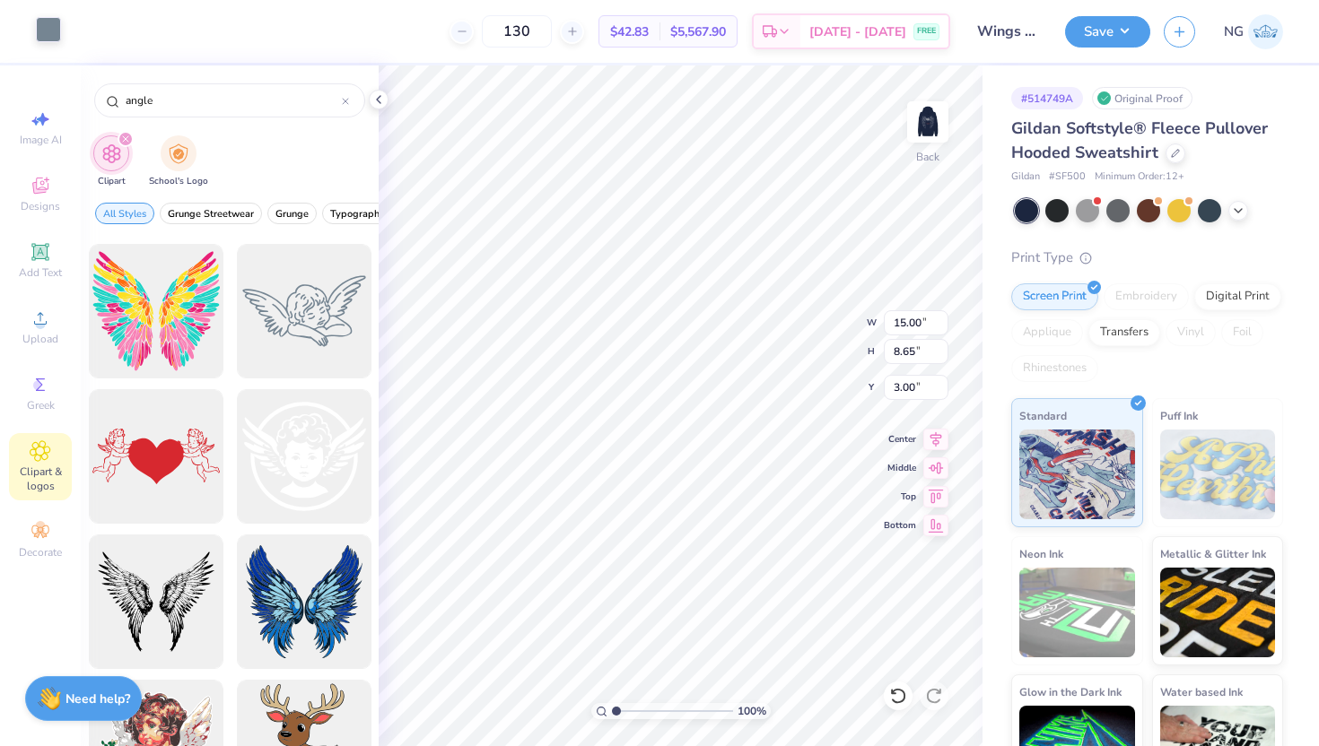
click at [54, 45] on div "Art colors" at bounding box center [30, 31] width 61 height 63
click at [44, 38] on div at bounding box center [48, 29] width 25 height 25
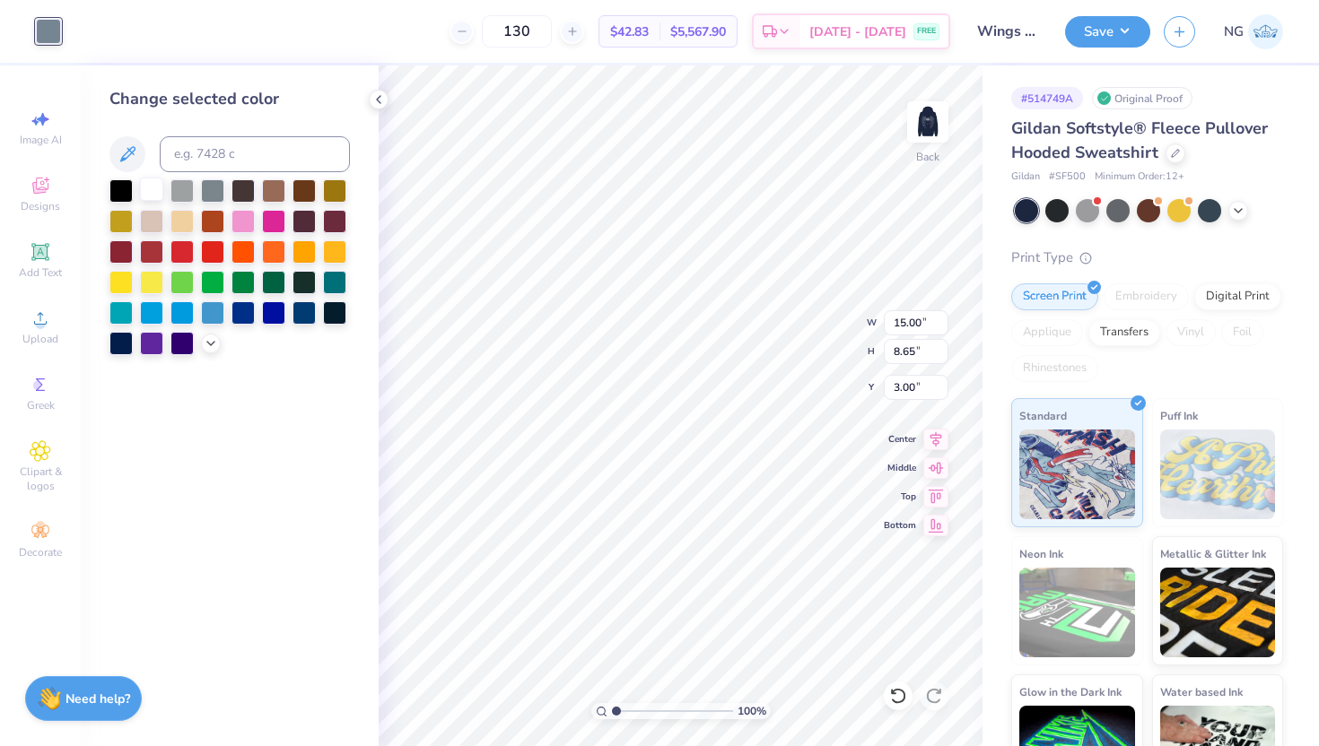
click at [151, 187] on div at bounding box center [151, 189] width 23 height 23
type input "3.50"
type input "2.02"
type input "9.63"
type input "13.95"
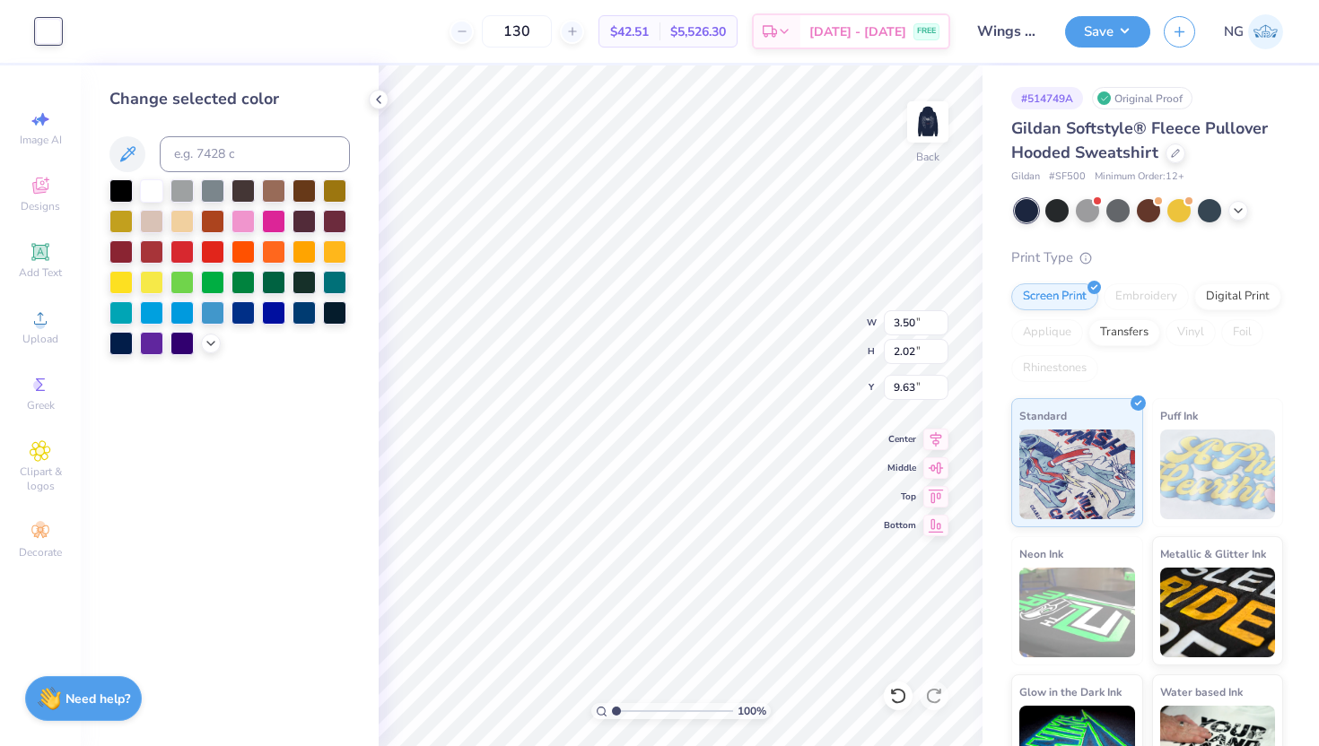
type input "12.96"
type input "3.00"
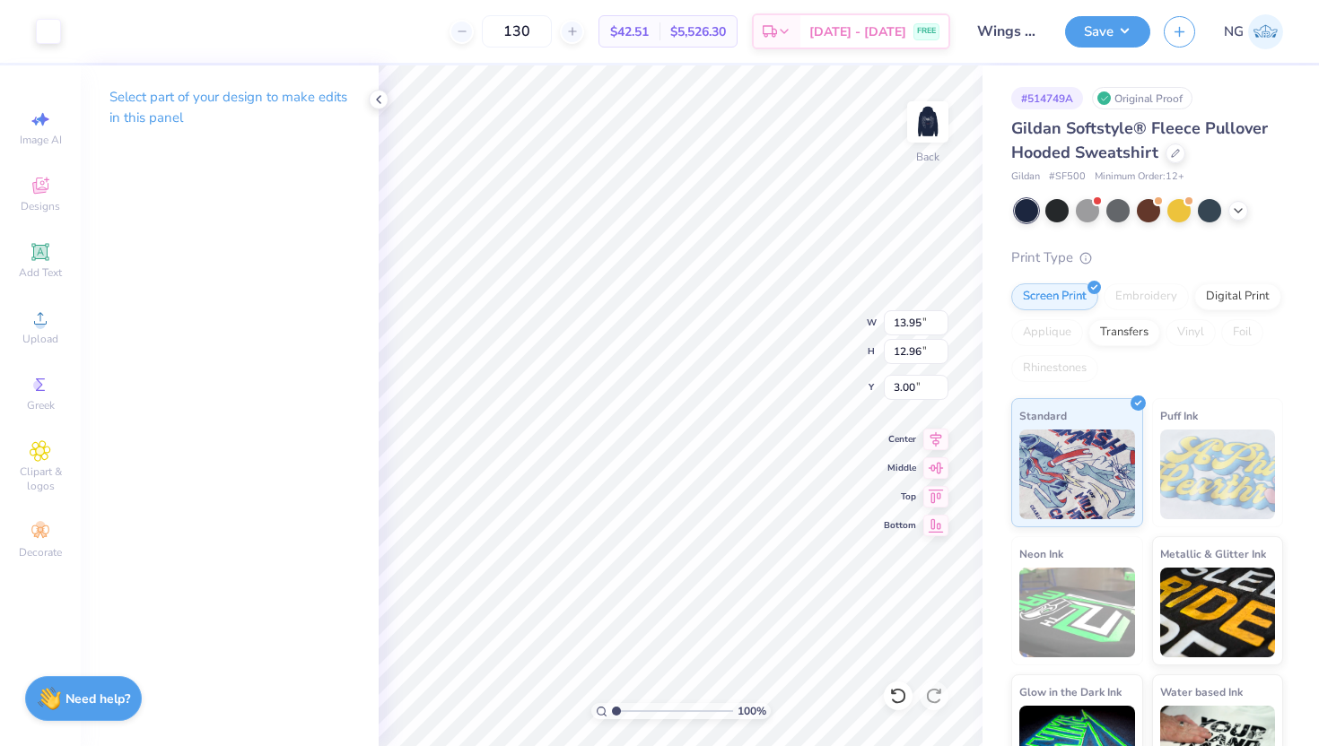
type input "6.50"
type input "6.04"
type input "9.32"
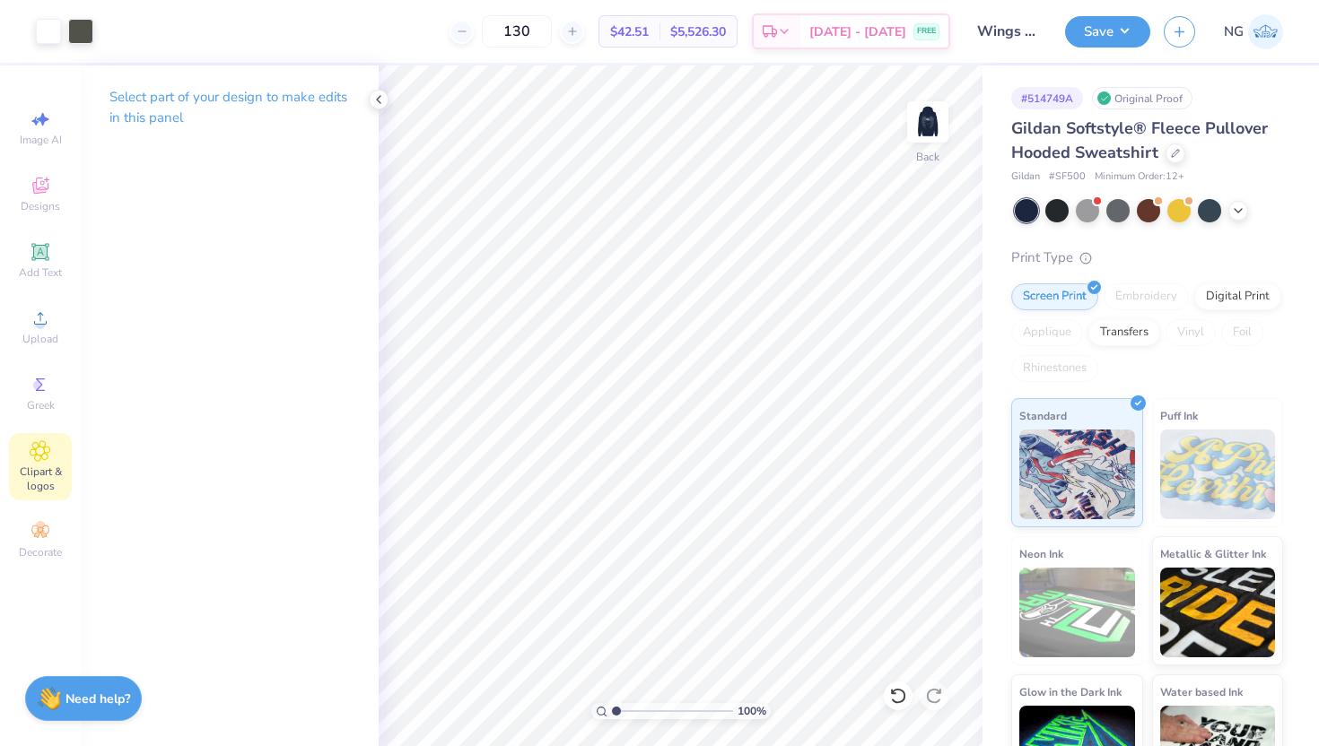
click at [17, 444] on div "Clipart & logos" at bounding box center [40, 466] width 63 height 67
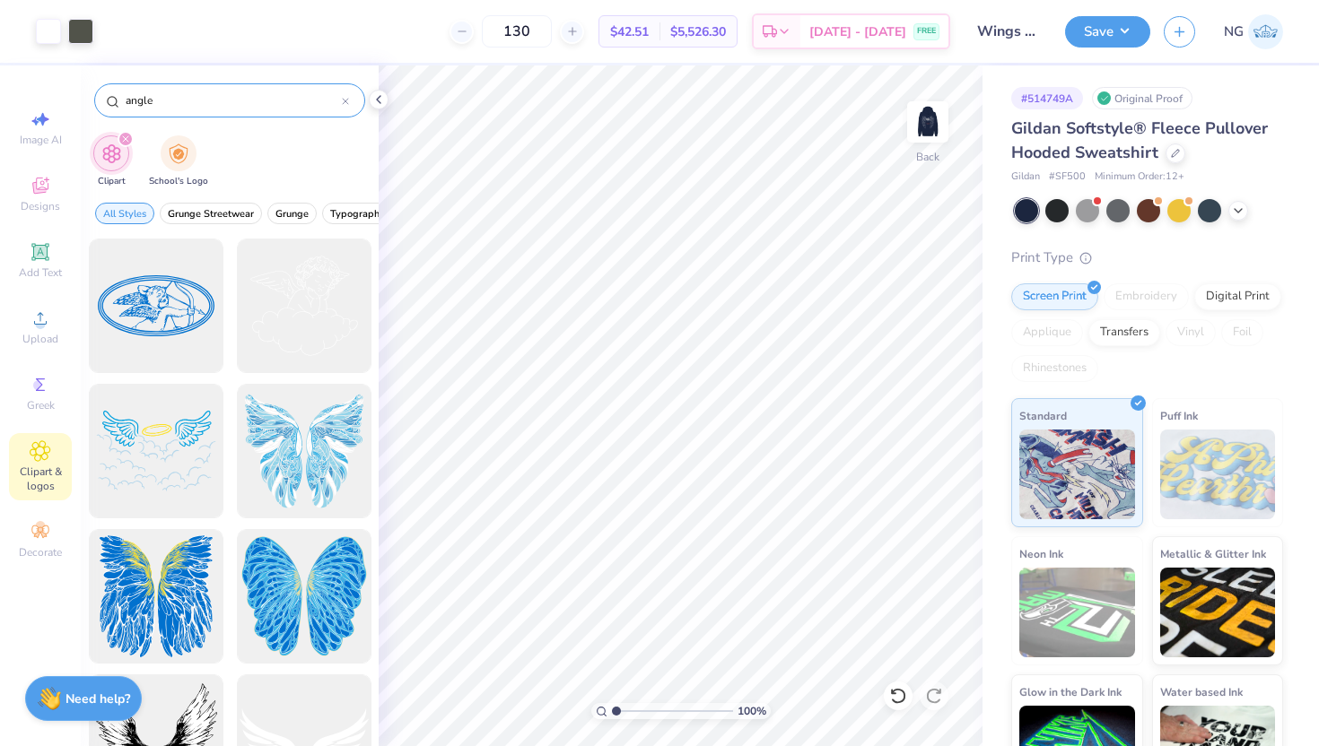
click at [245, 106] on input "angle" at bounding box center [233, 101] width 218 height 18
type input "arrow"
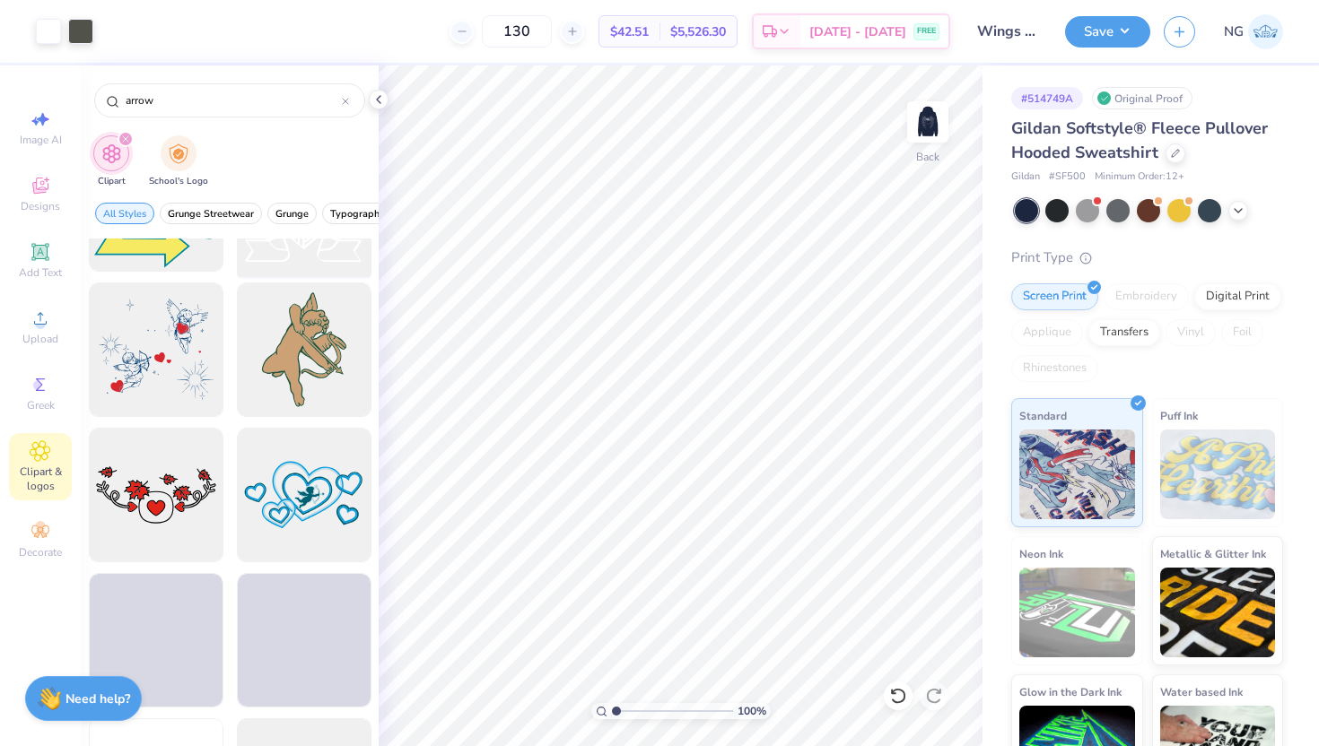
scroll to position [1569, 0]
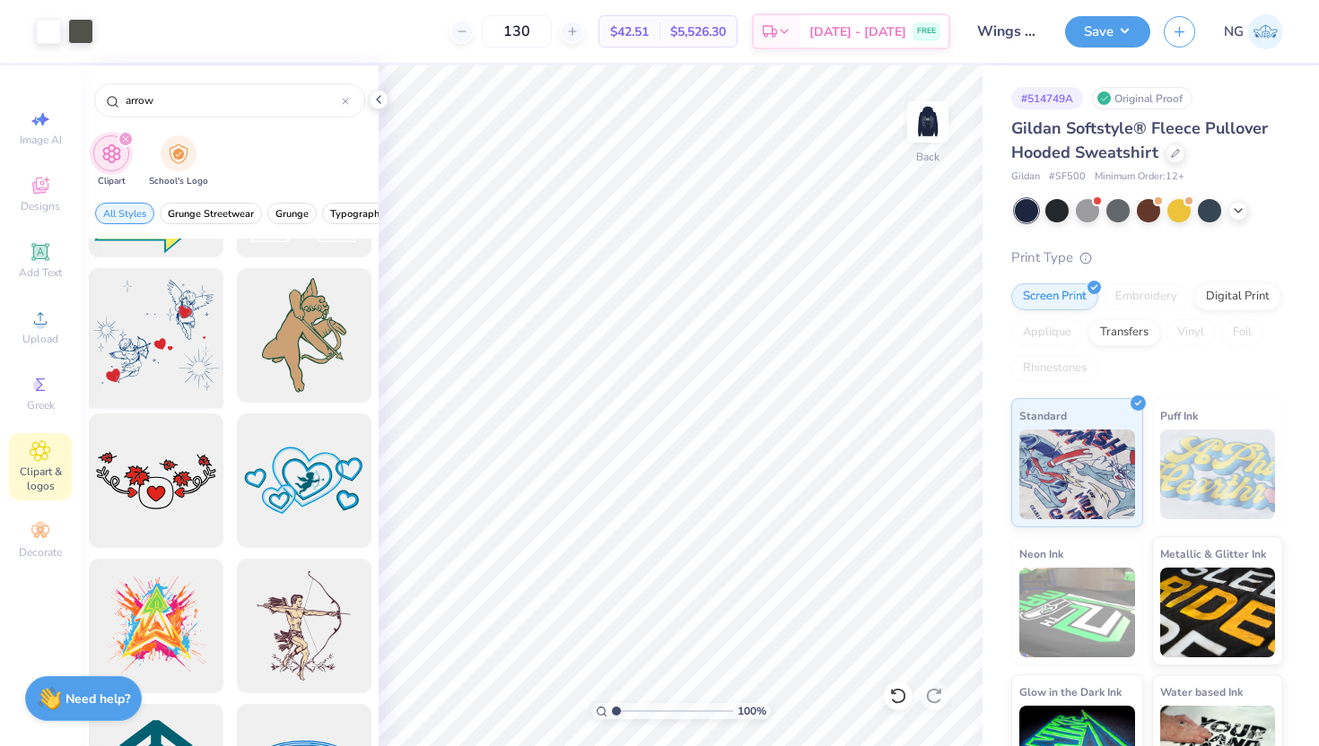
click at [201, 368] on div at bounding box center [156, 336] width 148 height 148
type input "6.10"
type input "5.40"
type input "10.55"
click at [40, 31] on div at bounding box center [48, 29] width 25 height 25
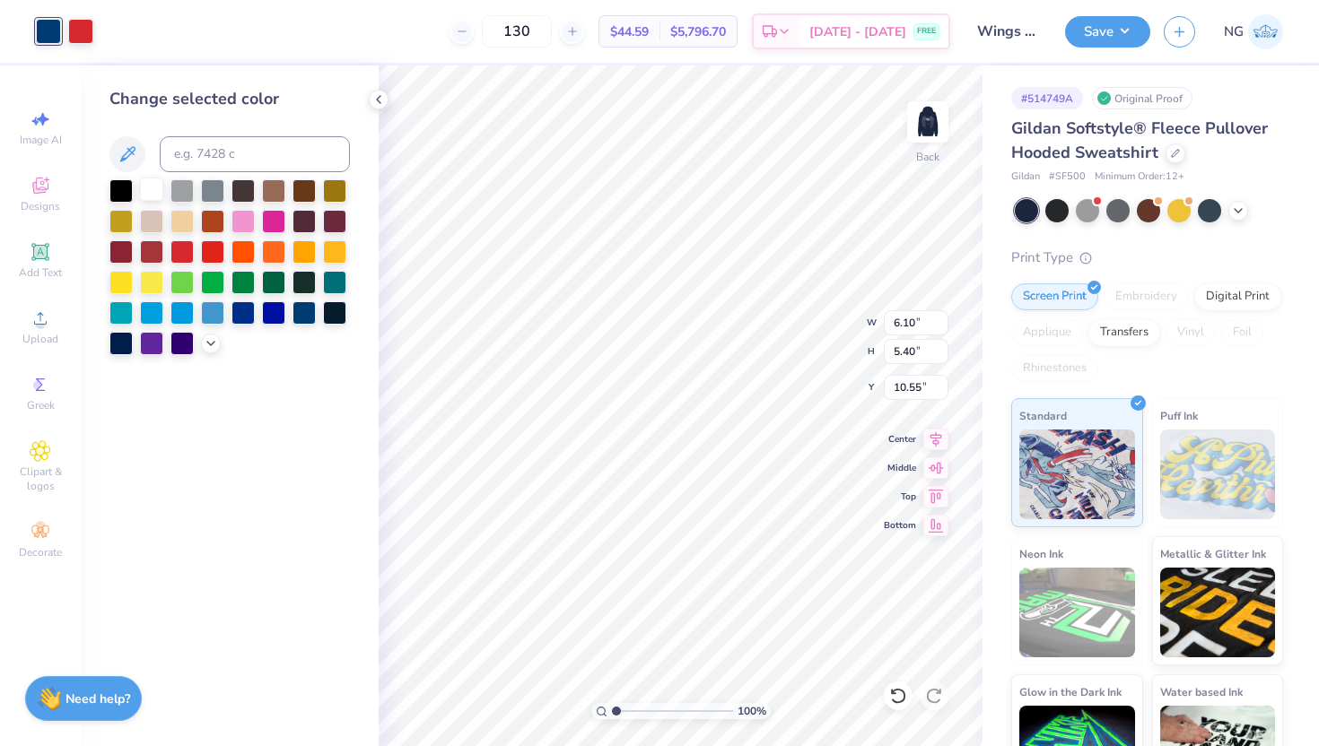
click at [153, 192] on div at bounding box center [151, 189] width 23 height 23
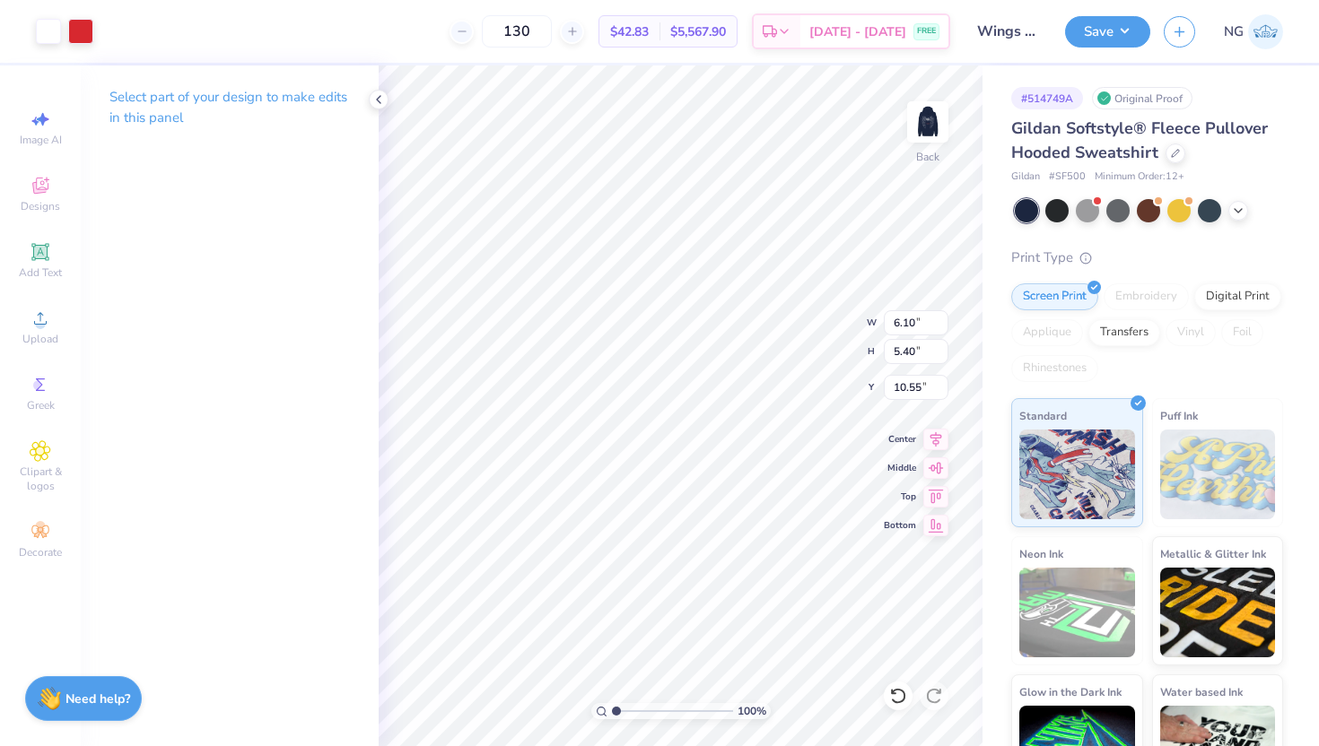
click at [38, 421] on div "Image AI Designs Add Text Upload Greek Clipart & logos Decorate" at bounding box center [40, 334] width 63 height 466
click at [39, 450] on icon at bounding box center [40, 451] width 9 height 9
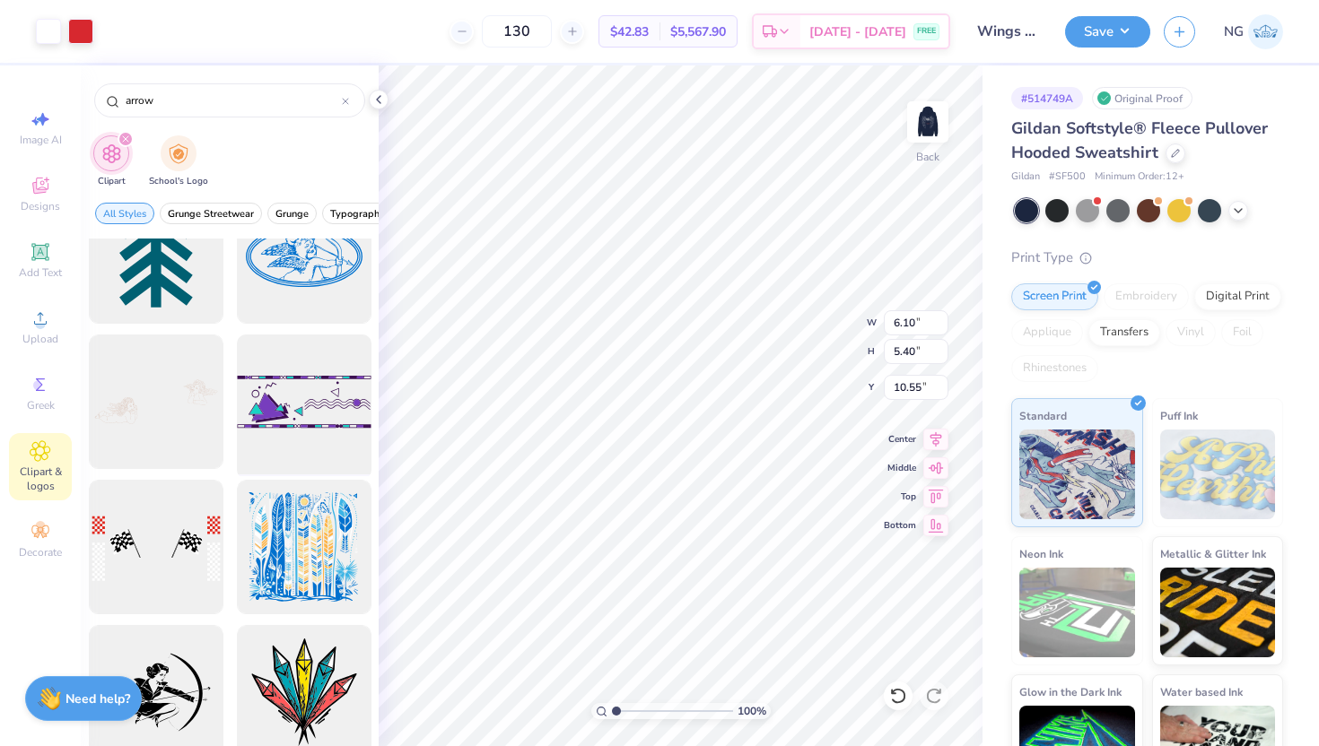
scroll to position [1875, 0]
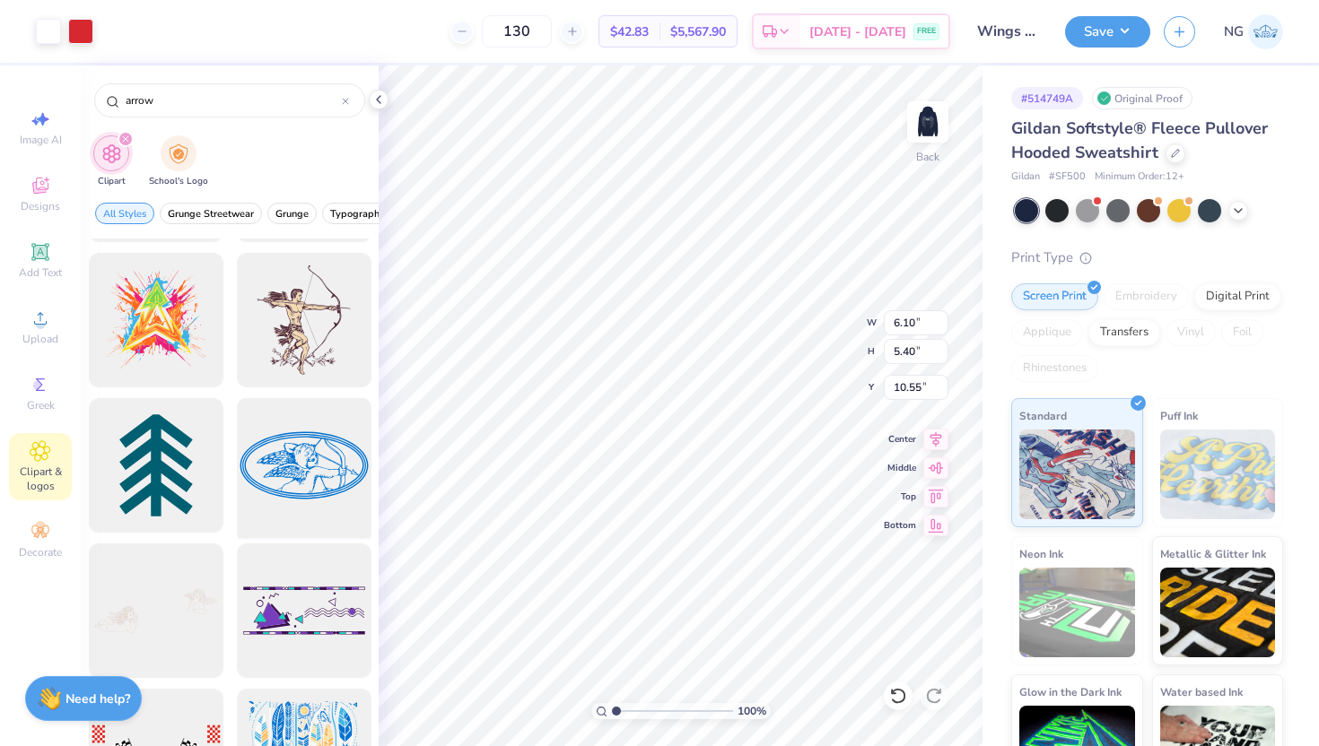
click at [273, 507] on div at bounding box center [304, 466] width 148 height 148
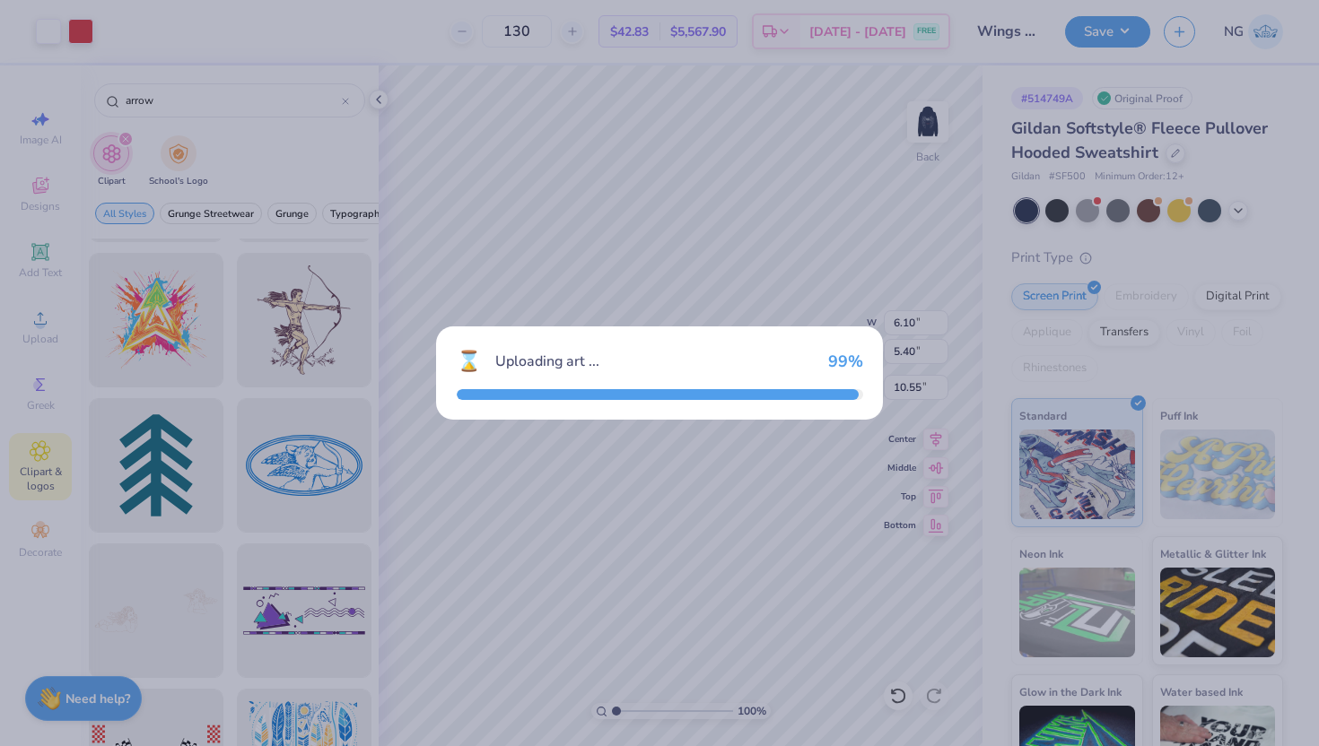
type input "15.00"
type input "7.87"
type input "3.00"
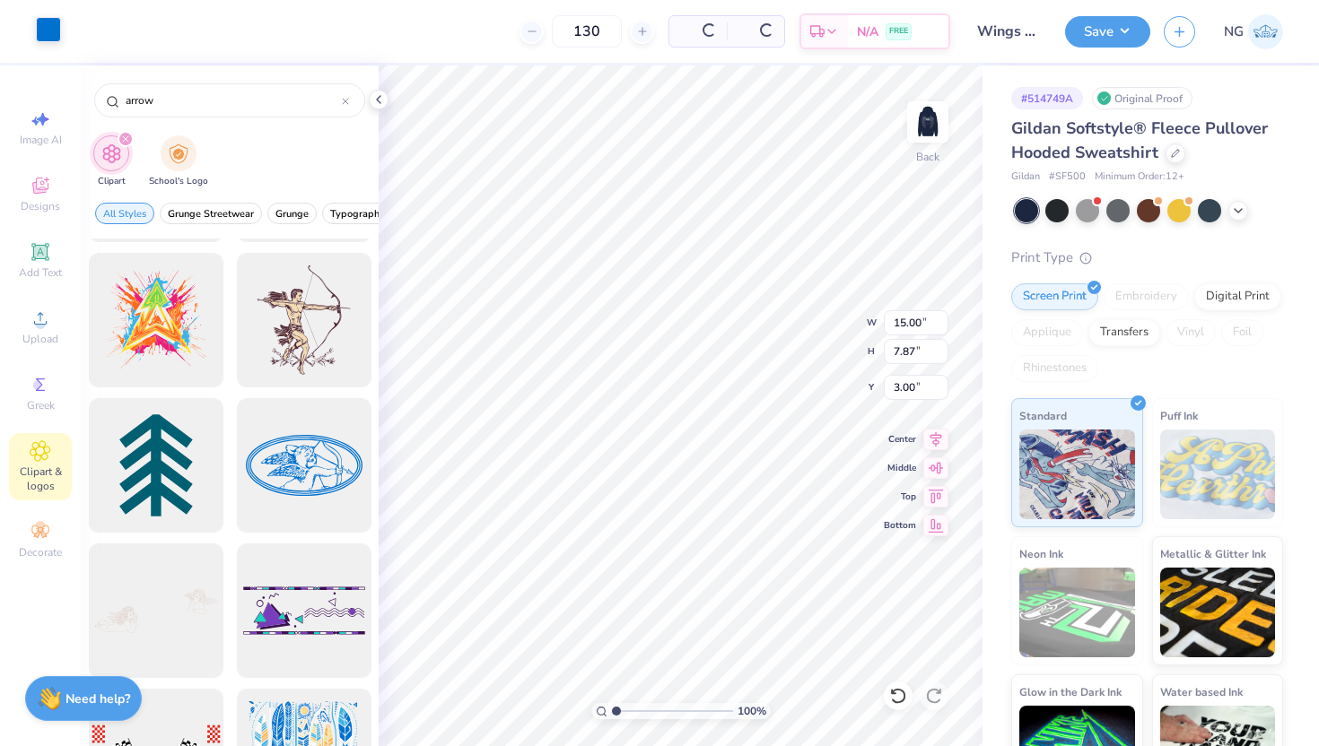
click at [49, 29] on div at bounding box center [48, 29] width 25 height 25
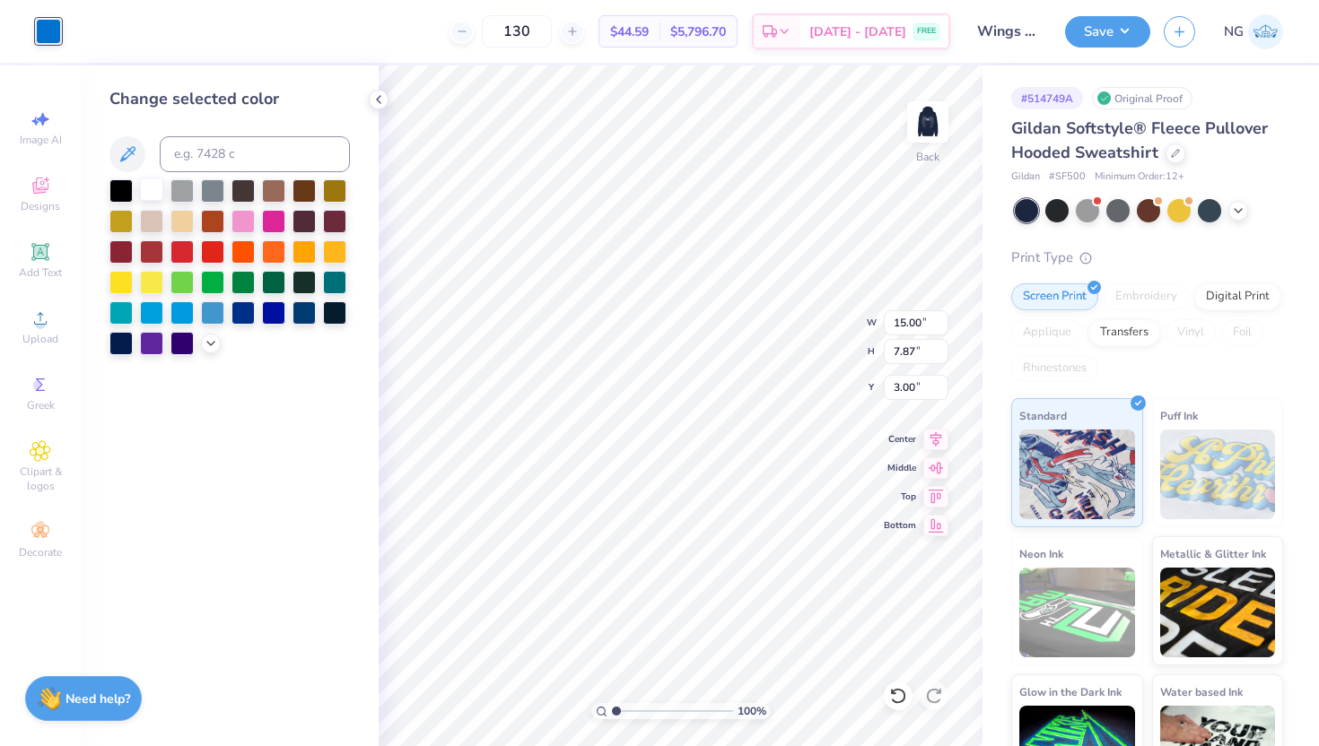
click at [149, 197] on div at bounding box center [151, 189] width 23 height 23
type input "4.61"
type input "2.42"
type input "1.39"
type input "6.50"
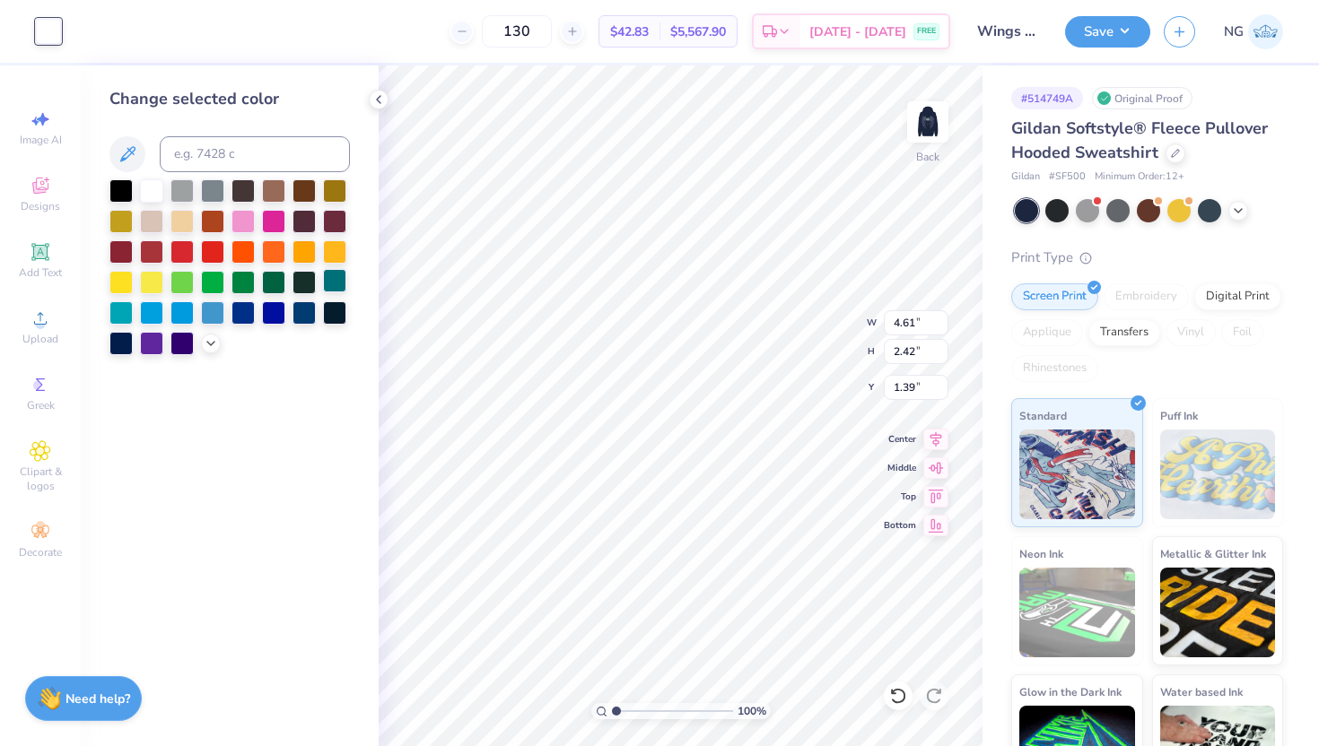
type input "6.04"
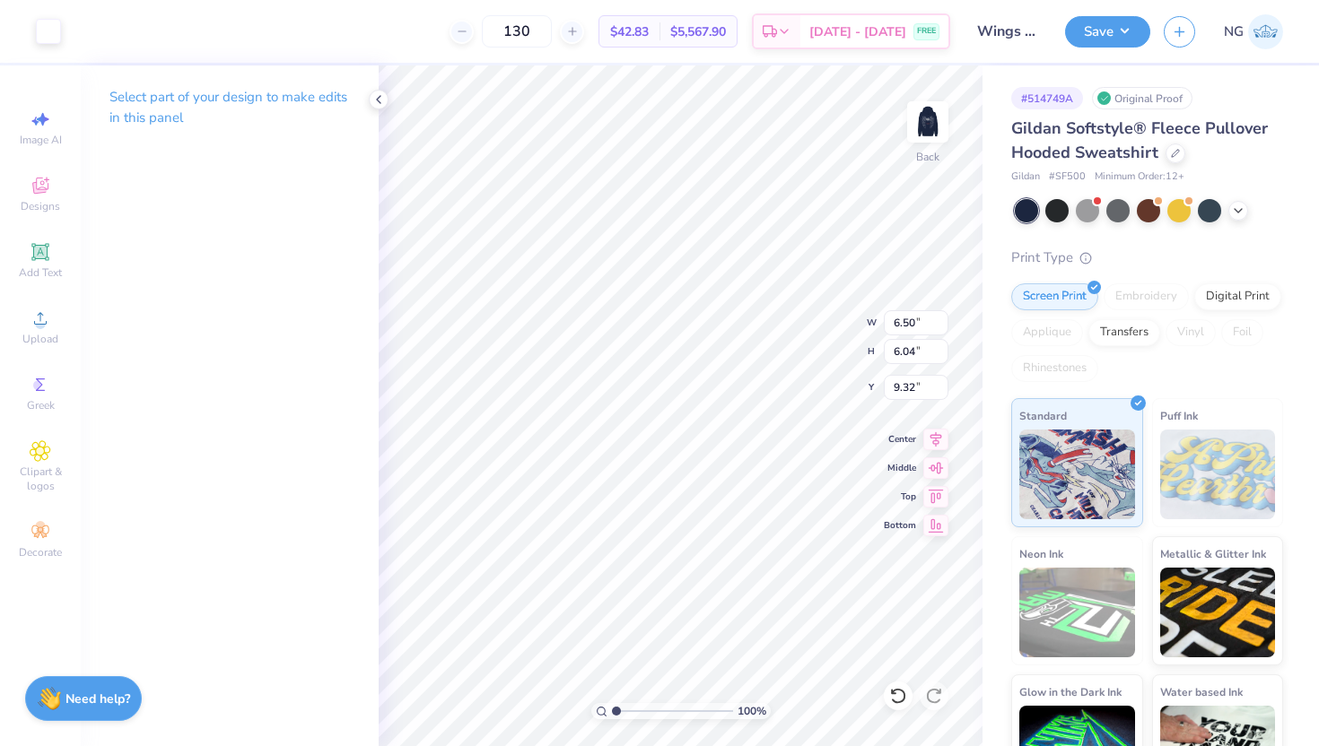
type input "9.96"
type input "6.10"
type input "5.40"
type input "1.98"
type input "5.25"
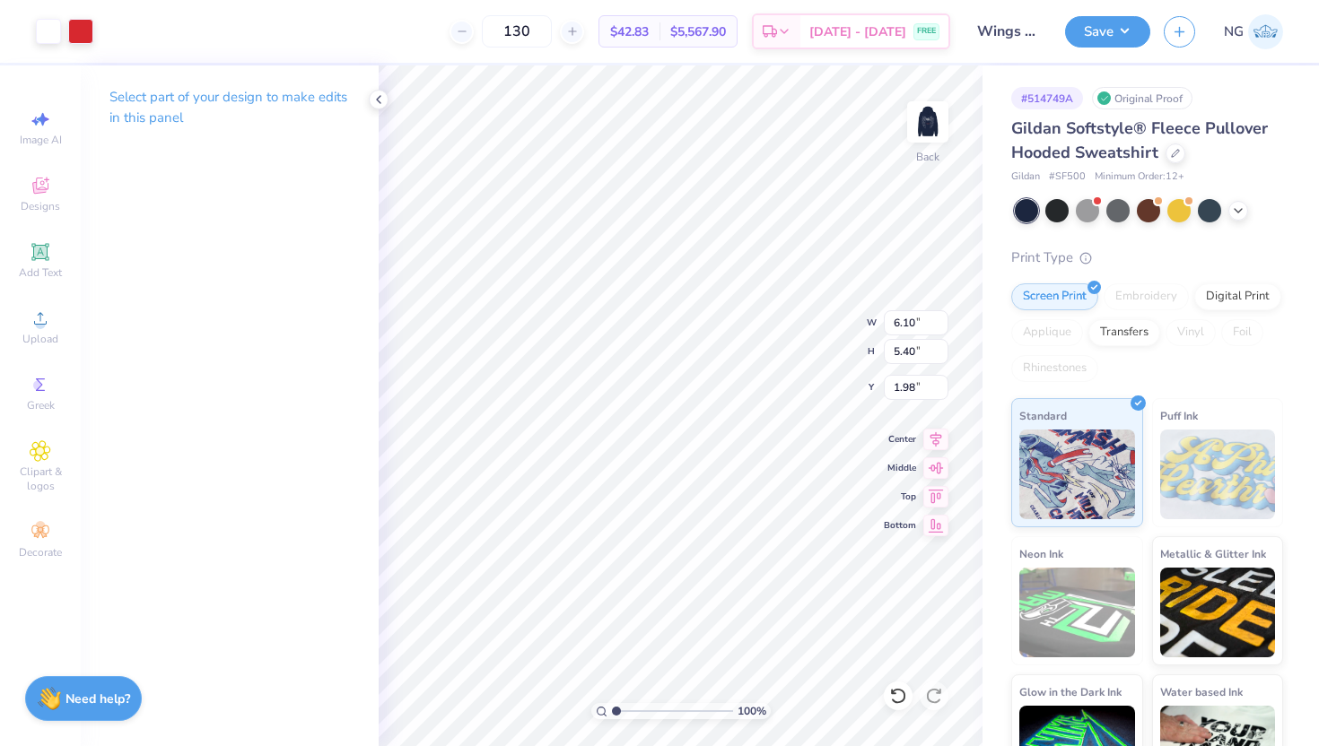
type input "1.71"
type input "5.67"
click at [927, 114] on img at bounding box center [928, 122] width 72 height 72
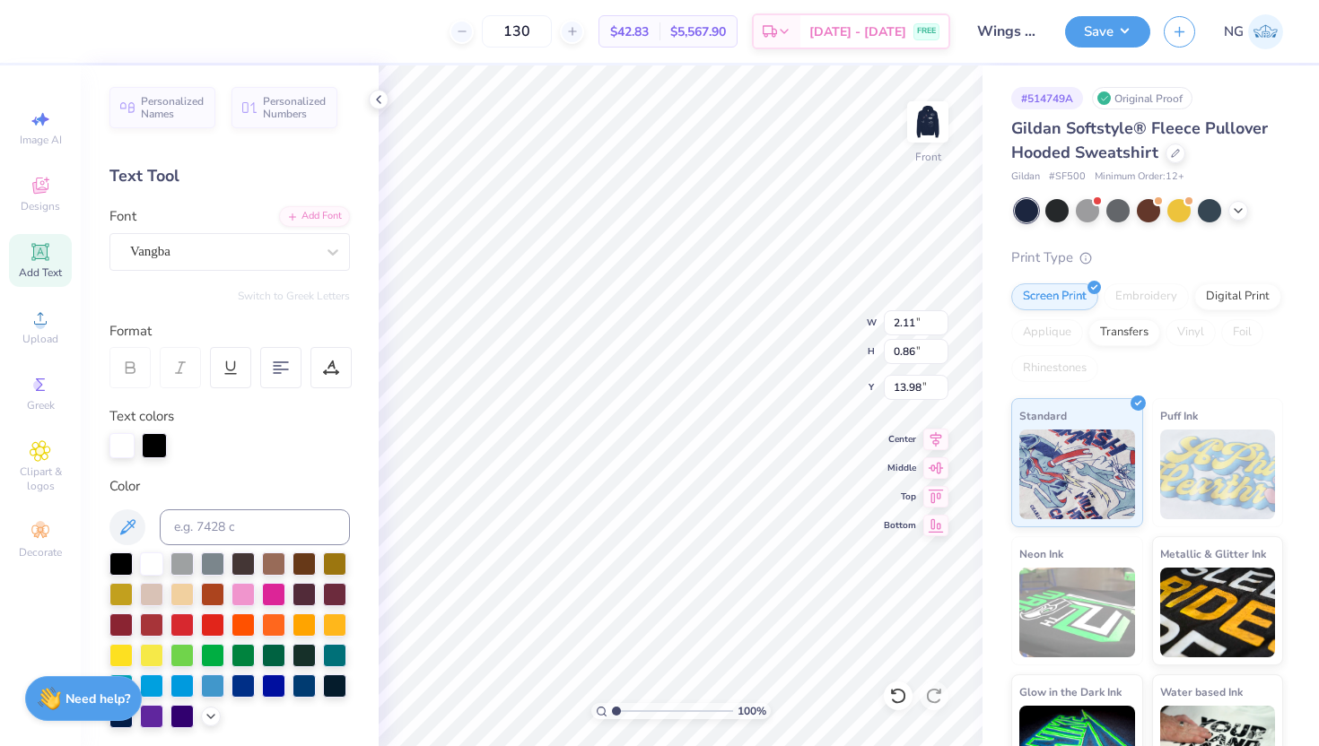
scroll to position [366, 0]
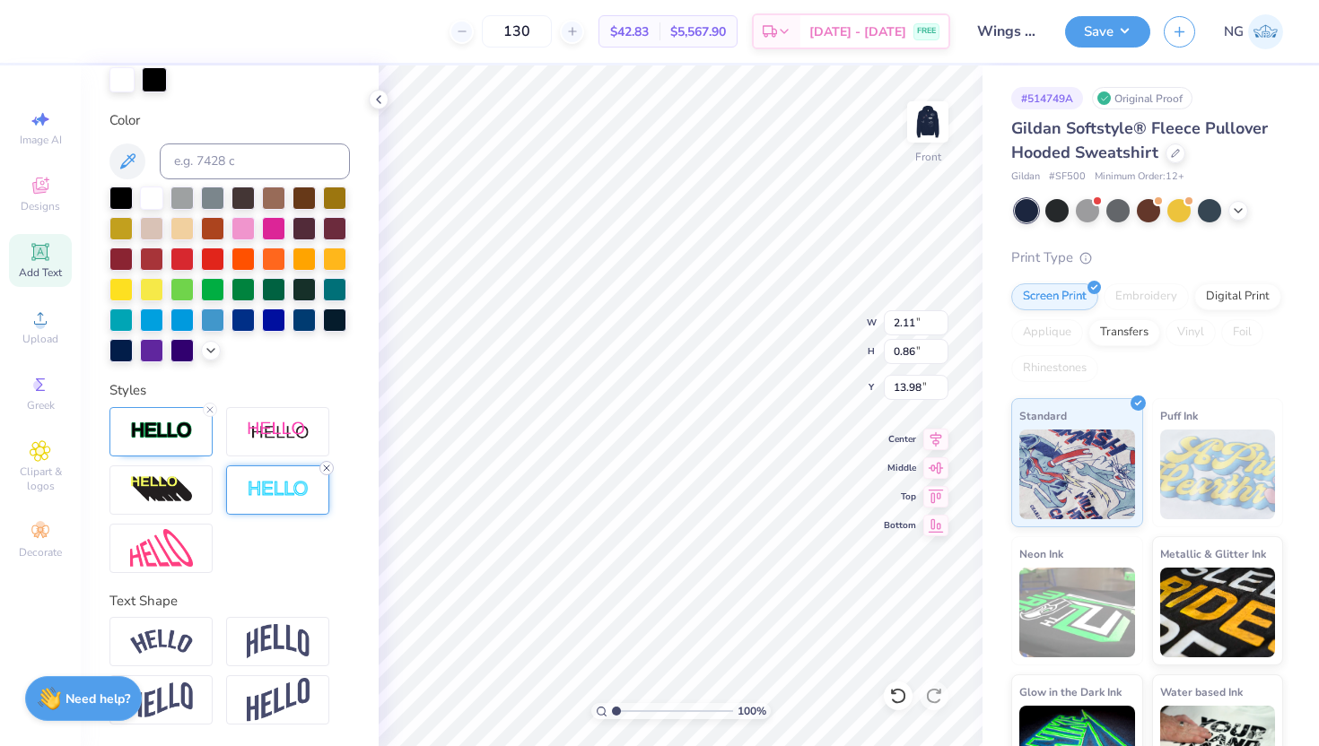
click at [325, 466] on line at bounding box center [326, 468] width 5 height 5
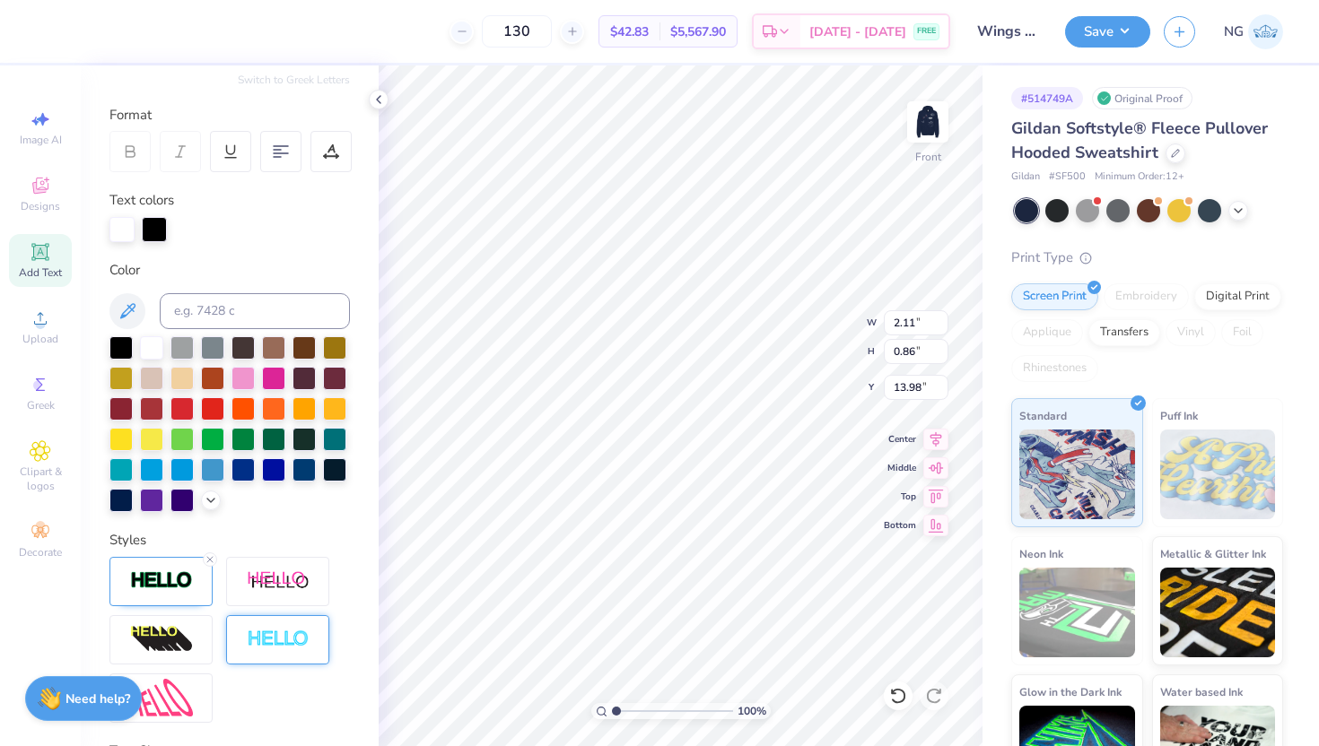
scroll to position [181, 0]
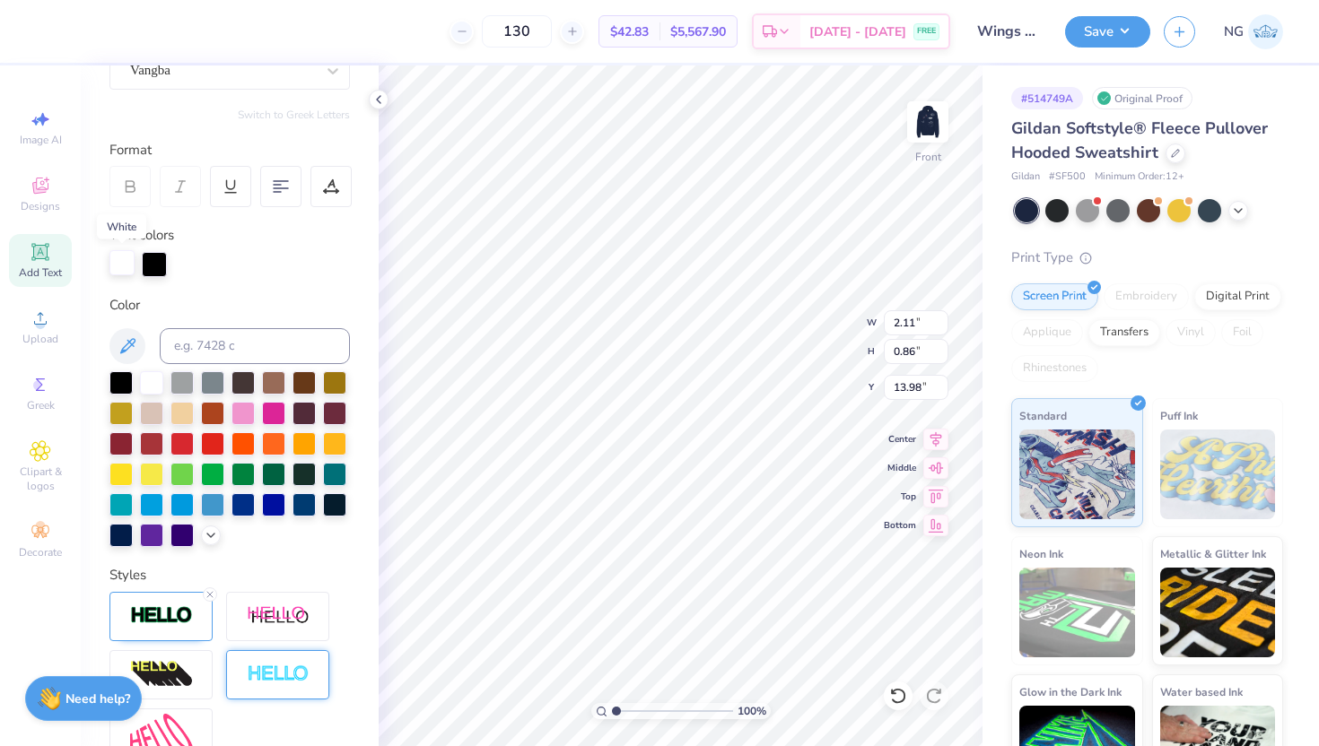
click at [127, 268] on div at bounding box center [121, 262] width 25 height 25
click at [206, 447] on div at bounding box center [212, 442] width 23 height 23
click at [212, 443] on div at bounding box center [212, 442] width 23 height 23
type input "12.28"
type input "12.50"
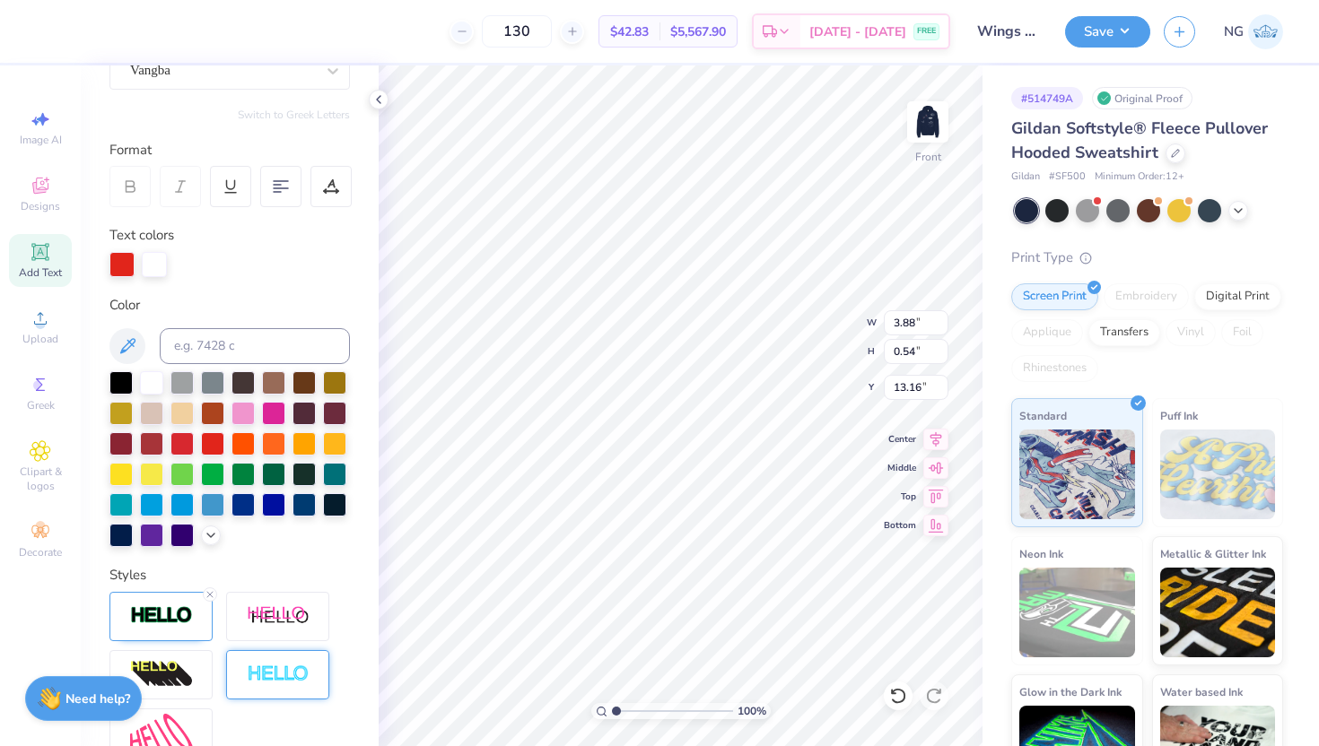
type input "6.00"
type input "2.11"
type input "0.86"
type input "13.98"
click at [163, 274] on div at bounding box center [154, 262] width 25 height 25
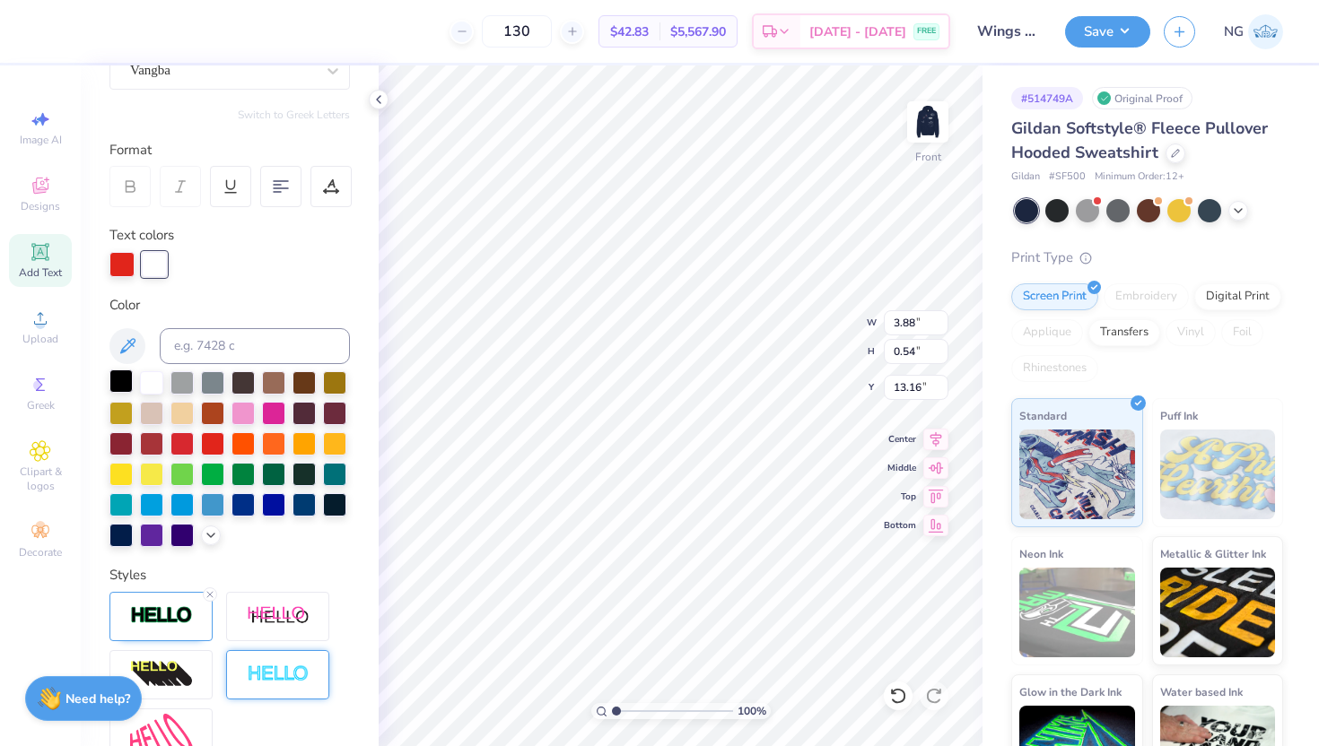
click at [128, 384] on div at bounding box center [120, 381] width 23 height 23
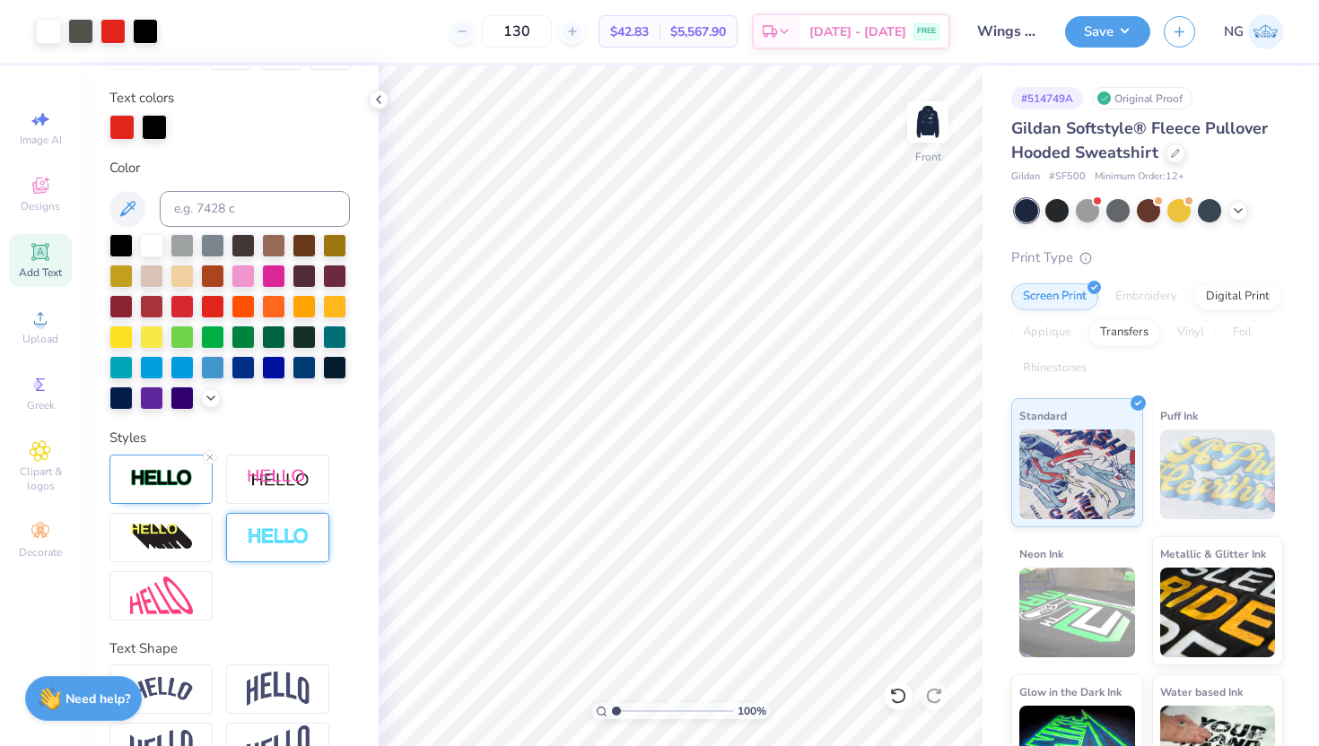
scroll to position [366, 0]
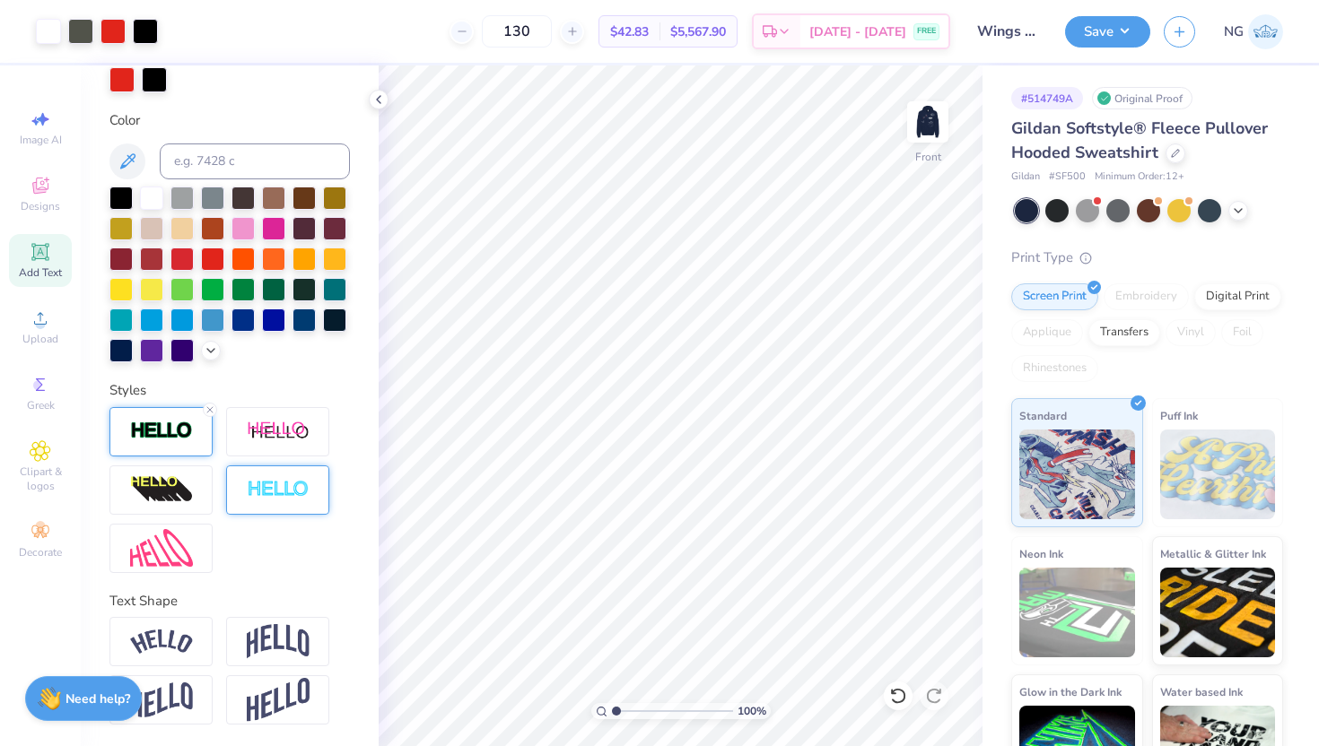
click at [166, 440] on img at bounding box center [161, 431] width 63 height 21
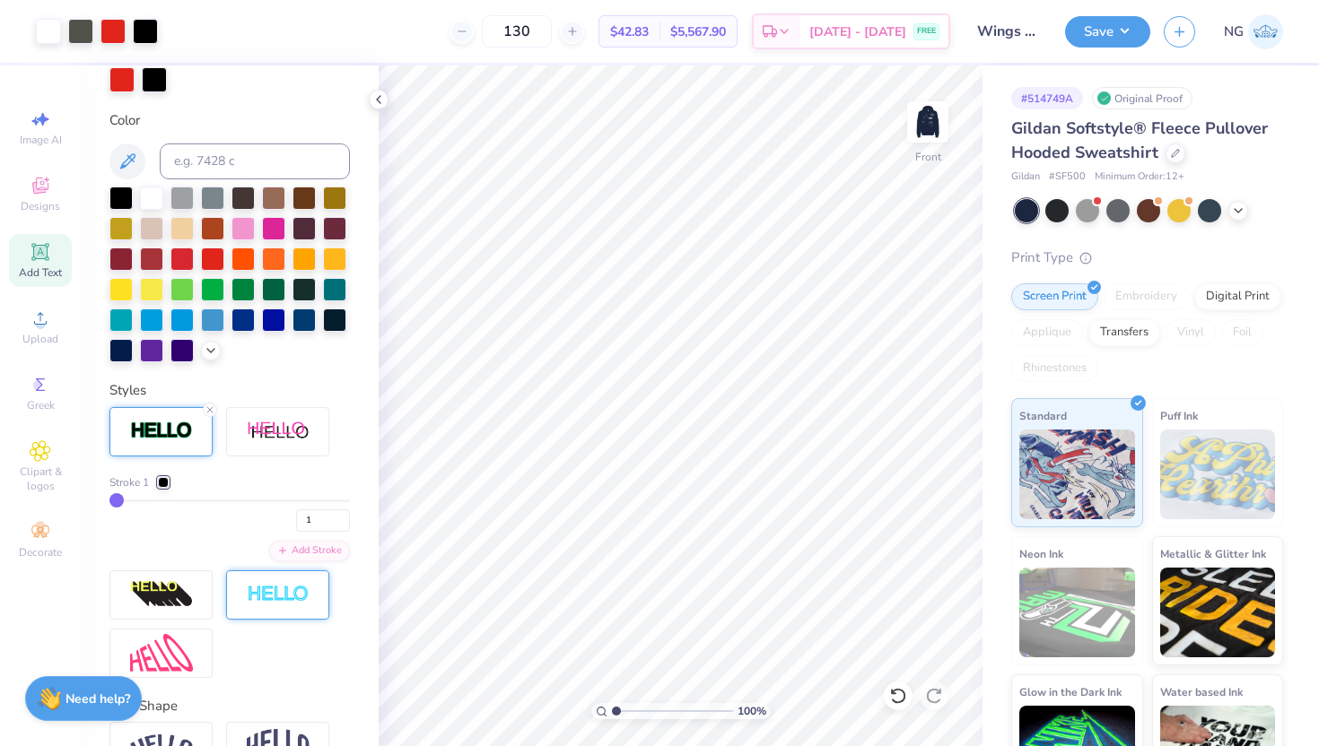
type input "2"
type input "6"
type input "11"
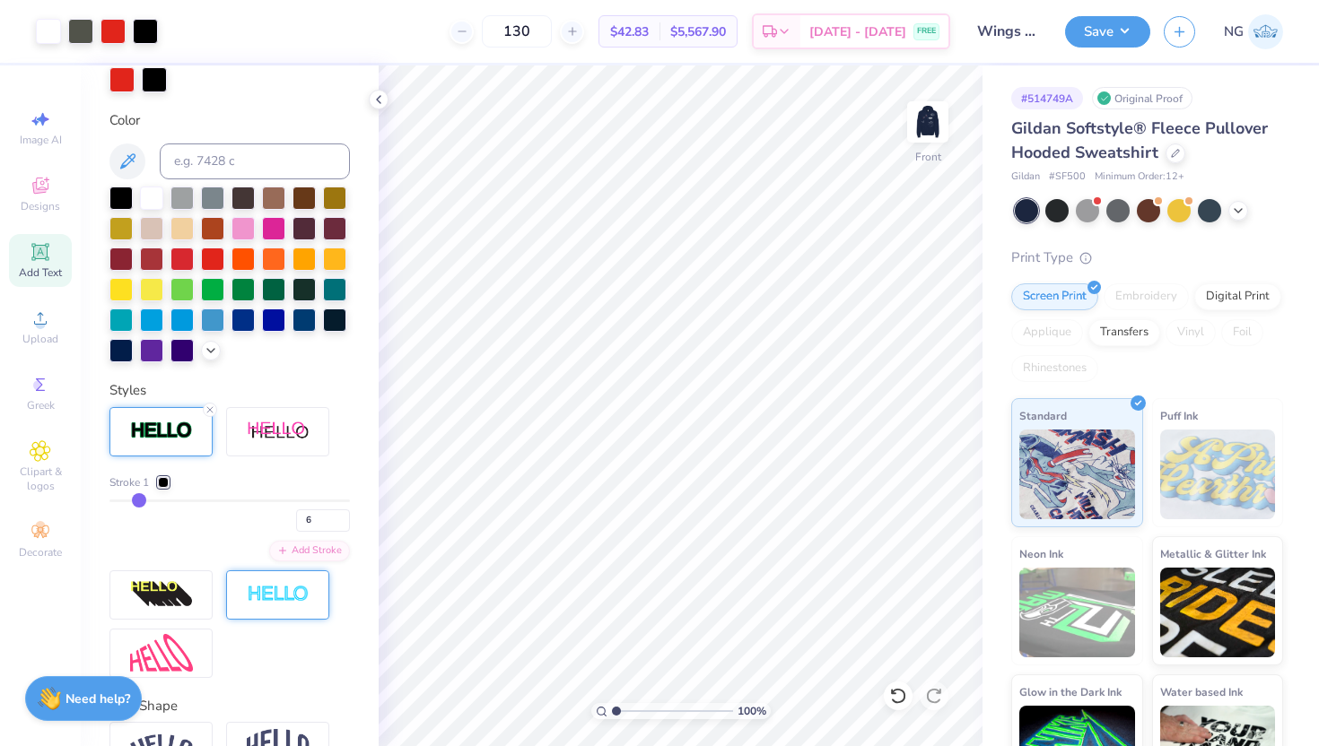
type input "11"
type input "20"
type input "27"
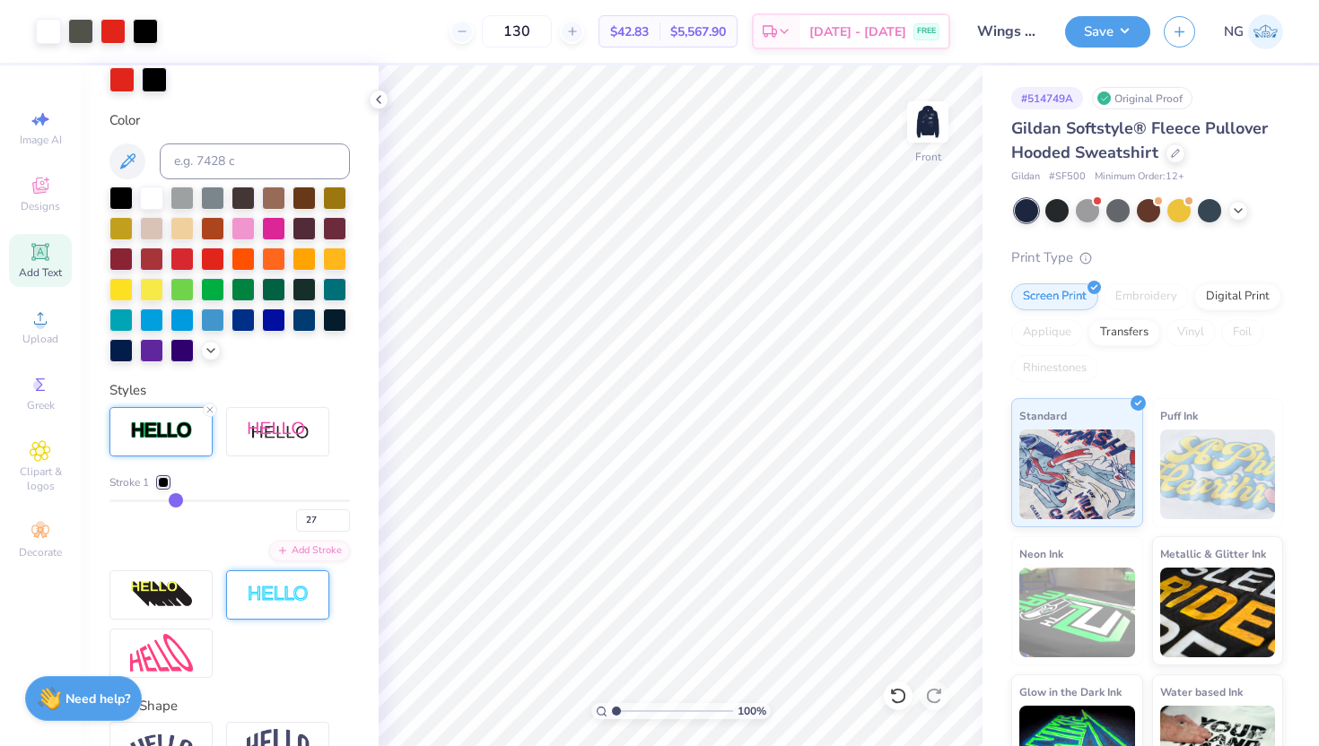
type input "31"
type input "37"
type input "38"
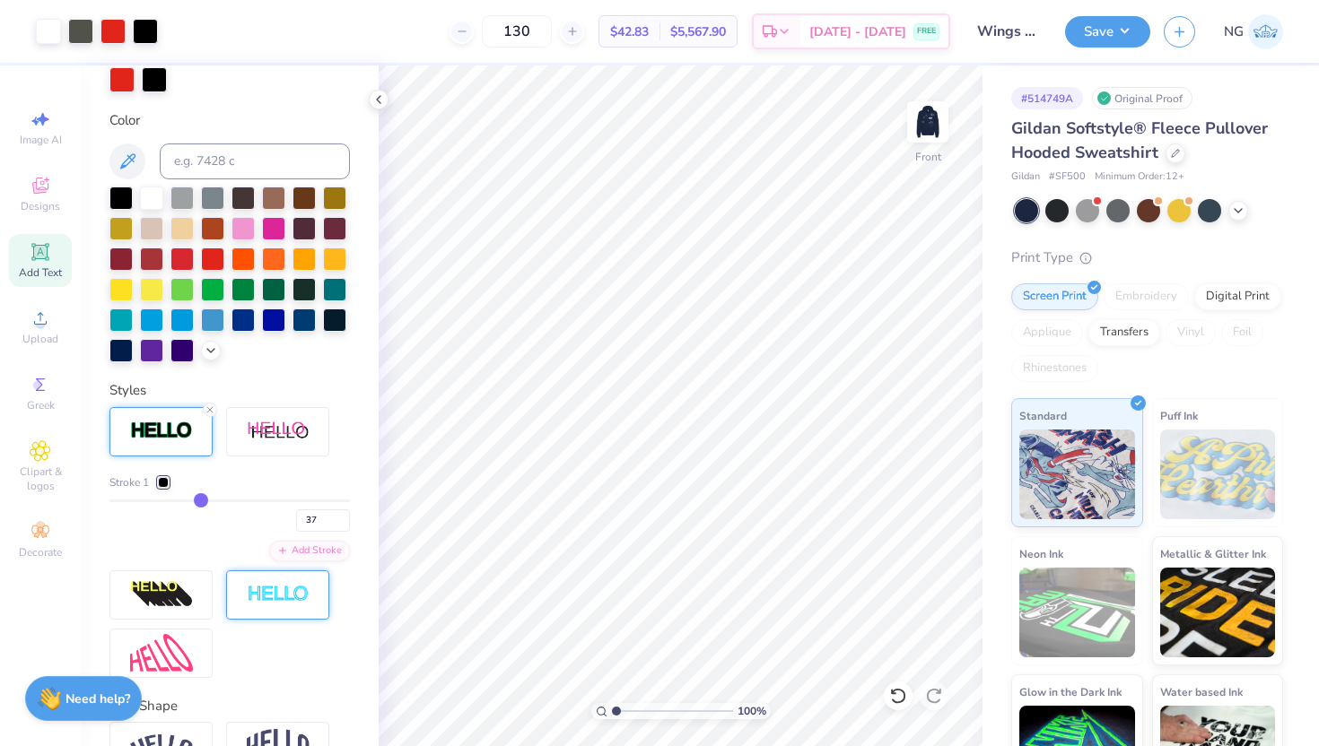
type input "38"
type input "40"
type input "41"
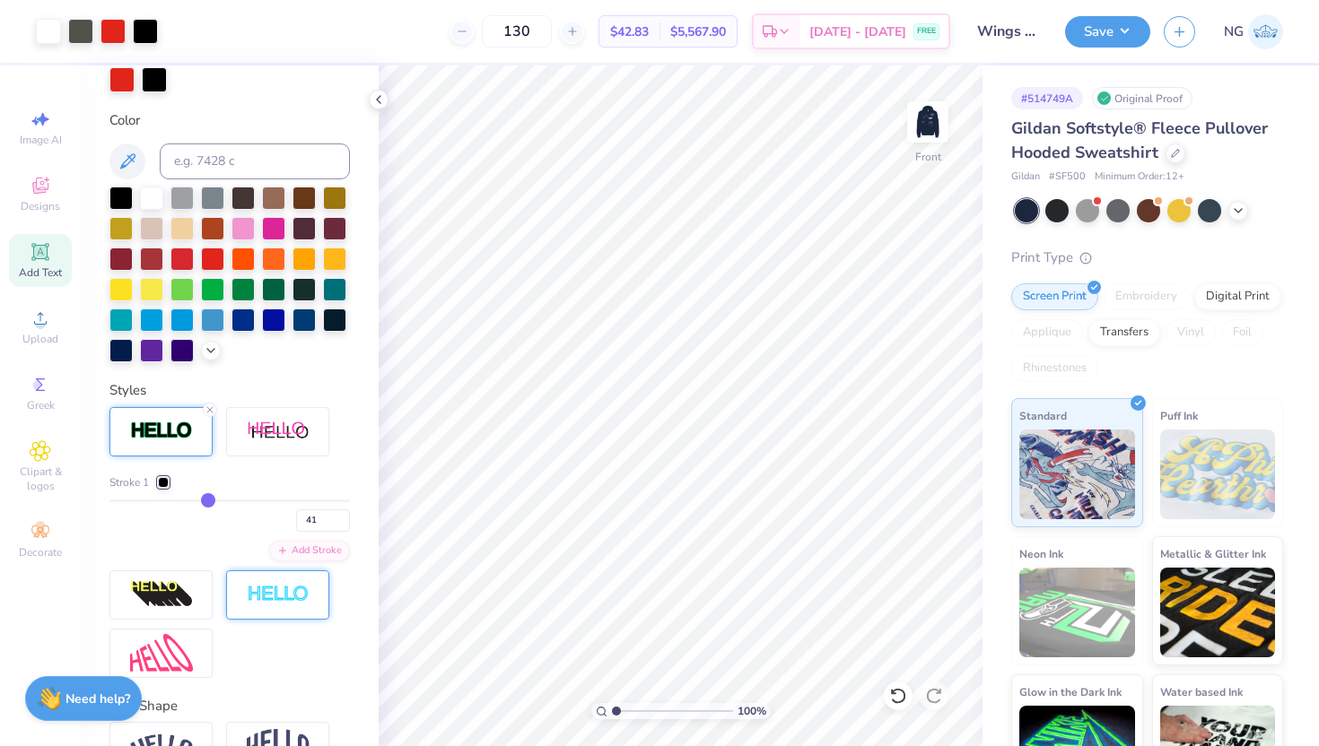
drag, startPoint x: 117, startPoint y: 494, endPoint x: 207, endPoint y: 495, distance: 90.6
type input "41"
click at [207, 500] on input "range" at bounding box center [229, 501] width 240 height 3
type input "38"
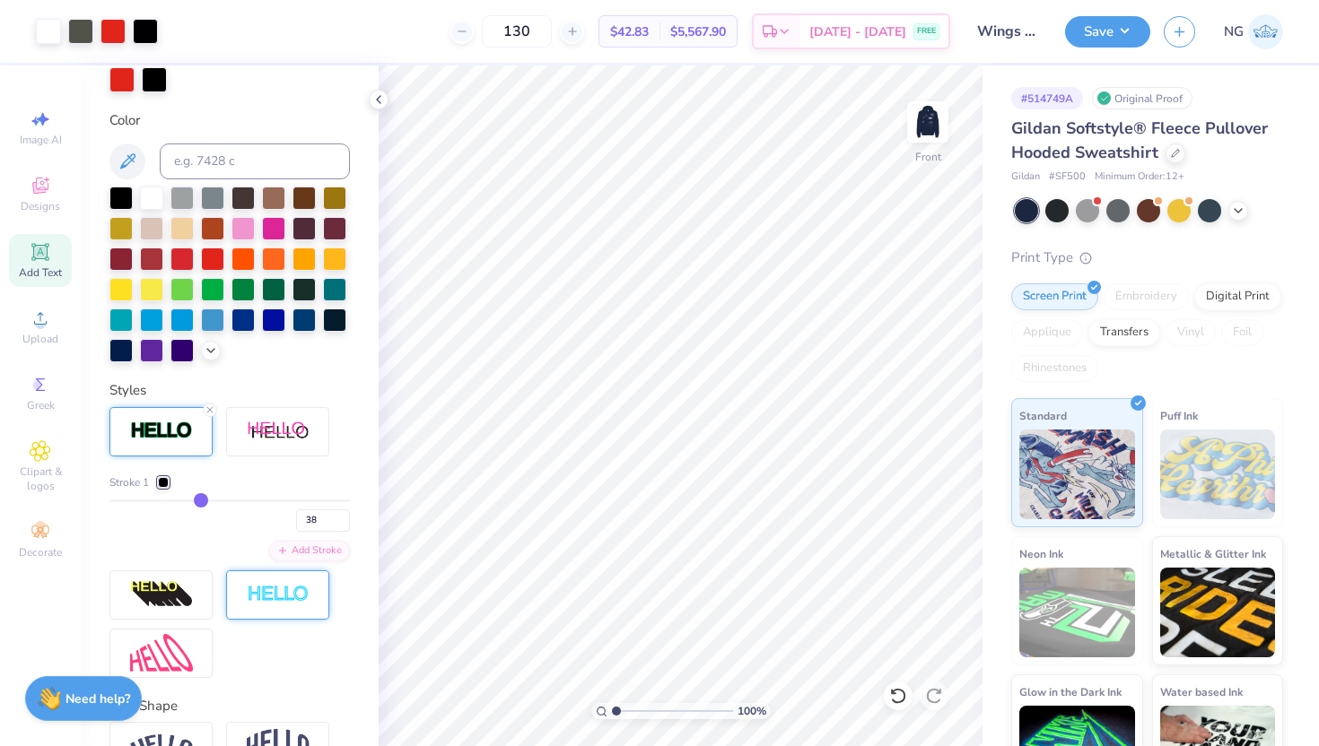
type input "34"
type input "27"
type input "19"
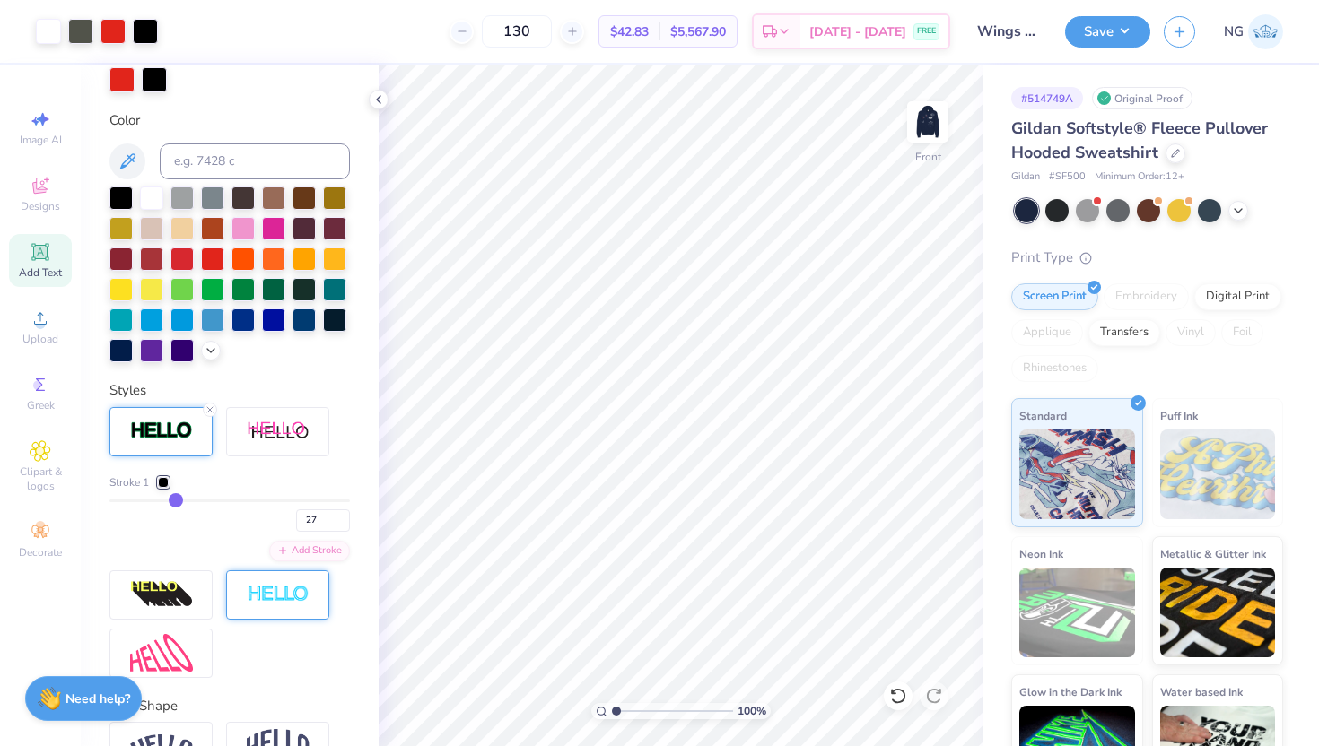
type input "19"
type input "11"
type input "3"
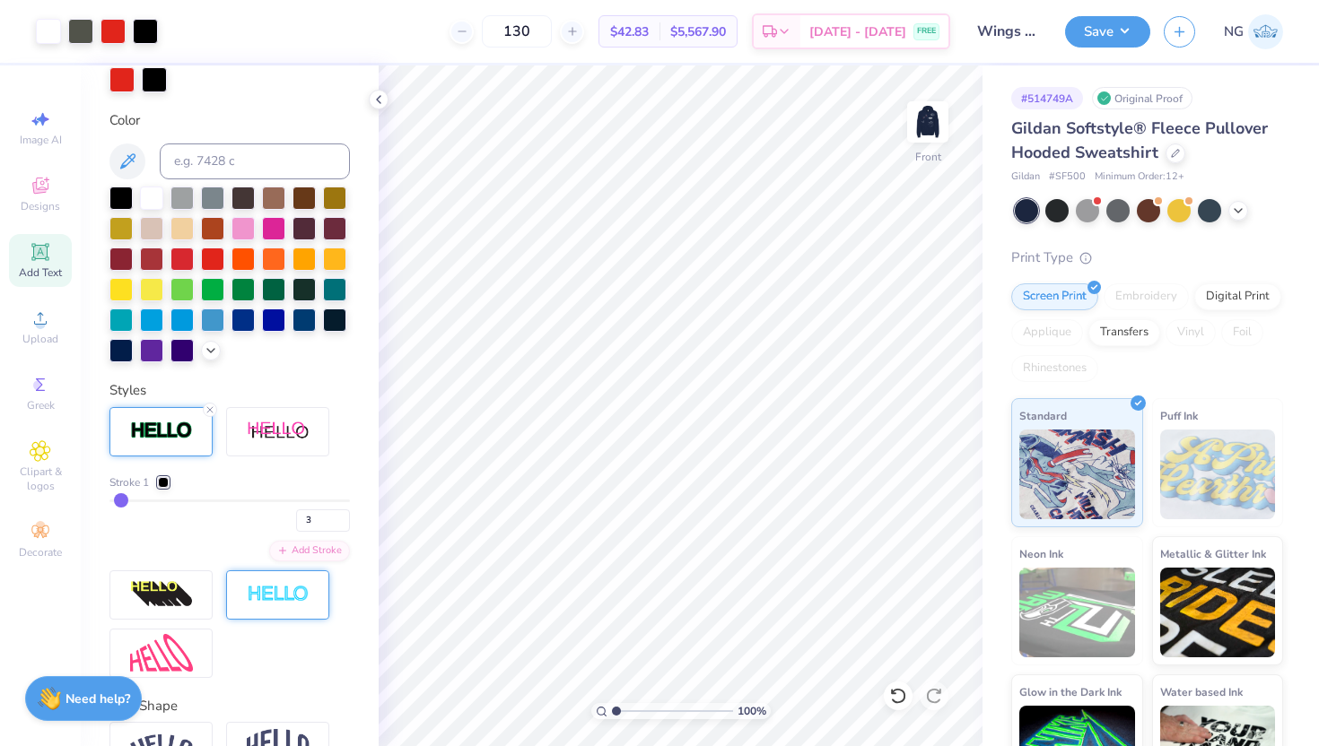
type input "1"
drag, startPoint x: 207, startPoint y: 495, endPoint x: 89, endPoint y: 494, distance: 118.4
type input "1"
click at [109, 500] on input "range" at bounding box center [229, 501] width 240 height 3
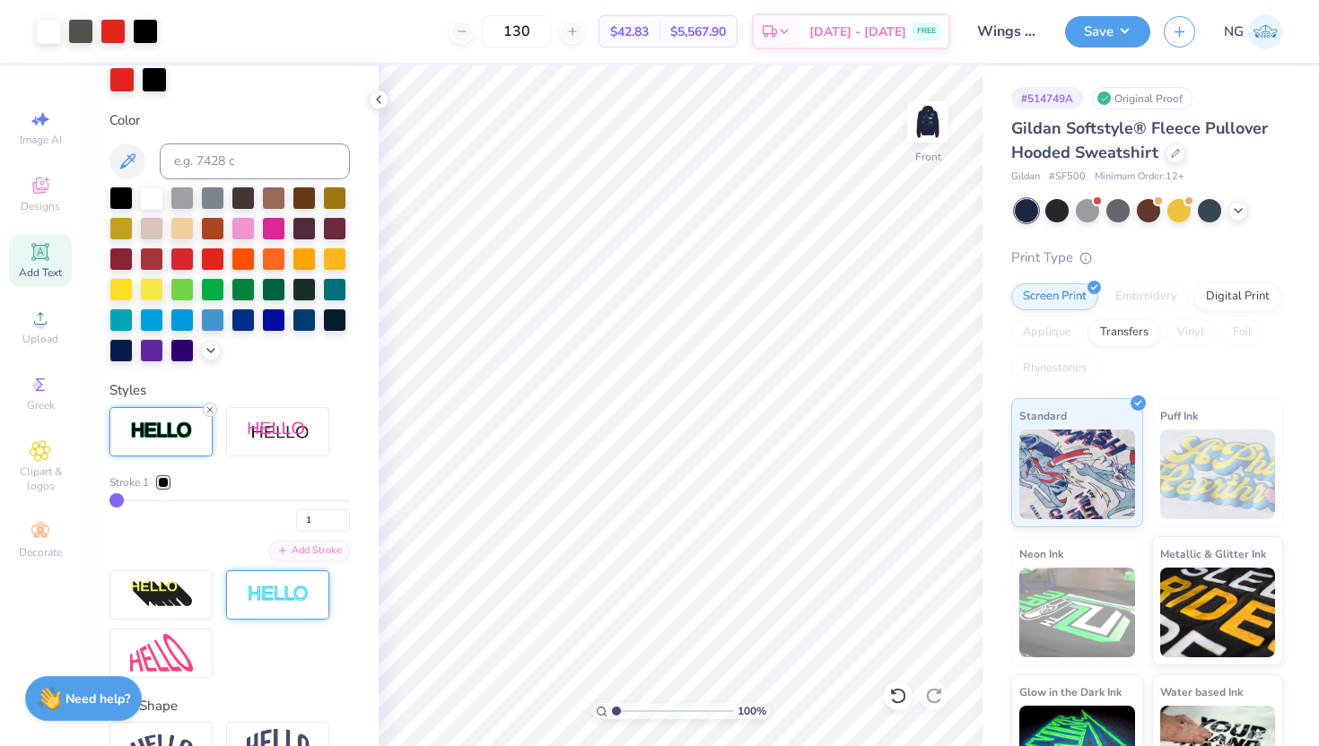
click at [208, 408] on icon at bounding box center [210, 410] width 11 height 11
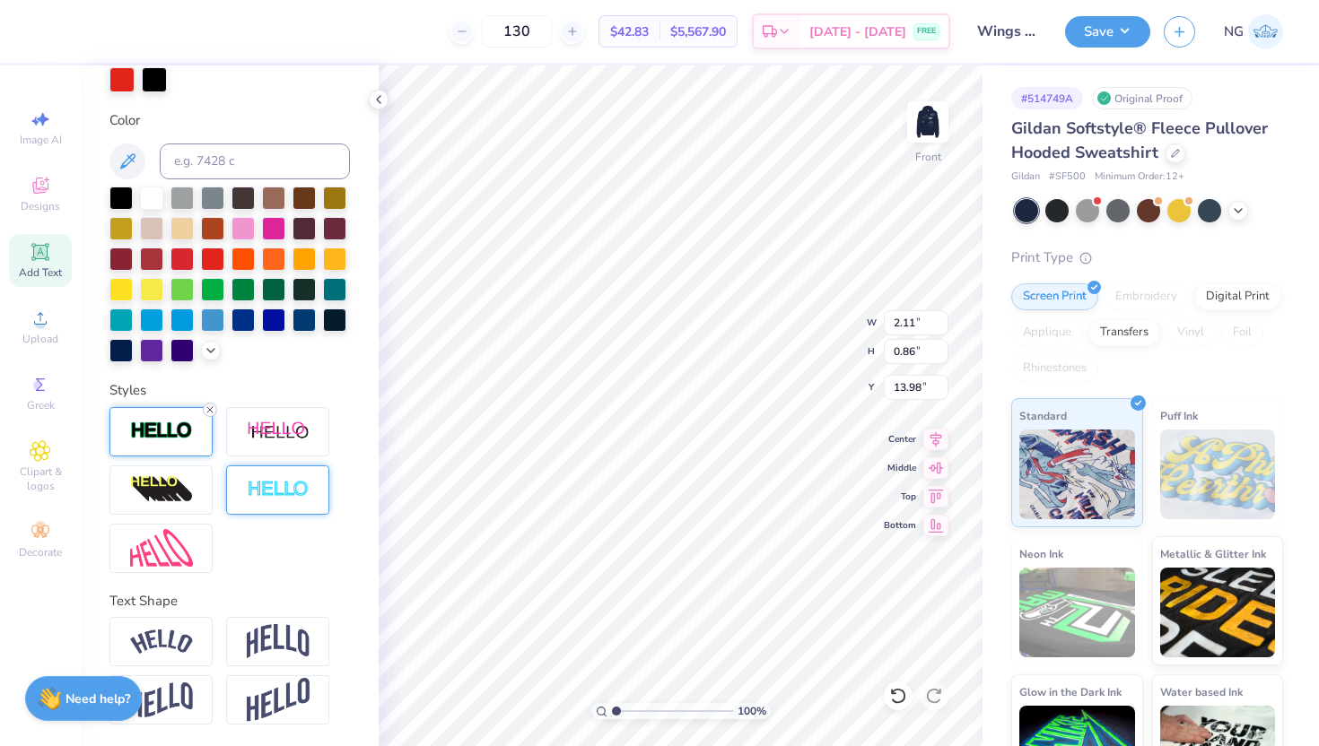
click at [205, 405] on icon at bounding box center [210, 410] width 11 height 11
type input "2.09"
type input "0.84"
type input "13.99"
